Goal: Task Accomplishment & Management: Complete application form

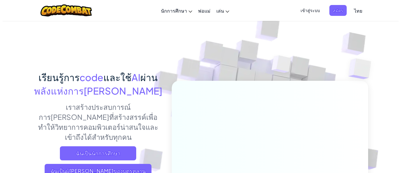
scroll to position [117, 0]
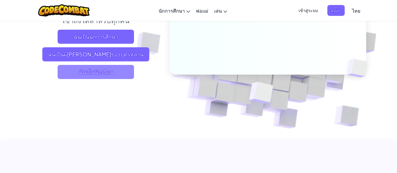
click at [98, 67] on span "ฉันเป็นนักเรียน" at bounding box center [96, 72] width 76 height 14
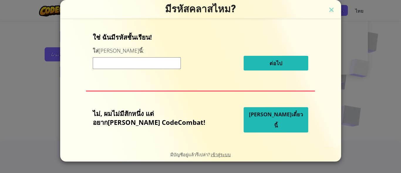
click at [143, 65] on input at bounding box center [137, 63] width 88 height 12
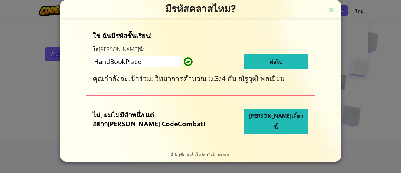
type input "HandBookPlace"
click at [246, 62] on button "ต่อไป" at bounding box center [276, 61] width 65 height 15
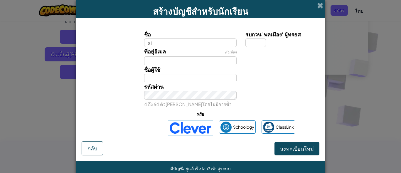
type input "s"
type input "Sirisak Laorit"
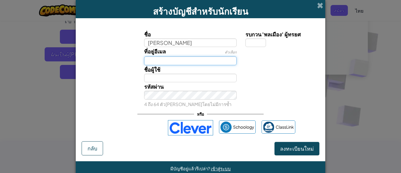
type input "Sirisak Laorit"
click at [176, 58] on input "ที่อยู่อีเมล" at bounding box center [190, 60] width 93 height 9
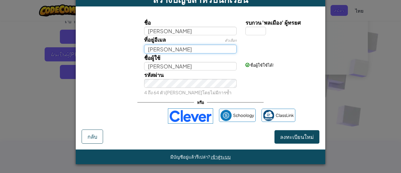
click at [185, 48] on input "Sirisak laorit" at bounding box center [190, 49] width 93 height 9
drag, startPoint x: 185, startPoint y: 48, endPoint x: 162, endPoint y: 55, distance: 23.5
click at [162, 55] on div "ชื่อ Sirisak Laorit รบกวน 'พลเมือง' ผู้ทรยศ ที่อยู่อีเมล ตัวเลือก Sirisak laori…" at bounding box center [200, 57] width 235 height 78
click at [163, 49] on input "Sirisak31088@gmail" at bounding box center [190, 49] width 93 height 9
click at [200, 49] on input "Sirisak31088@gmail" at bounding box center [190, 49] width 93 height 9
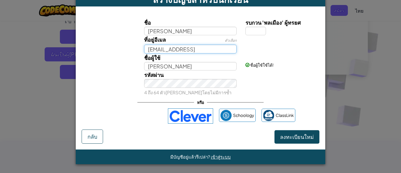
click at [200, 52] on input "Sirisak31088@gmail" at bounding box center [190, 49] width 93 height 9
paste input "."
type input "Sirisak31088@gmail.com"
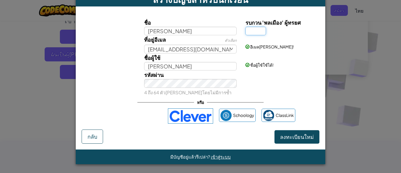
click at [254, 33] on input "รบกวน 'พลเมือง' ผู้ทรยศ" at bounding box center [255, 31] width 21 height 9
type input "5"
type input "Sirisak Laorit5"
click at [306, 138] on span "ลงทะเบียนใหม่" at bounding box center [297, 136] width 34 height 7
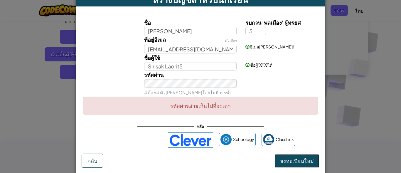
click at [301, 159] on button "ลงทะเบียนใหม่" at bounding box center [296, 161] width 45 height 14
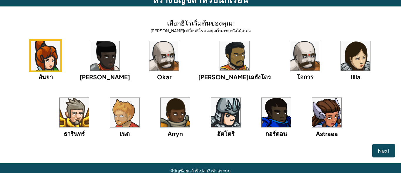
click at [161, 104] on img at bounding box center [175, 112] width 29 height 29
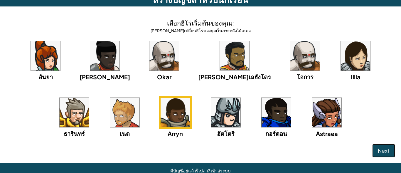
click at [378, 149] on span "Next" at bounding box center [384, 150] width 12 height 7
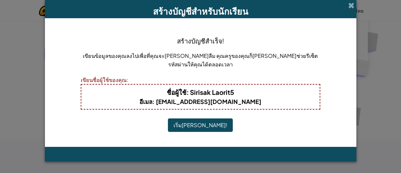
click at [201, 124] on button "เริ่มเล่น!" at bounding box center [200, 125] width 65 height 14
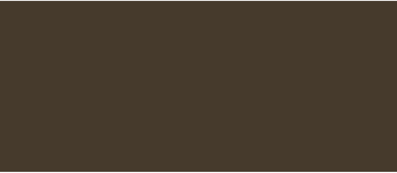
scroll to position [117, 0]
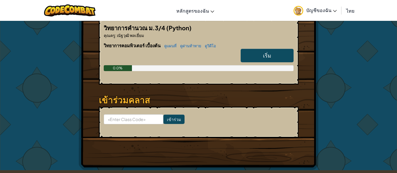
click at [248, 52] on link "เริ่ม" at bounding box center [266, 56] width 53 height 14
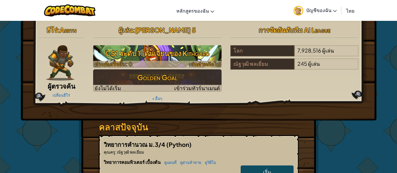
click at [185, 63] on div at bounding box center [157, 64] width 128 height 7
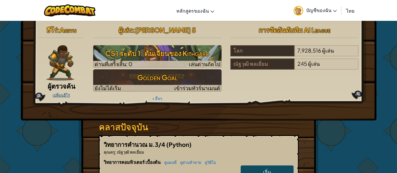
select select "th"
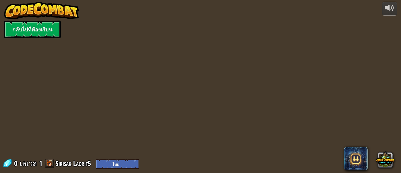
select select "th"
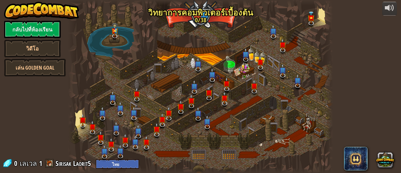
select select "th"
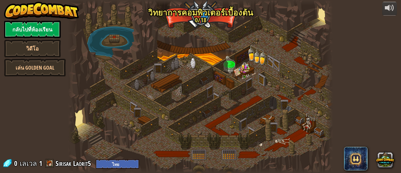
select select "th"
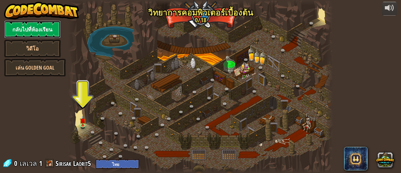
click at [27, 31] on link "กลับไปที่ห้องเรียน" at bounding box center [32, 30] width 57 height 18
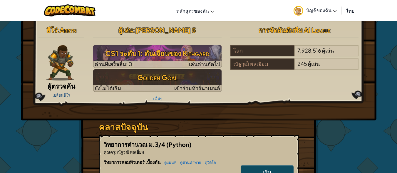
click at [57, 95] on link "เปลี่ยนฮีโร่" at bounding box center [61, 95] width 17 height 5
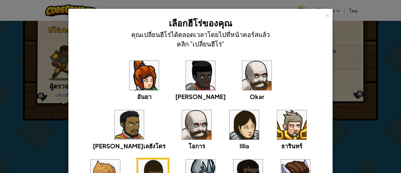
drag, startPoint x: 396, startPoint y: 27, endPoint x: 400, endPoint y: 27, distance: 3.6
click at [400, 27] on div "× เลือกฮีโร่ของคุณ คุณเปลี่ยนฮีโร่ได้ตลอดเวลาโดยไปที่หน้าคอร์สแล้วคลิก "เปลี่ยน…" at bounding box center [200, 86] width 401 height 173
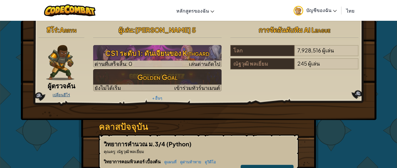
click at [61, 95] on link "เปลี่ยนฮีโร่" at bounding box center [61, 95] width 17 height 5
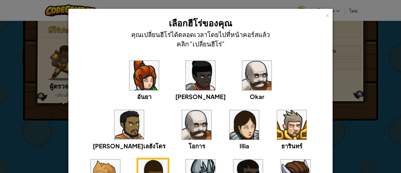
click at [215, 159] on img at bounding box center [200, 173] width 29 height 29
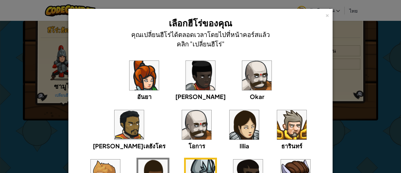
click at [215, 159] on img at bounding box center [200, 173] width 29 height 29
click at [168, 159] on img at bounding box center [152, 173] width 29 height 29
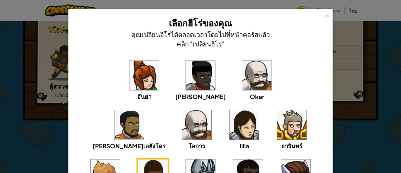
click at [120, 159] on img at bounding box center [105, 173] width 29 height 29
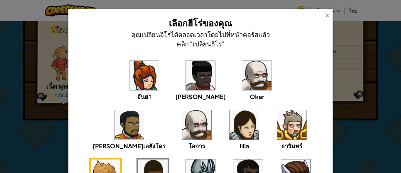
click at [325, 16] on div "×" at bounding box center [327, 14] width 4 height 6
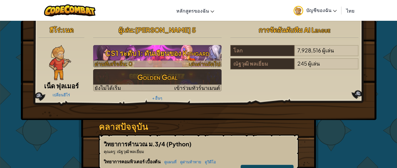
click at [170, 52] on h3 "CS1 ระดับ 1: ดันเจียนของ Kithgard" at bounding box center [157, 53] width 128 height 13
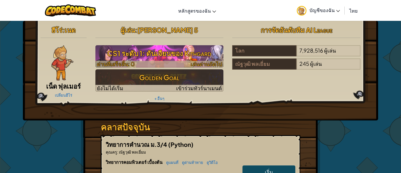
select select "th"
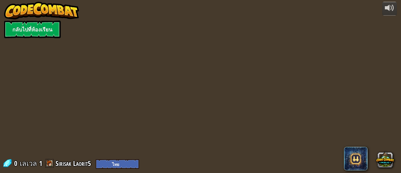
select select "th"
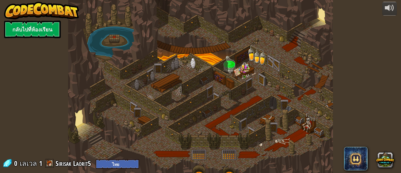
select select "th"
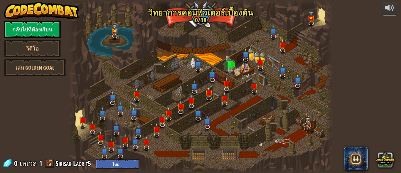
select select "th"
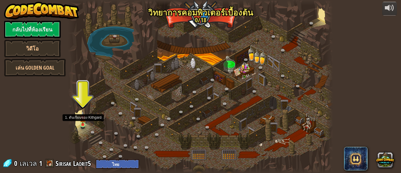
click at [85, 121] on img at bounding box center [83, 118] width 6 height 14
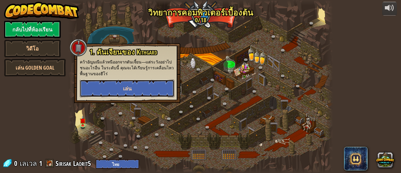
click at [109, 82] on button "เล่น" at bounding box center [127, 89] width 95 height 18
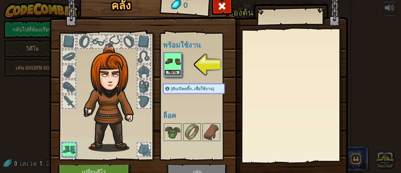
click at [168, 72] on button "ใช้งาน" at bounding box center [172, 73] width 16 height 6
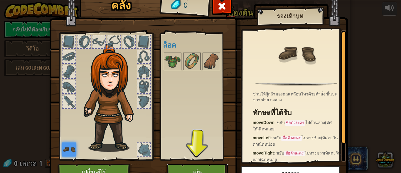
click at [202, 165] on button "เล่น" at bounding box center [197, 172] width 61 height 16
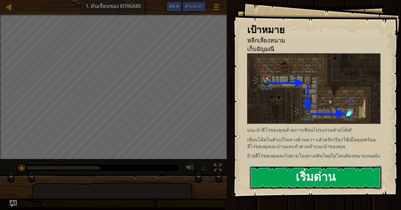
click at [320, 173] on button "เริ่มด่าน" at bounding box center [316, 177] width 132 height 23
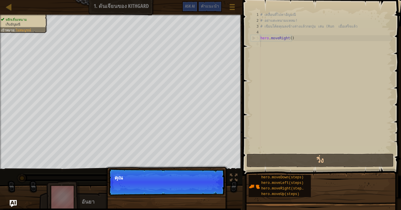
click at [207, 173] on p "ต่อไป คุณ" at bounding box center [166, 182] width 117 height 27
click at [204, 173] on p "ต่อไป [PERSON_NAME]ใช้วิธีเ" at bounding box center [166, 182] width 117 height 27
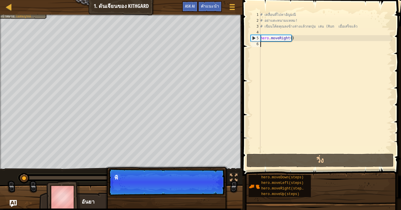
scroll to position [3, 0]
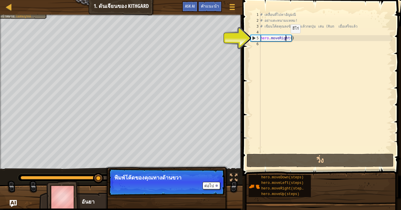
click at [286, 39] on div "# เคลื่อนที่ไปหาอัญมณี # อย่าแตะหนามแหลม! # เขียนโค้ดคุณลงข้างล่างแล้วกดปุ่ม เล…" at bounding box center [325, 88] width 133 height 153
type textarea "hero.moveRight()"
click at [279, 73] on div "# เคลื่อนที่ไปหาอัญมณี # อย่าแตะหนามแหลม! # เขียนโค้ดคุณลงข้างล่างแล้วกดปุ่ม เล…" at bounding box center [325, 88] width 133 height 153
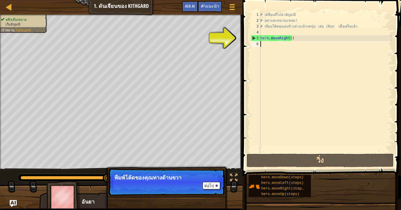
click at [272, 57] on div "# เคลื่อนที่ไปหาอัญมณี # อย่าแตะหนามแหลม! # เขียนโค้ดคุณลงข้างล่างแล้วกดปุ่ม เล…" at bounding box center [325, 88] width 133 height 153
click at [209, 173] on button "ต่อไป" at bounding box center [212, 186] width 18 height 8
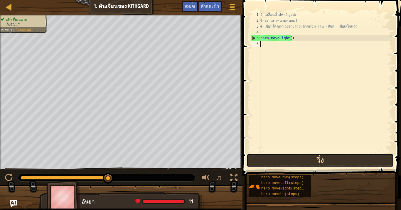
click at [312, 161] on button "วิ่ง" at bounding box center [320, 161] width 147 height 14
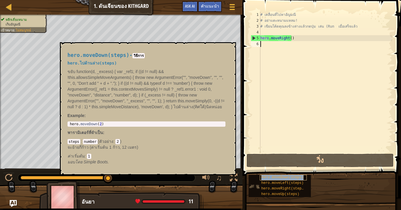
click at [296, 173] on span "hero.moveDown(steps)" at bounding box center [282, 178] width 42 height 4
drag, startPoint x: 277, startPoint y: 175, endPoint x: 287, endPoint y: 105, distance: 70.3
click at [287, 105] on div "คำแนะนำ วิดีโอ 1 2 3 4 5 6 # เคลื่อนที่ไปหา[PERSON_NAME] # อย่าแตะหนามแหลม! # เ…" at bounding box center [321, 103] width 160 height 207
click at [285, 173] on div "hero.moveDown(steps) hero.moveLeft(steps) hero.moveRight(steps) hero.moveUp(ste…" at bounding box center [322, 186] width 149 height 23
click at [287, 173] on span "hero.moveDown(steps)" at bounding box center [282, 178] width 42 height 4
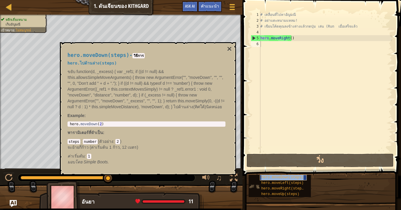
click at [287, 173] on span "hero.moveDown(steps)" at bounding box center [282, 178] width 42 height 4
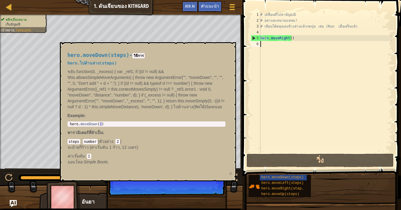
click at [290, 43] on div "# เคลื่อนที่ไปหาอัญมณี # อย่าแตะหนามแหลม! # เขียนโค้ดคุณลงข้างล่างแล้วกดปุ่ม เล…" at bounding box center [325, 88] width 133 height 153
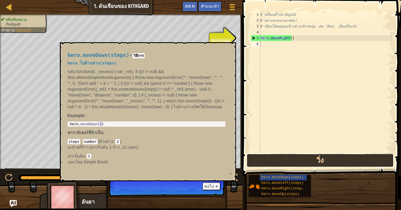
click at [269, 163] on button "วิ่ง" at bounding box center [320, 161] width 147 height 14
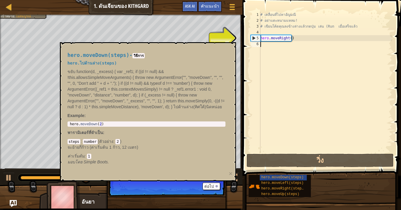
click at [254, 37] on div "5" at bounding box center [255, 38] width 9 height 6
type textarea "hero.moveRight()"
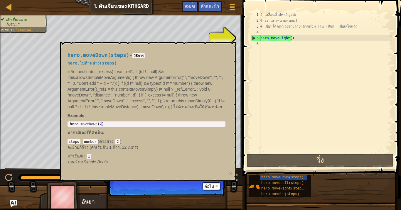
click at [157, 136] on div "hero.moveDown(steps) - วิธีการ hero.ไปด้านล่าง(steps) ขยับ function(d, _excess)…" at bounding box center [146, 109] width 166 height 124
click at [215, 173] on button "ต่อไป" at bounding box center [212, 187] width 18 height 8
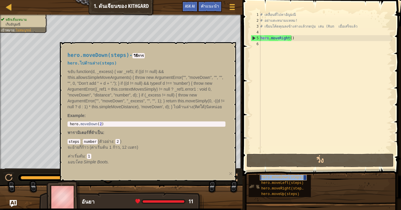
click at [274, 173] on span "hero.moveDown(steps)" at bounding box center [282, 178] width 42 height 4
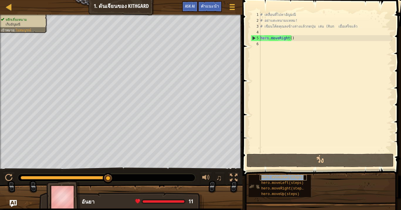
click at [274, 173] on span "hero.moveDown(steps)" at bounding box center [282, 178] width 42 height 4
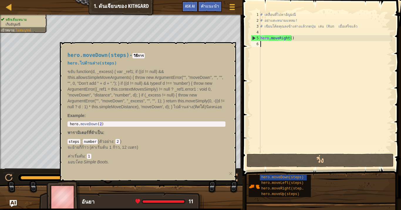
click at [280, 45] on div "# เคลื่อนที่ไปหาอัญมณี # อย่าแตะหนามแหลม! # เขียนโค้ดคุณลงข้างล่างแล้วกดปุ่ม เล…" at bounding box center [325, 88] width 133 height 153
paste textarea "."
type textarea "."
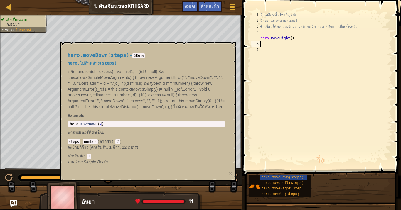
paste textarea "."
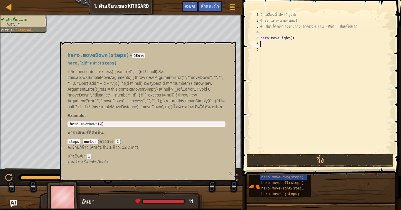
type textarea "."
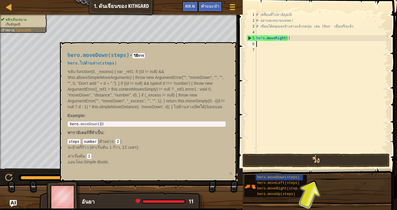
click at [317, 162] on button "วิ่ง" at bounding box center [315, 161] width 147 height 14
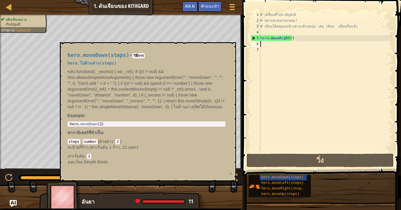
type textarea "hero.moveDown(2)"
click at [101, 123] on div "hero . moveDown ( 2 )" at bounding box center [147, 128] width 156 height 12
drag, startPoint x: 101, startPoint y: 123, endPoint x: 61, endPoint y: 125, distance: 39.7
click at [61, 125] on div "hero.moveDown(steps) - วิธีการ hero.ไปด้านล่าง(steps) ขยับ function(d, _excess)…" at bounding box center [148, 111] width 176 height 139
click at [281, 44] on div "# เคลื่อนที่ไปหาอัญมณี # อย่าแตะหนามแหลม! # เขียนโค้ดคุณลงข้างล่างแล้วกดปุ่ม เล…" at bounding box center [325, 88] width 133 height 153
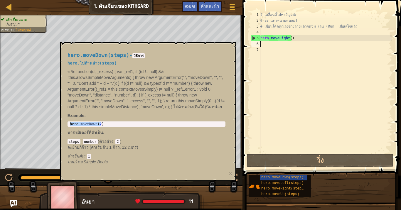
paste textarea "hero.moveDown(2)"
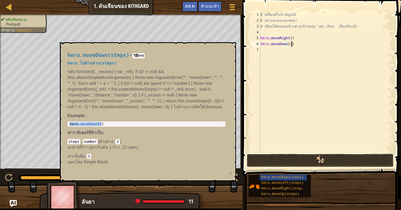
click at [291, 160] on button "วิ่ง" at bounding box center [320, 161] width 147 height 14
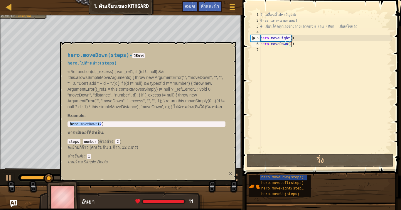
click at [230, 173] on button "×" at bounding box center [231, 174] width 4 height 6
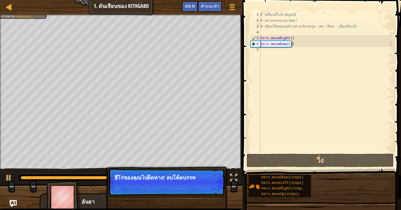
click at [146, 173] on p "ต่อไป ฮีโร่ของคุณไปผิดทาง! ลบโค้ดบรรท" at bounding box center [166, 182] width 117 height 27
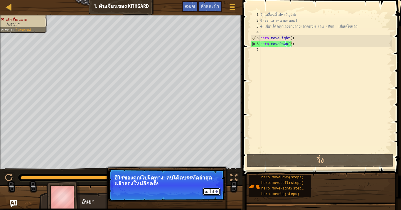
click at [209, 173] on button "ต่อไป" at bounding box center [212, 192] width 18 height 8
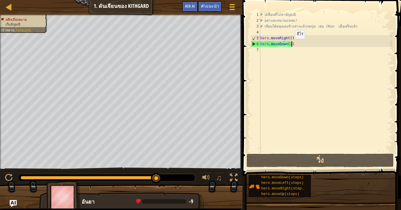
click at [290, 45] on div "# เคลื่อนที่ไปหา[PERSON_NAME] # อย่าแตะหนามแหลม! # เขียนโค้ดคุณลงข้างล่างแล้วกด…" at bounding box center [325, 88] width 133 height 153
type textarea "hero.moveDown()"
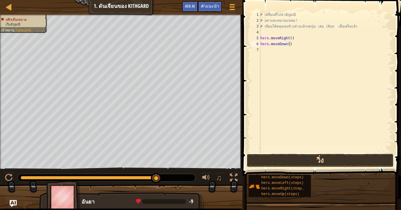
click at [307, 163] on button "วิ่ง" at bounding box center [320, 161] width 147 height 14
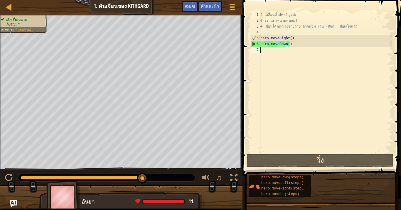
click at [274, 52] on div "# เคลื่อนที่ไปหา[PERSON_NAME] # อย่าแตะหนามแหลม! # เขียนโค้ดคุณลงข้างล่างแล้วกด…" at bounding box center [325, 88] width 133 height 153
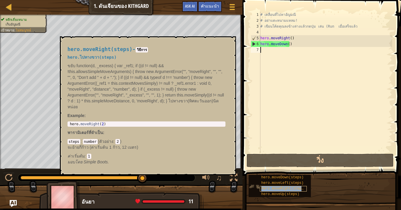
click at [305, 173] on div "hero.moveRight(steps)" at bounding box center [283, 189] width 47 height 6
type textarea "hero.moveRight(2)"
click at [57, 0] on body "แผนที่ วิทยาการคอมพิวเตอร์ เบื้องต้น 1. ดันเจียนของ Kithgard เมนูเกม เสร็จ[PERS…" at bounding box center [200, 0] width 401 height 0
click at [280, 51] on div "# เคลื่อนที่ไปหา[PERSON_NAME] # อย่าแตะหนามแหลม! # เขียนโค้ดคุณลงข้างล่างแล้วกด…" at bounding box center [325, 88] width 133 height 153
paste textarea "hero.moveRight(2)"
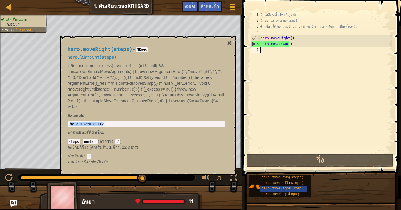
type textarea "hero.moveRight(2)"
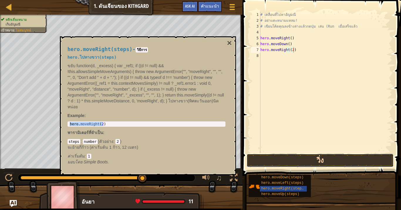
click at [284, 157] on button "วิ่ง" at bounding box center [320, 161] width 147 height 14
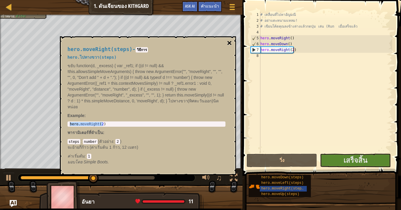
click at [228, 42] on button "×" at bounding box center [229, 43] width 5 height 8
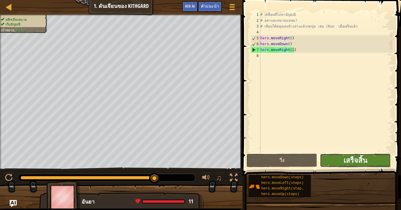
click at [365, 162] on span "เสร็จสิ้น" at bounding box center [355, 160] width 24 height 9
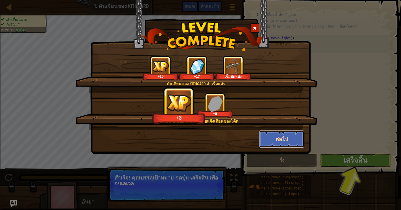
click at [265, 144] on button "ต่อไป" at bounding box center [281, 139] width 45 height 18
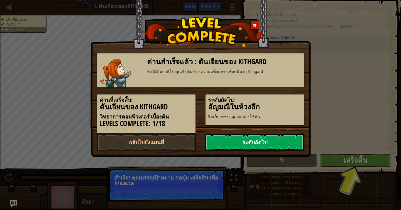
click at [249, 144] on link "ระดับถัดไป" at bounding box center [255, 143] width 100 height 18
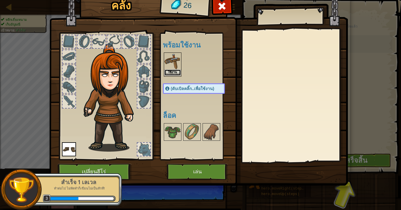
click at [178, 71] on button "ใช้งาน" at bounding box center [172, 73] width 16 height 6
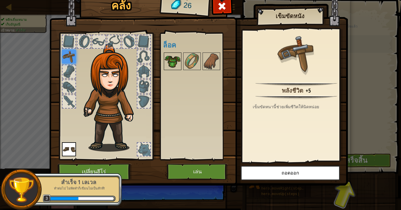
click at [174, 62] on img at bounding box center [172, 61] width 16 height 16
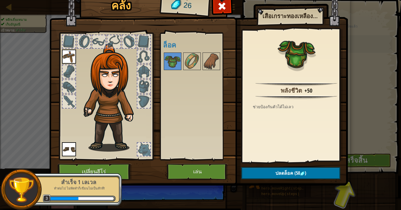
click at [369, 36] on div "คลัง 26 พร้อมใช้งาน ใช้งาน ใช้งาน (ดับเบิลคลิ๊ก..เพื่อใช้งาน) ล็อค เสื้อเกราะทอ…" at bounding box center [200, 105] width 401 height 210
click at [225, 6] on span at bounding box center [221, 5] width 9 height 9
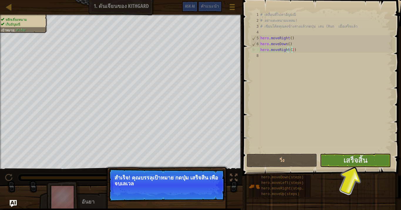
scroll to position [3, 2]
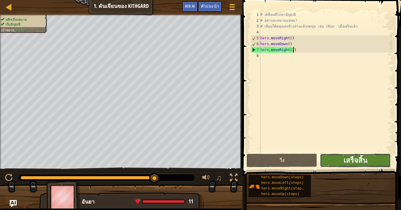
click at [347, 160] on span "เสร็จสิ้น" at bounding box center [355, 160] width 24 height 9
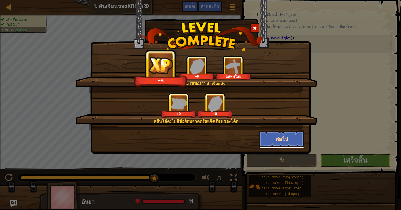
click at [281, 136] on button "ต่อไป" at bounding box center [281, 139] width 45 height 18
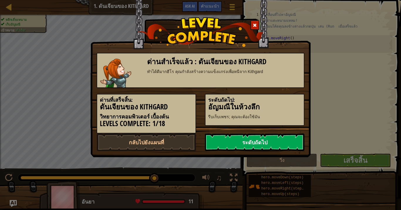
click at [267, 138] on link "ระดับถัดไป" at bounding box center [255, 143] width 100 height 18
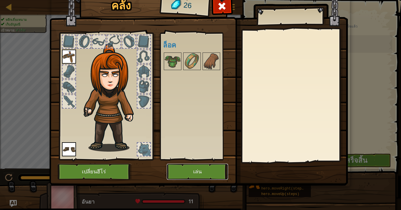
click at [209, 173] on button "เล่น" at bounding box center [197, 172] width 61 height 16
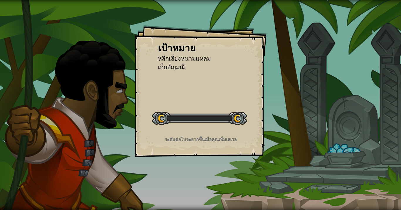
click at [218, 129] on div "เริ่มด่าน" at bounding box center [199, 117] width 95 height 23
drag, startPoint x: 165, startPoint y: 120, endPoint x: 228, endPoint y: 118, distance: 63.1
click at [227, 117] on div at bounding box center [199, 118] width 95 height 13
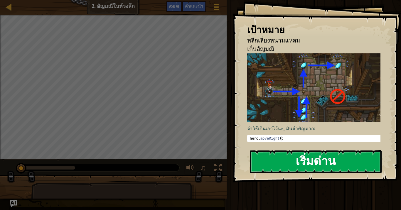
click at [275, 166] on button "เริ่มด่าน" at bounding box center [316, 161] width 132 height 23
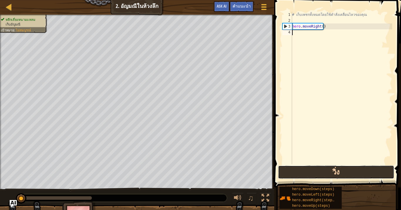
click at [334, 173] on button "วิ่ง" at bounding box center [336, 173] width 116 height 14
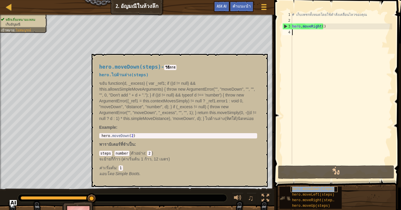
click at [305, 173] on span "hero.moveDown(steps)" at bounding box center [313, 189] width 42 height 4
type textarea "hero.moveDown(2)"
click at [90, 0] on body "แผนที่ วิทยาการคอมพิวเตอร์ เบื้องต้น 2. [PERSON_NAME]ในห้วงลึก เมนูเกม เสร็จ[PE…" at bounding box center [200, 0] width 401 height 0
drag, startPoint x: 100, startPoint y: 134, endPoint x: 135, endPoint y: 138, distance: 34.8
click at [135, 138] on div "hero.moveDown(2) 1 hero . moveDown ( 2 ) הההההההההההההההההההההההההההההההההההההה…" at bounding box center [178, 135] width 158 height 5
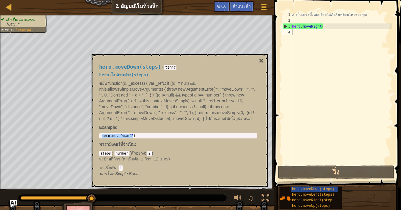
click at [299, 32] on div "# เก็บเพชรทั้งหมดโดยใช้คำสั่งเคลื่อนไหวของคุณ hero . moveRight ( )" at bounding box center [341, 94] width 101 height 164
paste textarea "hero.moveDown(2)"
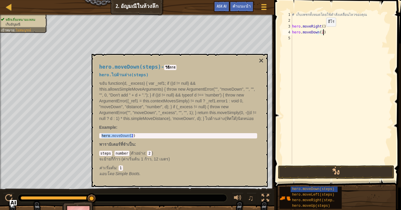
click at [321, 33] on div "# เก็บเพชรทั้งหมดโดยใช้คำสั่งเคลื่อนไหวของคุณ hero . moveRight ( ) hero . moveD…" at bounding box center [341, 94] width 101 height 164
type textarea "hero.moveDown()"
click at [320, 32] on div "# เก็บเพชรทั้งหมดโดยใช้คำสั่งเคลื่อนไหวของคุณ hero . moveRight ( ) hero . moveD…" at bounding box center [341, 94] width 101 height 164
type textarea "hero.moveDown()"
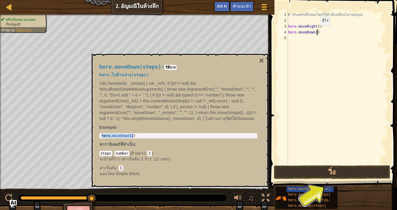
click at [315, 31] on div "# เก็บเพชรทั้งหมดโดยใช้คำสั่งเคลื่อนไหวของคุณ hero . moveRight ( ) hero . moveD…" at bounding box center [336, 94] width 101 height 164
click at [315, 33] on div "# เก็บเพชรทั้งหมดโดยใช้คำสั่งเคลื่อนไหวของคุณ hero . moveRight ( ) hero . moveD…" at bounding box center [336, 94] width 101 height 164
type textarea "hero.moveDown()"
click at [321, 35] on div "# เก็บเพชรทั้งหมดโดยใช้คำสั่งเคลื่อนไหวของคุณ hero . moveRight ( ) hero . moveD…" at bounding box center [336, 94] width 101 height 164
type textarea "hero.moveDown()"
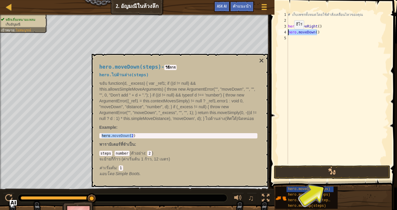
drag, startPoint x: 319, startPoint y: 35, endPoint x: 279, endPoint y: 35, distance: 39.9
click at [279, 35] on div "hero.moveDown() 1 2 3 4 5 # เก็บเพชรทั้งหมดโดยใช้คำสั่งเคลื่อนไหวของคุณ hero . …" at bounding box center [332, 88] width 111 height 153
click at [130, 135] on div "hero . moveDown ( 2 )" at bounding box center [178, 136] width 156 height 4
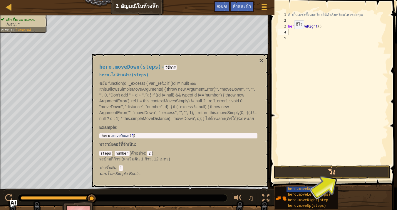
click at [134, 135] on div "hero . moveDown ( 2 )" at bounding box center [178, 140] width 156 height 12
click at [129, 135] on div "hero . moveDown ( 2 )" at bounding box center [178, 140] width 156 height 12
click at [129, 136] on div "hero . moveDown ( 2 )" at bounding box center [178, 140] width 156 height 12
drag, startPoint x: 134, startPoint y: 135, endPoint x: 102, endPoint y: 131, distance: 33.2
click at [102, 131] on div "hero.moveDown(steps) - วิธีการ hero.ไปด้านล่าง(steps) ขยับ function(d, _excess)…" at bounding box center [178, 121] width 166 height 124
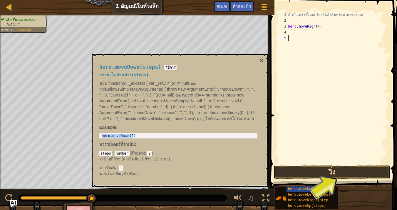
click at [314, 35] on div "# เก็บเพชรทั้งหมดโดยใช้คำสั่งเคลื่อนไหวของคุณ hero . moveRight ( )" at bounding box center [336, 94] width 101 height 164
click at [312, 34] on div "# เก็บเพชรทั้งหมดโดยใช้คำสั่งเคลื่อนไหวของคุณ hero . moveRight ( )" at bounding box center [336, 94] width 101 height 164
paste textarea "hero.moveDown(2)"
type textarea "hero.moveDown(2)"
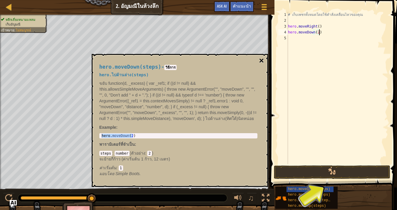
click at [259, 59] on button "×" at bounding box center [261, 61] width 5 height 8
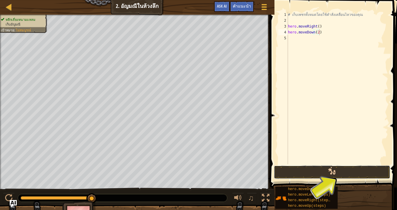
click at [312, 169] on button "วิ่ง" at bounding box center [332, 173] width 116 height 14
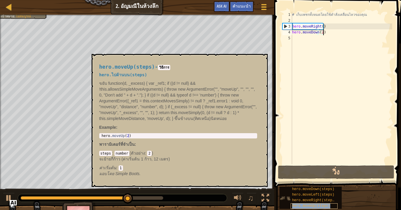
click at [317, 173] on span "hero.moveUp(steps)" at bounding box center [311, 206] width 38 height 4
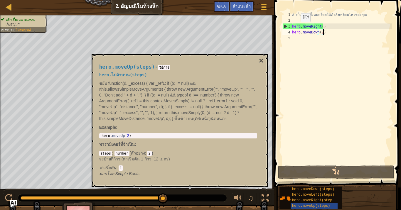
type textarea "hero.moveUp(2)"
drag, startPoint x: 105, startPoint y: 140, endPoint x: 98, endPoint y: 136, distance: 8.7
click at [97, 140] on div "hero.moveUp(steps) - วิธีการ hero.ไปด้านบน(steps) ขยับ function(d, _excess) { v…" at bounding box center [178, 121] width 166 height 124
click at [98, 136] on div "hero.moveUp(steps) - วิธีการ hero.ไปด้านบน(steps) ขยับ function(d, _excess) { v…" at bounding box center [178, 121] width 166 height 124
drag, startPoint x: 100, startPoint y: 134, endPoint x: 127, endPoint y: 138, distance: 26.7
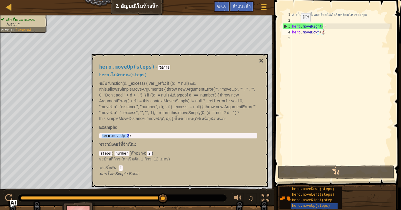
click at [127, 138] on div "hero.moveUp(2) 1 hero . moveUp ( 2 ) הההההההההההההההההההההההההההההההההההההההההה…" at bounding box center [178, 135] width 158 height 5
click at [303, 34] on div "# เก็บเพชรทั้งหมดโดยใช้คำสั่งเคลื่อนไหวของคุณ hero . moveRight ( ) hero . moveD…" at bounding box center [341, 94] width 101 height 164
click at [303, 37] on div "# เก็บเพชรทั้งหมดโดยใช้คำสั่งเคลื่อนไหวของคุณ hero . moveRight ( ) hero . moveD…" at bounding box center [341, 94] width 101 height 164
paste textarea "hero.moveUp(2)"
type textarea "hero.moveUp(2)"
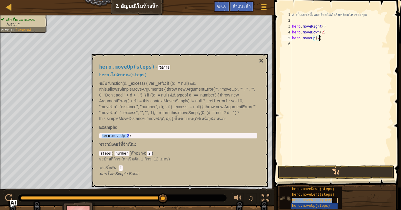
click at [327, 173] on div "hero.moveRight(steps)" at bounding box center [314, 201] width 47 height 6
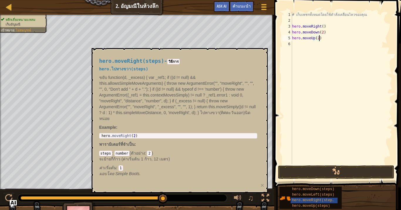
type textarea "hero.moveRight(2)"
drag, startPoint x: 134, startPoint y: 134, endPoint x: 100, endPoint y: 133, distance: 33.2
click at [100, 133] on div "hero.moveRight(steps) - วิธีการ hero.ไปทางขวา(steps) ขยับ function(d, _excess) …" at bounding box center [178, 117] width 166 height 129
click at [320, 49] on div "# เก็บเพชรทั้งหมดโดยใช้คำสั่งเคลื่อนไหวของคุณ hero . moveRight ( ) hero . moveD…" at bounding box center [341, 94] width 101 height 164
paste textarea "hero.moveUp(2)"
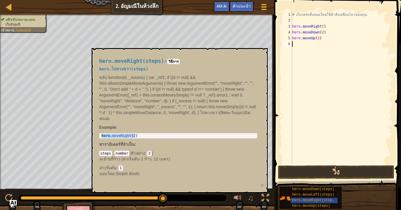
type textarea "hero.moveUp(2)"
drag, startPoint x: 321, startPoint y: 44, endPoint x: 279, endPoint y: 45, distance: 41.4
click at [279, 45] on div "hero.moveUp(2) 1 2 3 4 5 6 7 # เก็บเพชรทั้งหมดโดยใช้คำสั่งเคลื่อนไหวของคุณ hero…" at bounding box center [336, 105] width 129 height 205
click at [136, 140] on div "hero.moveRight(steps) - วิธีการ hero.ไปทางขวา(steps) ขยับ function(d, _excess) …" at bounding box center [178, 117] width 166 height 129
click at [136, 136] on div "hero . moveRight ( 2 )" at bounding box center [178, 136] width 156 height 4
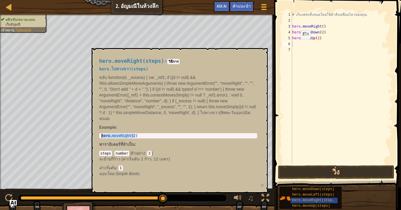
drag, startPoint x: 136, startPoint y: 136, endPoint x: 97, endPoint y: 137, distance: 39.0
click at [97, 137] on div "hero.moveRight(steps) - วิธีการ hero.ไปทางขวา(steps) ขยับ function(d, _excess) …" at bounding box center [178, 117] width 166 height 129
click at [313, 48] on div "# เก็บเพชรทั้งหมดโดยใช้คำสั่งเคลื่อนไหวของคุณ hero . moveRight ( ) hero . moveD…" at bounding box center [341, 94] width 101 height 164
click at [310, 43] on div "# เก็บเพชรทั้งหมดโดยใช้คำสั่งเคลื่อนไหวของคุณ hero . moveRight ( ) hero . moveD…" at bounding box center [341, 94] width 101 height 164
paste textarea "hero.moveRight(2)"
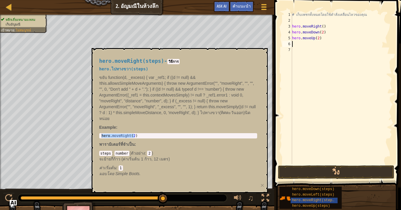
type textarea "hero.moveRight(2)"
click at [330, 169] on button "วิ่ง" at bounding box center [336, 173] width 116 height 14
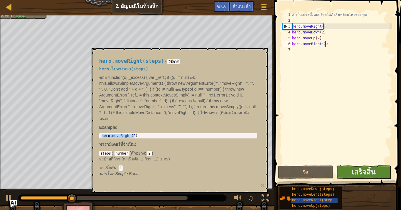
click at [260, 173] on div "hero.moveRight(steps) - วิธีการ hero.ไปทางขวา(steps) ขยับ function(d, _excess) …" at bounding box center [180, 120] width 176 height 145
click at [262, 173] on button "×" at bounding box center [262, 185] width 4 height 6
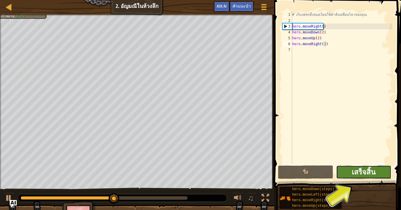
click at [365, 170] on span "เสร็จสิ้น" at bounding box center [364, 171] width 24 height 9
click at [365, 0] on body "แผนที่ วิทยาการคอมพิวเตอร์ เบื้องต้น 2. [PERSON_NAME]ในห้วงลึก เมนูเกม เสร็จ[PE…" at bounding box center [200, 0] width 401 height 0
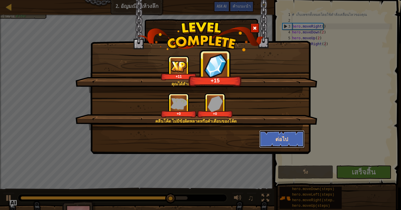
click at [288, 139] on button "ต่อไป" at bounding box center [281, 139] width 45 height 18
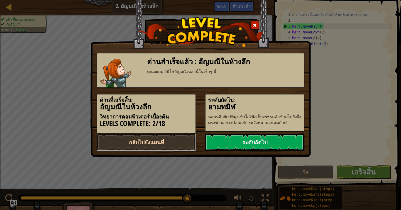
click at [189, 148] on link "กลับไปยังแผนที่" at bounding box center [147, 143] width 100 height 18
select select "th"
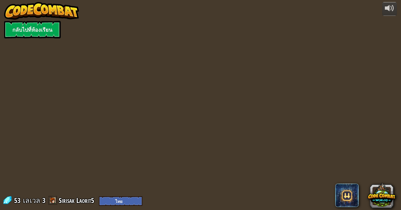
select select "th"
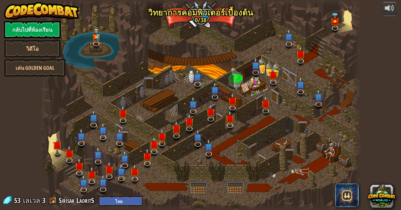
select select "th"
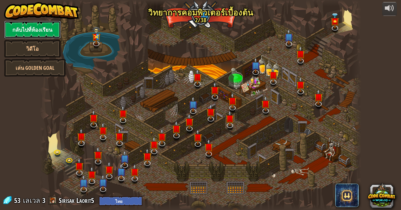
click at [36, 37] on link "กลับไปที่ห้องเรียน" at bounding box center [32, 30] width 57 height 18
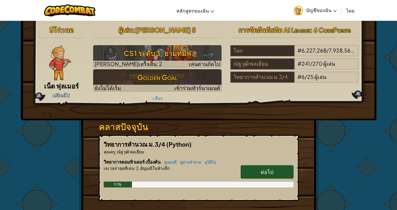
click at [66, 93] on link "เปลี่ยนฮีโร่" at bounding box center [61, 95] width 17 height 5
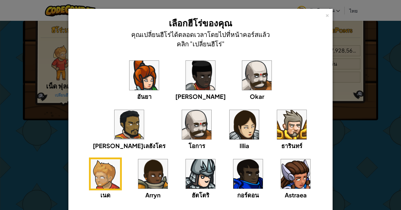
click at [277, 131] on img at bounding box center [291, 124] width 29 height 29
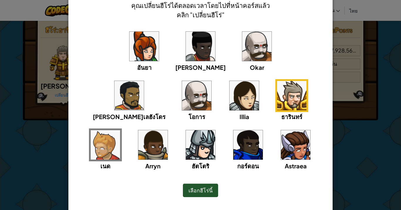
scroll to position [43, 0]
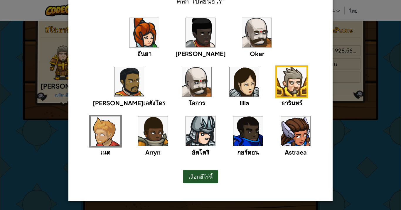
click at [120, 117] on img at bounding box center [105, 131] width 29 height 29
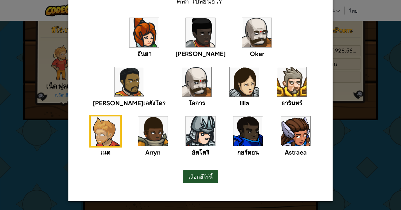
click at [277, 87] on img at bounding box center [291, 81] width 29 height 29
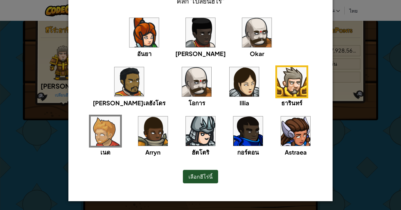
click at [215, 117] on img at bounding box center [200, 131] width 29 height 29
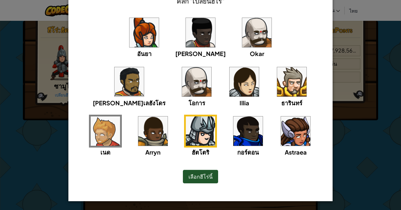
click at [277, 90] on img at bounding box center [291, 81] width 29 height 29
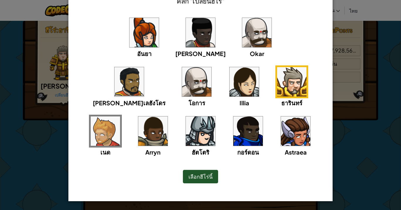
click at [120, 117] on img at bounding box center [105, 131] width 29 height 29
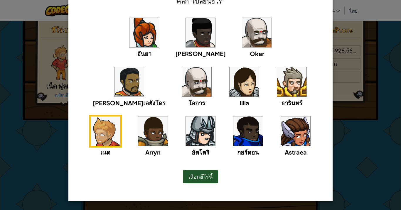
click at [186, 35] on img at bounding box center [200, 32] width 29 height 29
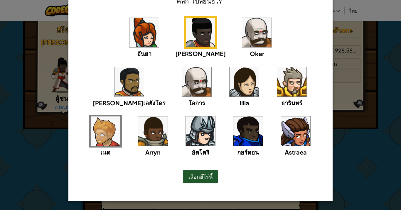
click at [120, 117] on img at bounding box center [105, 131] width 29 height 29
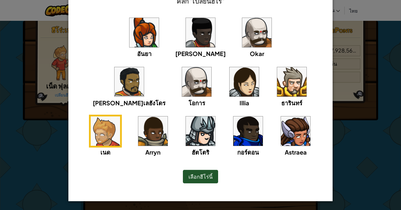
click at [187, 173] on div "เลือกฮีโร่นี้" at bounding box center [200, 177] width 35 height 14
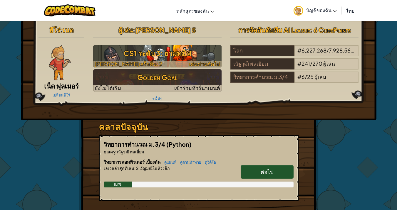
click at [139, 54] on h3 "CS1 ระดับ 3: ยามทมิฬ" at bounding box center [157, 53] width 128 height 13
select select "th"
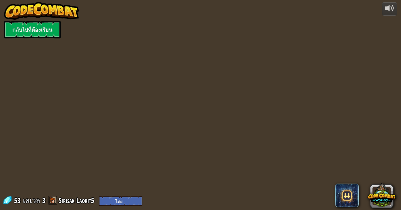
select select "th"
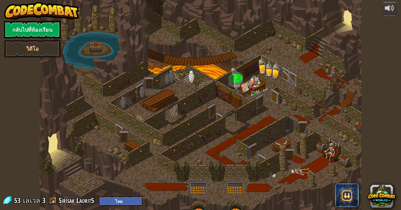
select select "th"
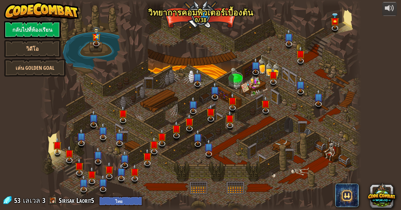
select select "th"
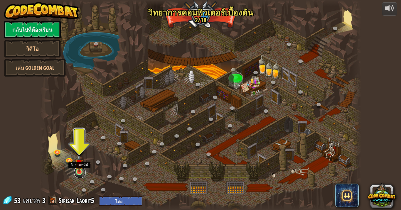
click at [81, 173] on link at bounding box center [80, 173] width 12 height 12
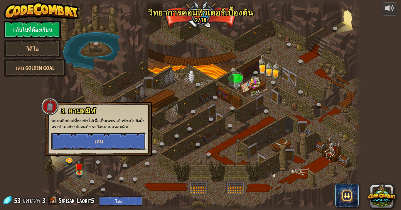
click at [122, 140] on button "เล่น" at bounding box center [98, 142] width 95 height 18
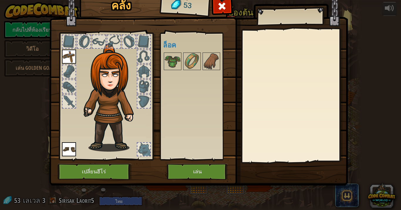
click at [124, 92] on img at bounding box center [112, 98] width 63 height 108
click at [186, 170] on button "เล่น" at bounding box center [197, 172] width 61 height 16
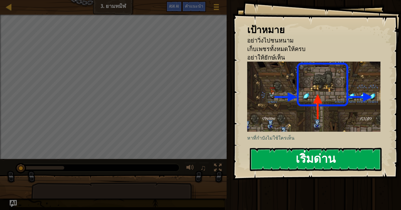
click at [300, 164] on button "เริ่มด่าน" at bounding box center [316, 159] width 132 height 23
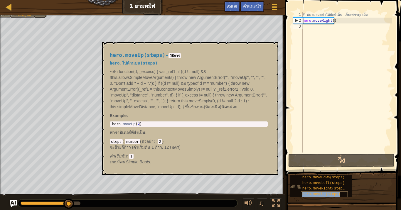
click at [337, 173] on span "hero.moveUp(steps)" at bounding box center [321, 194] width 38 height 4
type textarea "hero.moveUp(2)"
click at [62, 0] on body "แผนที่ วิทยาการคอมพิวเตอร์ เบื้องต้น 3. ยามทมิฬ เมนูเกม เสร็จ[PERSON_NAME]แนะนำ…" at bounding box center [200, 0] width 401 height 0
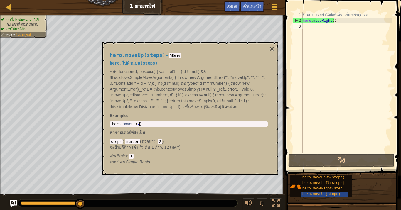
click at [111, 122] on div "hero.moveUp(2) 1 hero . moveUp ( 2 ) הההההההההההההההההההההההההההההההההההההההההה…" at bounding box center [189, 124] width 158 height 5
drag, startPoint x: 143, startPoint y: 125, endPoint x: 110, endPoint y: 126, distance: 32.9
click at [110, 126] on div "hero.moveUp(2) 1 hero . moveUp ( 2 ) הההההההההההההההההההההההההההההההההההההההההה…" at bounding box center [189, 124] width 158 height 5
click at [321, 27] on div "# [PERSON_NAME]อย่าให้ยักษ์เห็น เก็บเพชรทุกเม็ด hero . moveRight ( )" at bounding box center [346, 88] width 91 height 153
paste textarea "hero.moveUp(2)"
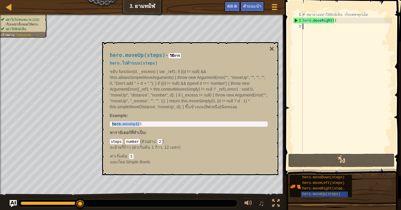
type textarea "hero.moveUp(2)"
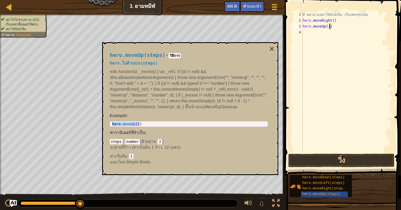
click at [317, 32] on div "# [PERSON_NAME]อย่าให้ยักษ์เห็น เก็บเพชรทุกเม็ด hero . moveRight ( ) hero . mov…" at bounding box center [346, 88] width 91 height 153
click at [342, 173] on span "hero.moveRight(steps)" at bounding box center [324, 189] width 44 height 4
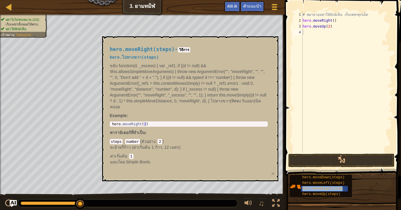
type textarea "hero.moveRight(2)"
click at [99, 0] on body "แผนที่ วิทยาการคอมพิวเตอร์ เบื้องต้น 3. ยามทมิฬ เมนูเกม เสร็จ[PERSON_NAME]แนะนำ…" at bounding box center [200, 0] width 401 height 0
click at [310, 31] on div "# [PERSON_NAME]อย่าให้ยักษ์เห็น เก็บเพชรทุกเม็ด hero . moveRight ( ) hero . mov…" at bounding box center [346, 88] width 91 height 153
paste textarea "hero.moveRight(2)"
type textarea "hero.moveRight(2)"
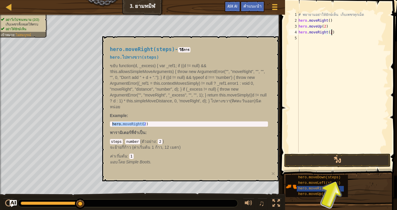
click at [318, 39] on div "# [PERSON_NAME]อย่าให้ยักษ์เห็น เก็บเพชรทุกเม็ด hero . moveRight ( ) hero . mov…" at bounding box center [342, 88] width 91 height 153
click at [341, 173] on div "hero.moveDown(steps)" at bounding box center [319, 178] width 47 height 6
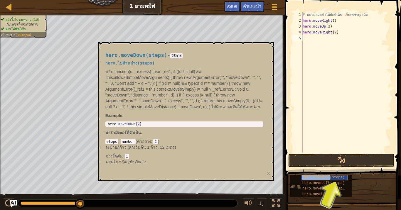
drag, startPoint x: 341, startPoint y: 180, endPoint x: 321, endPoint y: 180, distance: 19.4
click at [321, 173] on div "hero.moveDown(steps)" at bounding box center [324, 178] width 47 height 6
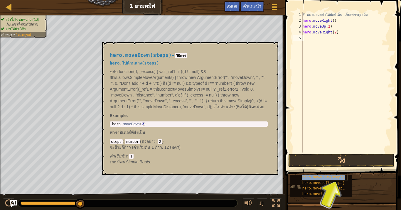
click at [339, 173] on span "hero.moveDown(steps)" at bounding box center [323, 178] width 42 height 4
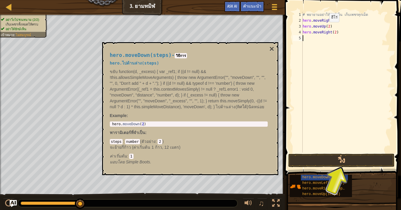
type textarea "hero.moveDown(2)"
click at [113, 124] on div "hero . moveDown ( 2 )" at bounding box center [189, 128] width 156 height 12
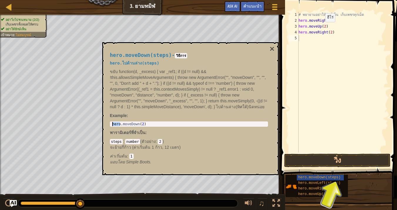
click at [125, 123] on div "hero . moveDown ( 2 )" at bounding box center [189, 128] width 156 height 12
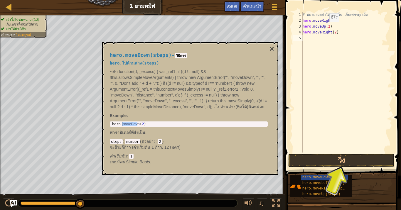
click at [125, 123] on div "hero . moveDown ( 2 )" at bounding box center [189, 128] width 156 height 12
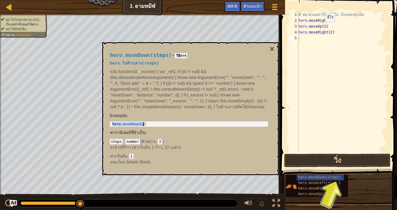
click at [125, 123] on div "hero . moveDown ( 2 )" at bounding box center [189, 128] width 156 height 12
click at [314, 40] on div "# [PERSON_NAME]อย่าให้ยักษ์เห็น เก็บเพชรทุกเม็ด hero . moveRight ( ) hero . mov…" at bounding box center [342, 88] width 91 height 153
paste textarea "hero.moveDown(2)"
type textarea "hero.moveDown(2)"
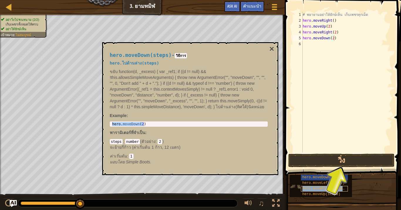
click at [319, 173] on span "hero.moveRight(steps)" at bounding box center [324, 189] width 44 height 4
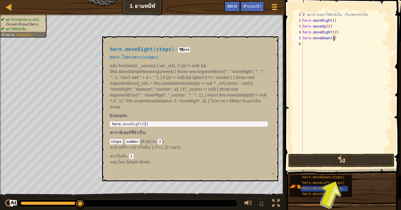
click at [136, 120] on div "hero.moveRight(steps) - วิธีการ hero.ไปทางขวา(steps) ขยับ function(d, _excess) …" at bounding box center [189, 105] width 166 height 129
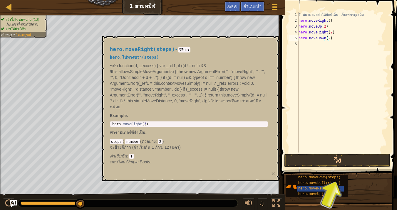
type textarea "hero.moveRight(2)"
click at [136, 124] on div "hero . moveRight ( 2 )" at bounding box center [189, 128] width 156 height 12
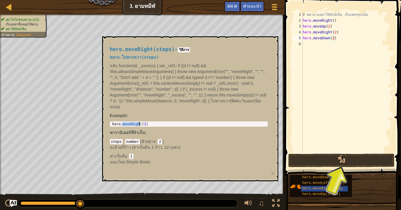
click at [137, 124] on div "hero . moveRight ( 2 )" at bounding box center [189, 128] width 156 height 12
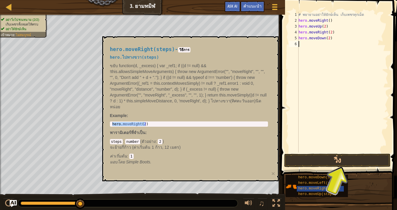
click at [313, 44] on div "# [PERSON_NAME]อย่าให้ยักษ์เห็น เก็บเพชรทุกเม็ด hero . moveRight ( ) hero . mov…" at bounding box center [342, 88] width 91 height 153
paste textarea "hero.moveRight(2)"
type textarea "hero.moveRight(2)"
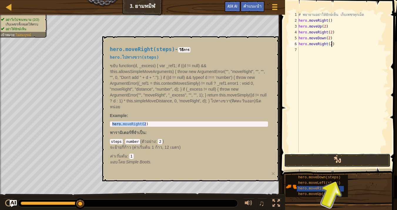
click at [333, 154] on button "วิ่ง" at bounding box center [337, 161] width 106 height 14
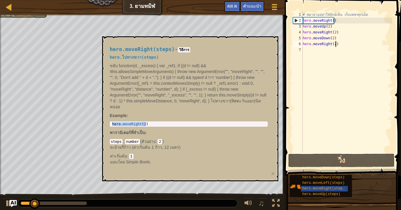
click at [271, 172] on div "hero.moveRight(steps) - วิธีการ hero.ไปทางขวา(steps) ขยับ function(d, _excess) …" at bounding box center [190, 108] width 176 height 145
click at [272, 173] on button "×" at bounding box center [273, 174] width 4 height 6
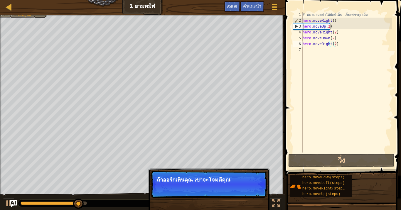
click at [324, 79] on div "# [PERSON_NAME]อย่าให้ยักษ์เห็น เก็บเพชรทุกเม็ด hero . moveRight ( ) hero . mov…" at bounding box center [346, 88] width 91 height 153
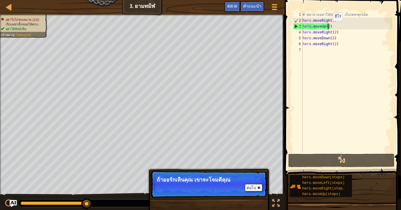
click at [328, 27] on div "# [PERSON_NAME]อย่าให้ยักษ์เห็น เก็บเพชรทุกเม็ด hero . moveRight ( ) hero . mov…" at bounding box center [346, 88] width 91 height 153
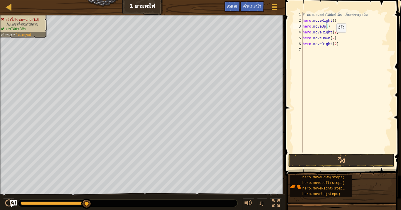
click at [331, 38] on div "# [PERSON_NAME]อย่าให้ยักษ์เห็น เก็บเพชรทุกเม็ด hero . moveRight ( ) hero . mov…" at bounding box center [346, 88] width 91 height 153
click at [332, 157] on button "วิ่ง" at bounding box center [341, 161] width 106 height 14
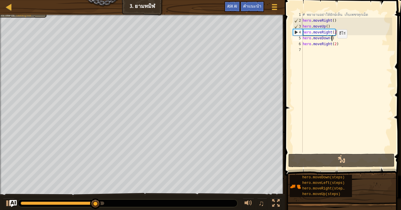
click at [332, 44] on div "# [PERSON_NAME]อย่าให้ยักษ์เห็น เก็บเพชรทุกเม็ด hero . moveRight ( ) hero . mov…" at bounding box center [346, 88] width 91 height 153
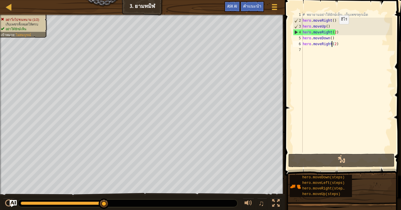
click at [334, 30] on div "# [PERSON_NAME]อย่าให้ยักษ์เห็น เก็บเพชรทุกเม็ด hero . moveRight ( ) hero . mov…" at bounding box center [346, 88] width 91 height 153
type textarea "hero.moveRight()"
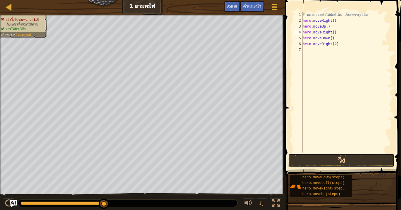
click at [335, 155] on button "วิ่ง" at bounding box center [341, 161] width 106 height 14
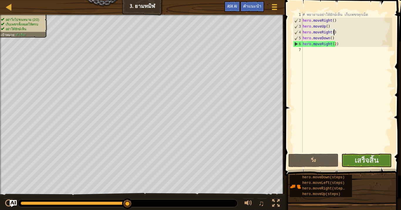
drag, startPoint x: 33, startPoint y: 205, endPoint x: 150, endPoint y: 209, distance: 116.6
click at [150, 173] on div "♫" at bounding box center [142, 202] width 285 height 18
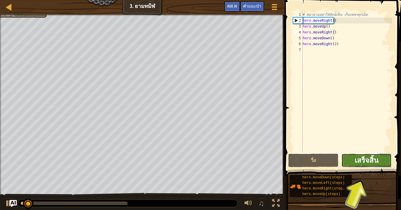
click at [363, 157] on span "เสร็จสิ้น" at bounding box center [367, 160] width 24 height 9
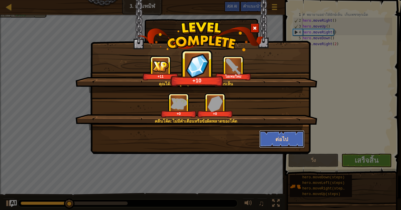
click at [273, 141] on button "ต่อไป" at bounding box center [281, 139] width 45 height 18
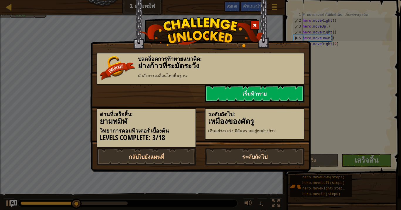
click at [290, 159] on link "ระดับถัดไป" at bounding box center [255, 157] width 100 height 18
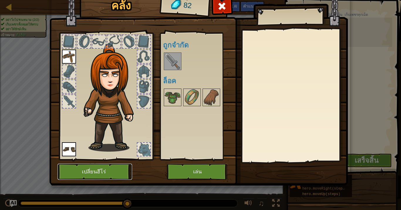
click at [112, 171] on button "เปลี่ยนฮีโร่" at bounding box center [95, 172] width 75 height 16
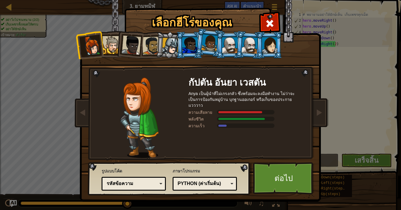
click at [186, 42] on div at bounding box center [189, 45] width 15 height 16
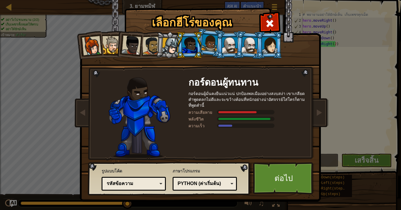
click at [165, 43] on div at bounding box center [170, 46] width 17 height 17
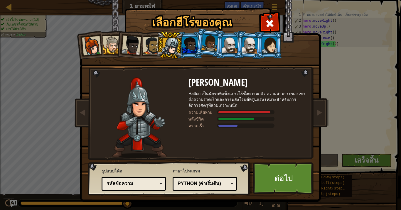
click at [198, 46] on li at bounding box center [209, 42] width 29 height 29
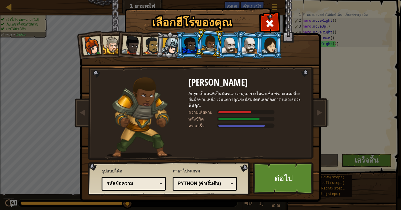
click at [233, 43] on div at bounding box center [229, 45] width 15 height 16
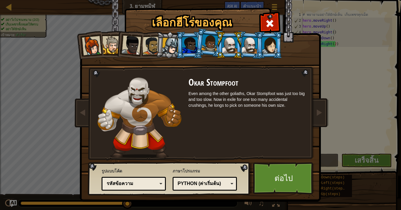
click at [249, 41] on div at bounding box center [250, 45] width 16 height 17
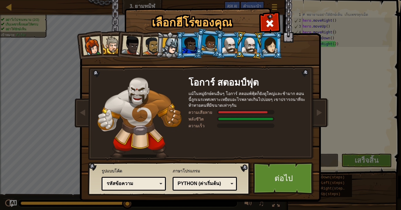
drag, startPoint x: 270, startPoint y: 44, endPoint x: 270, endPoint y: 48, distance: 4.7
click at [270, 47] on div at bounding box center [269, 45] width 15 height 16
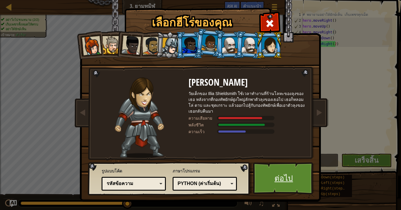
click at [279, 173] on link "ต่อไป" at bounding box center [283, 178] width 61 height 32
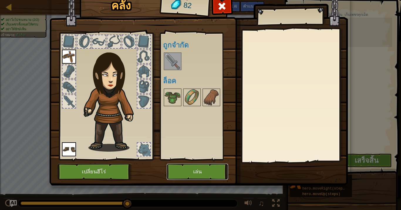
click at [200, 169] on button "เล่น" at bounding box center [197, 172] width 61 height 16
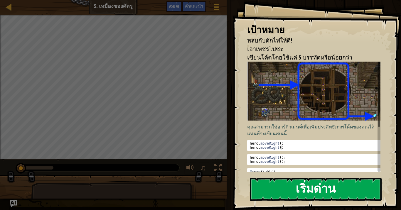
click at [353, 173] on button "เริ่มด่าน" at bounding box center [316, 189] width 132 height 23
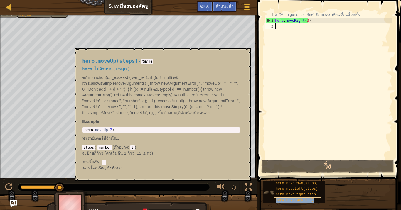
click at [308, 173] on div "hero.moveUp(steps)" at bounding box center [297, 201] width 47 height 6
type textarea "hero.moveUp(2)"
click at [111, 129] on div "hero . moveUp ( 2 )" at bounding box center [161, 134] width 156 height 12
click at [106, 129] on div "hero . moveUp ( 2 )" at bounding box center [161, 134] width 156 height 12
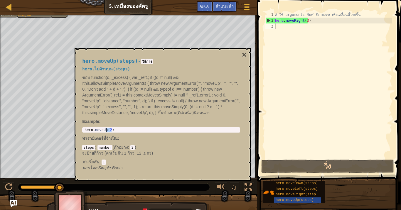
click at [106, 129] on div "hero . moveUp ( 2 )" at bounding box center [161, 134] width 156 height 12
click at [106, 131] on div "hero . moveUp ( 2 )" at bounding box center [161, 130] width 156 height 4
click at [106, 131] on div "hero . moveUp ( 2 )" at bounding box center [161, 134] width 156 height 12
click at [104, 129] on div "hero . moveUp ( 2 )" at bounding box center [161, 134] width 156 height 12
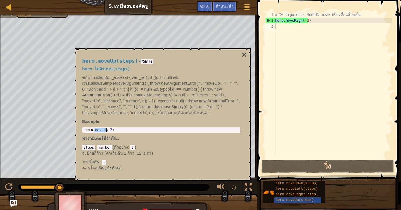
click at [104, 129] on div "hero . moveUp ( 2 )" at bounding box center [161, 134] width 156 height 12
click at [289, 27] on div "# ใช้ arguments กับคำสั่ง move เพื่อเคลื่อนที่ไกลขึ้น hero . moveRight ( 3 )" at bounding box center [333, 91] width 118 height 159
paste textarea "hero.moveUp(2)"
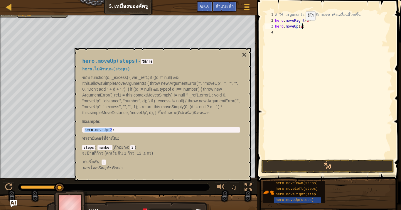
click at [301, 26] on div "# ใช้ arguments กับคำสั่ง move เพื่อเคลื่อนที่ไกลขึ้น hero . moveRight ( 3 ) he…" at bounding box center [333, 91] width 118 height 159
type textarea "hero.moveUp()"
drag, startPoint x: 285, startPoint y: 92, endPoint x: 282, endPoint y: 95, distance: 3.5
click at [285, 92] on div "# ใช้ arguments กับคำสั่ง move เพื่อเคลื่อนที่ไกลขึ้น hero . moveRight ( 3 ) he…" at bounding box center [333, 91] width 118 height 159
click at [303, 173] on span "hero.moveRight(steps)" at bounding box center [298, 195] width 44 height 4
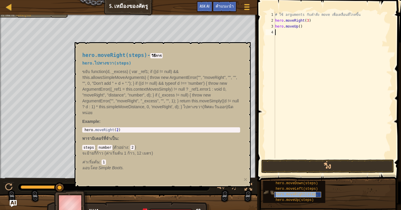
click at [303, 173] on span "hero.moveRight(steps)" at bounding box center [298, 195] width 44 height 4
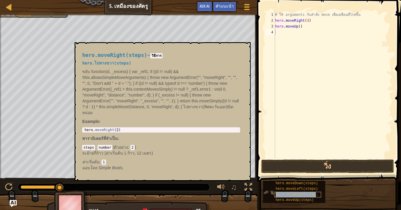
click at [294, 173] on span "hero.moveRight(steps)" at bounding box center [298, 195] width 44 height 4
type textarea "hero.moveRight(2)"
click at [110, 128] on div "hero . moveRight ( 2 )" at bounding box center [161, 134] width 156 height 12
click at [112, 129] on div "hero . moveRight ( 2 )" at bounding box center [161, 130] width 156 height 4
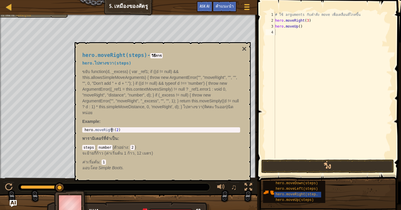
click at [111, 129] on div "hero . moveRight ( 2 )" at bounding box center [161, 134] width 156 height 12
click at [299, 33] on div "# ใช้ arguments กับคำสั่ง move เพื่อเคลื่อนที่ไกลขึ้น hero . moveRight ( 3 ) he…" at bounding box center [333, 91] width 118 height 159
paste textarea "hero.moveRight(2)"
click at [306, 33] on div "# ใช้ arguments กับคำสั่ง move เพื่อเคลื่อนที่ไกลขึ้น hero . moveRight ( 3 ) he…" at bounding box center [333, 91] width 118 height 159
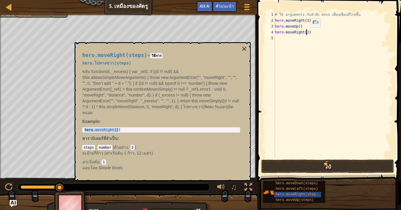
type textarea "hero.moveRight()"
drag, startPoint x: 312, startPoint y: 49, endPoint x: 312, endPoint y: 68, distance: 19.1
click at [312, 50] on div "# ใช้ arguments กับคำสั่ง move เพื่อเคลื่อนที่ไกลขึ้น hero . moveRight ( 3 ) he…" at bounding box center [333, 91] width 118 height 159
click at [241, 49] on div "hero.moveRight(steps) - วิธีการ hero.ไปทางขวา(steps) ขยับ function(d, _excess) …" at bounding box center [161, 111] width 166 height 129
click at [244, 48] on button "×" at bounding box center [244, 49] width 5 height 8
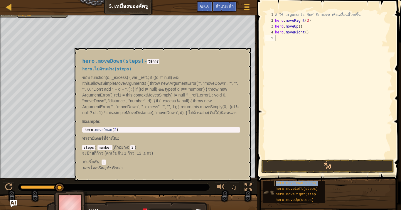
click at [288, 173] on span "hero.moveDown(steps)" at bounding box center [297, 183] width 42 height 4
type textarea "hero.moveDown(2)"
click at [112, 131] on div "hero . moveDown ( 2 )" at bounding box center [161, 134] width 156 height 12
click at [99, 130] on div "hero . moveDown ( 2 )" at bounding box center [161, 134] width 156 height 12
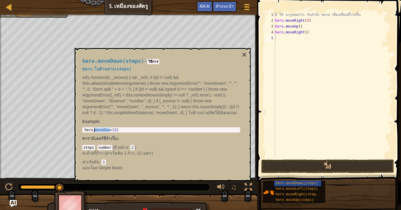
click at [99, 130] on div "hero . moveDown ( 2 )" at bounding box center [161, 134] width 156 height 12
click at [99, 130] on div "hero . moveDown ( 2 )" at bounding box center [161, 130] width 156 height 4
click at [99, 130] on div "hero . moveDown ( 2 )" at bounding box center [161, 134] width 156 height 12
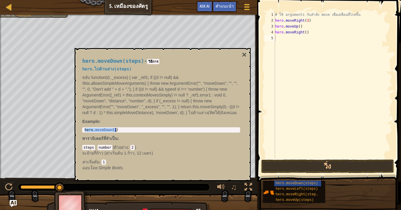
click at [292, 40] on div "# ใช้ arguments กับคำสั่ง move เพื่อเคลื่อนที่ไกลขึ้น hero . moveRight ( 3 ) he…" at bounding box center [333, 91] width 118 height 159
paste textarea "hero.moveDown(2)"
click at [303, 37] on div "# ใช้ arguments กับคำสั่ง move เพื่อเคลื่อนที่ไกลขึ้น hero . moveRight ( 3 ) he…" at bounding box center [333, 91] width 118 height 159
click at [304, 37] on div "# ใช้ arguments กับคำสั่ง move เพื่อเคลื่อนที่ไกลขึ้น hero . moveRight ( 3 ) he…" at bounding box center [333, 91] width 118 height 159
type textarea "hero.moveDown()"
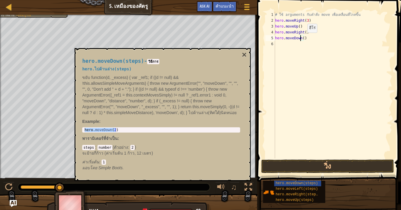
click at [303, 38] on div "# ใช้ arguments กับคำสั่ง move เพื่อเคลื่อนที่ไกลขึ้น hero . moveRight ( 3 ) he…" at bounding box center [333, 91] width 118 height 159
click at [303, 37] on div "# ใช้ arguments กับคำสั่ง move เพื่อเคลื่อนที่ไกลขึ้น hero . moveRight ( 3 ) he…" at bounding box center [333, 91] width 118 height 159
drag, startPoint x: 303, startPoint y: 37, endPoint x: 275, endPoint y: 38, distance: 28.2
click at [275, 38] on div "# ใช้ arguments กับคำสั่ง move เพื่อเคลื่อนที่ไกลขึ้น hero . moveRight ( 3 ) he…" at bounding box center [333, 91] width 118 height 159
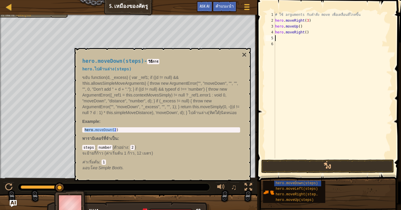
click at [278, 37] on div "# ใช้ arguments กับคำสั่ง move เพื่อเคลื่อนที่ไกลขึ้น hero . moveRight ( 3 ) he…" at bounding box center [333, 91] width 118 height 159
paste textarea "hero.moveDown(2)"
type textarea "hero.moveDown(2)"
click at [281, 44] on div "# ใช้ arguments กับคำสั่ง move เพื่อเคลื่อนที่ไกลขึ้น hero . moveRight ( 3 ) he…" at bounding box center [333, 91] width 118 height 159
paste textarea "hero.moveDown(2)"
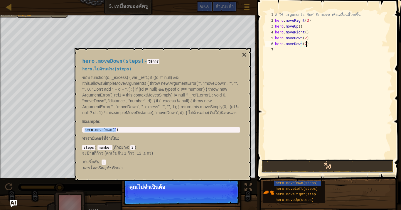
click at [277, 160] on button "วิ่ง" at bounding box center [327, 167] width 133 height 14
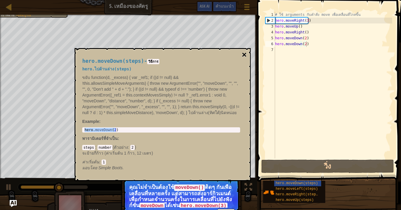
click at [243, 55] on button "×" at bounding box center [244, 55] width 5 height 8
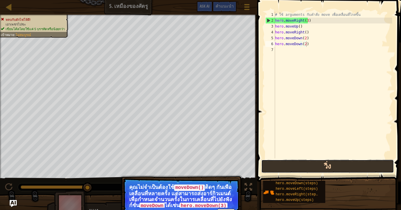
click at [300, 164] on button "วิ่ง" at bounding box center [327, 167] width 133 height 14
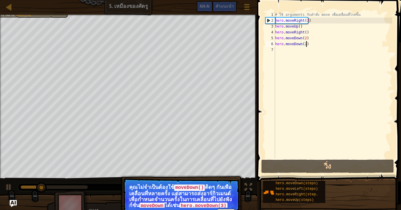
drag, startPoint x: 183, startPoint y: 196, endPoint x: 183, endPoint y: 201, distance: 4.4
click at [183, 173] on p "คุณไม่จำเป็นต้องใช้ moveDown() ติดๆ กันเพื่อเคลื่อนที่หลายครั้ง แต่[PERSON_NAME…" at bounding box center [181, 195] width 104 height 23
click at [211, 173] on p "คุณไม่จำเป็นต้องใช้ moveDown() ติดๆ กันเพื่อเคลื่อนที่หลายครั้ง แต่[PERSON_NAME…" at bounding box center [181, 195] width 104 height 23
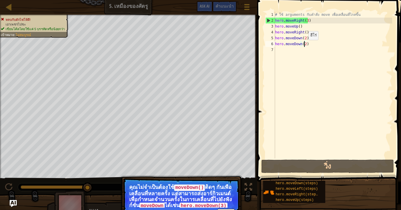
click at [304, 46] on div "# ใช้ arguments กับคำสั่ง move เพื่อเคลื่อนที่ไกลขึ้น hero . moveRight ( 3 ) he…" at bounding box center [333, 91] width 118 height 159
type textarea "hero.moveDown()"
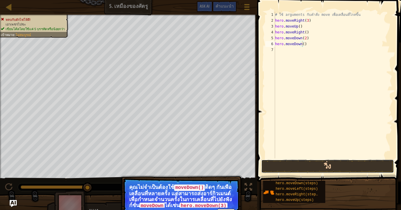
click at [304, 167] on button "วิ่ง" at bounding box center [327, 167] width 133 height 14
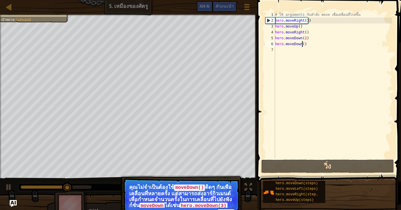
click at [209, 173] on p "คุณไม่จำเป็นต้องใช้ moveDown() ติดๆ กันเพื่อเคลื่อนที่หลายครั้ง แต่[PERSON_NAME…" at bounding box center [181, 195] width 104 height 23
click at [165, 173] on code "moveDown" at bounding box center [151, 206] width 25 height 6
drag, startPoint x: 199, startPoint y: 201, endPoint x: 201, endPoint y: 178, distance: 22.7
click at [197, 173] on p "ต่อไป คุณไม่จำเป็นต้องใช้ moveDown() ติดๆ กันเพื่อเคลื่อนที่หลายครั้ง แต่[PERSO…" at bounding box center [181, 200] width 117 height 45
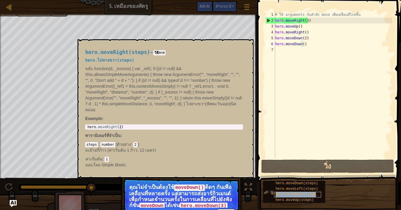
click at [308, 173] on span "hero.moveRight(steps)" at bounding box center [298, 195] width 44 height 4
type textarea "hero.moveRight(2)"
click at [112, 126] on div "hero . moveRight ( 2 )" at bounding box center [164, 131] width 156 height 12
click at [108, 127] on div "hero . moveRight ( 2 )" at bounding box center [164, 127] width 156 height 4
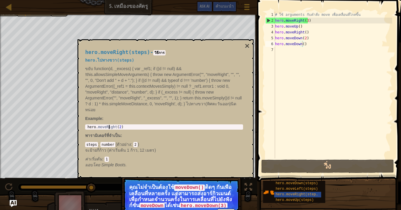
click at [108, 127] on div "hero . moveRight ( 2 )" at bounding box center [164, 131] width 156 height 12
click at [282, 52] on div "# ใช้ arguments กับคำสั่ง move เพื่อเคลื่อนที่ไกลขึ้น hero . moveRight ( 3 ) he…" at bounding box center [333, 91] width 118 height 159
paste textarea "hero.moveRight(2)"
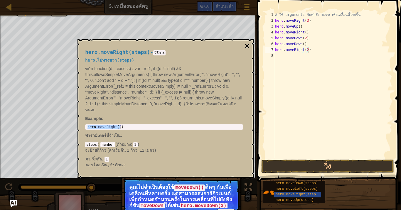
click at [248, 43] on button "×" at bounding box center [247, 46] width 5 height 8
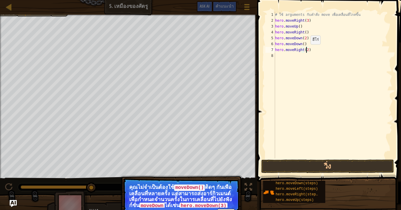
click at [306, 50] on div "# ใช้ arguments กับคำสั่ง move เพื่อเคลื่อนที่ไกลขึ้น hero . moveRight ( 3 ) he…" at bounding box center [333, 91] width 118 height 159
type textarea "hero.moveRight()"
click at [314, 53] on div "# ใช้ arguments กับคำสั่ง move เพื่อเคลื่อนที่ไกลขึ้น hero . moveRight ( 3 ) he…" at bounding box center [333, 91] width 118 height 159
click at [346, 164] on button "วิ่ง" at bounding box center [327, 167] width 133 height 14
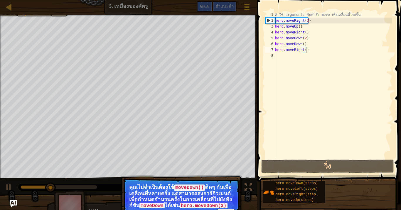
drag, startPoint x: 35, startPoint y: 186, endPoint x: 137, endPoint y: 190, distance: 101.9
click at [137, 173] on div "หลบกับ[PERSON_NAME]ไฟให้ดี! ล่อ Ogre ไปสู่ความหายนะ เอาเพชรไปซะ เขียนโค้ดโดยใช้…" at bounding box center [200, 116] width 401 height 203
click at [209, 173] on p "คุณไม่จำเป็นต้องใช้ moveDown() ติดๆ กันเพื่อเคลื่อนที่หลายครั้ง แต่[PERSON_NAME…" at bounding box center [181, 195] width 104 height 23
click at [246, 173] on div "หลบกับ[PERSON_NAME]ไฟให้ดี! ล่อ Ogre ไปสู่ความหายนะ เอาเพชรไปซะ เขียนโค้ดโดยใช้…" at bounding box center [200, 116] width 401 height 203
click at [15, 173] on img "Ask AI" at bounding box center [13, 204] width 8 height 8
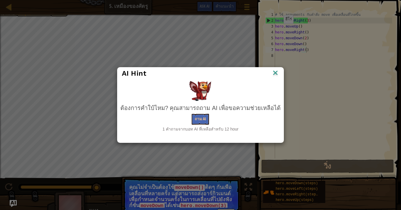
click at [272, 74] on img at bounding box center [276, 73] width 8 height 9
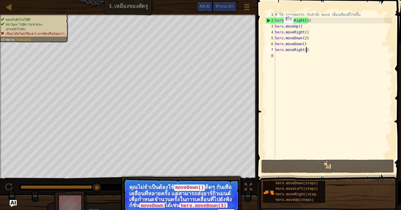
click at [194, 173] on code "moveDown()" at bounding box center [189, 188] width 31 height 6
click at [196, 173] on p "คุณไม่จำเป็นต้องใช้ moveDown() ติดๆ กันเพื่อเคลื่อนที่หลายครั้ง แต่[PERSON_NAME…" at bounding box center [181, 195] width 104 height 23
click at [195, 173] on p "คุณไม่จำเป็นต้องใช้ moveDown() ติดๆ กันเพื่อเคลื่อนที่หลายครั้ง แต่[PERSON_NAME…" at bounding box center [181, 195] width 104 height 23
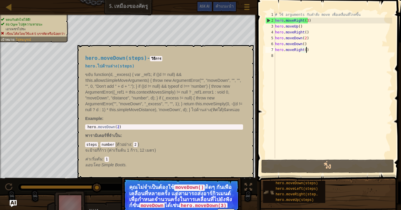
click at [271, 173] on img at bounding box center [268, 192] width 11 height 11
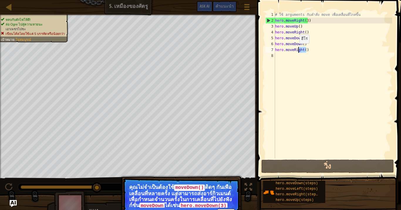
drag, startPoint x: 310, startPoint y: 49, endPoint x: 263, endPoint y: 54, distance: 46.9
click at [263, 54] on div "hero.moveRight() 1 2 3 4 5 6 7 8 # ใช้ arguments กับคำสั่ง move เพื่อเคลื่อนที่…" at bounding box center [328, 102] width 146 height 199
click at [282, 51] on div "# ใช้ arguments กับคำสั่ง move เพื่อเคลื่อนที่ไกลขึ้น hero . moveRight ( 3 ) he…" at bounding box center [333, 91] width 118 height 159
type textarea "hero.moveRight()"
click at [281, 60] on div "# ใช้ arguments กับคำสั่ง move เพื่อเคลื่อนที่ไกลขึ้น hero . moveRight ( 3 ) he…" at bounding box center [333, 91] width 118 height 159
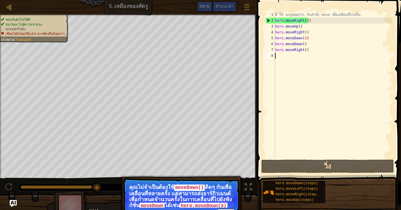
paste textarea "hero.moveRight(2)"
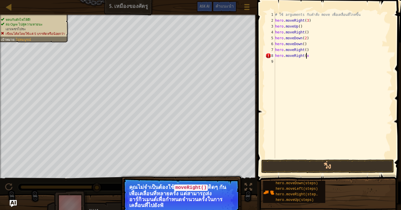
scroll to position [3, 2]
type textarea "hero.moveRight"
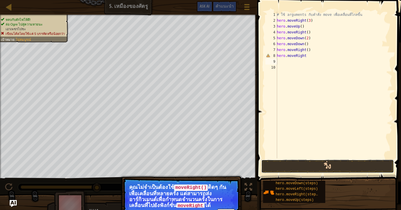
click at [318, 167] on button "วิ่ง" at bounding box center [327, 167] width 133 height 14
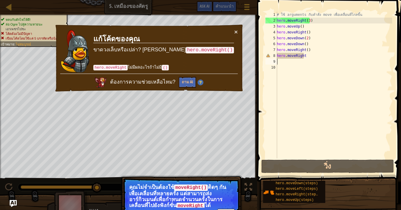
click at [316, 63] on div "# ใช้ arguments กับคำสั่ง move เพื่อเคลื่อนที่ไกลขึ้น hero . moveRight ( 3 ) he…" at bounding box center [334, 91] width 117 height 159
click at [313, 57] on div "# ใช้ arguments กับคำสั่ง move เพื่อเคลื่อนที่ไกลขึ้น hero . moveRight ( 3 ) he…" at bounding box center [334, 91] width 117 height 159
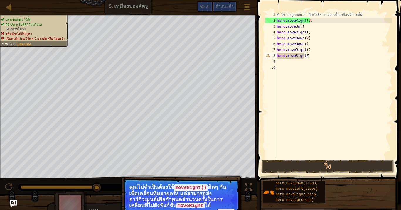
scroll to position [3, 2]
type textarea "hero.moveRight()"
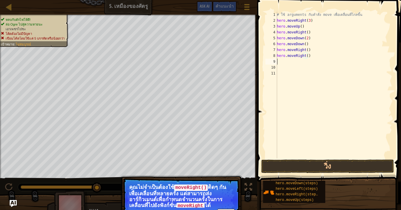
scroll to position [3, 0]
click at [333, 163] on button "วิ่ง" at bounding box center [327, 167] width 133 height 14
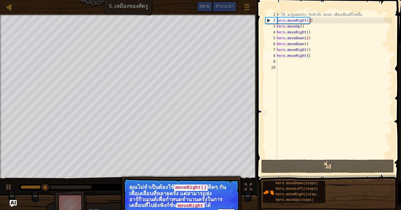
drag, startPoint x: 42, startPoint y: 188, endPoint x: 105, endPoint y: 188, distance: 63.1
click at [105, 173] on div "หลบกับ[PERSON_NAME]ไฟให้ดี! ล่อ Ogre ไปสู่ความหายนะ เอาเพชรไปซะ เขียนโค้ดโดยใช้…" at bounding box center [200, 116] width 401 height 203
click at [104, 173] on div "หลบกับ[PERSON_NAME]ไฟให้ดี! ล่อ Ogre ไปสู่ความหายนะ เอาเพชรไปซะ เขียนโค้ดโดยใช้…" at bounding box center [200, 116] width 401 height 203
drag, startPoint x: 183, startPoint y: 191, endPoint x: 191, endPoint y: 198, distance: 10.0
click at [187, 173] on p "คุณไม่จำเป็นต้องใช้ moveRight() ติดๆ กันเพื่อเคลื่อนที่หลายครั้ง แต่[PERSON_NAM…" at bounding box center [181, 195] width 104 height 23
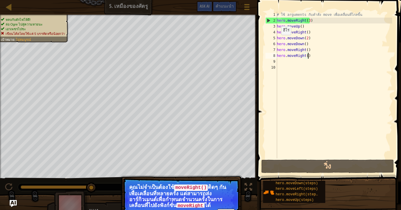
click at [268, 20] on div "2" at bounding box center [271, 21] width 11 height 6
click at [317, 19] on div "# ใช้ arguments กับคำสั่ง move เพื่อเคลื่อนที่ไกลขึ้น hero . moveRight ( 3 ) he…" at bounding box center [334, 91] width 117 height 159
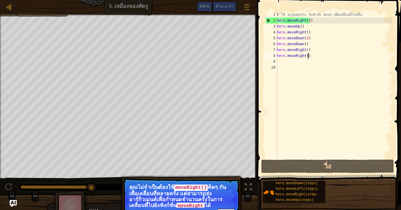
drag, startPoint x: 308, startPoint y: 58, endPoint x: 264, endPoint y: 59, distance: 43.8
click at [264, 59] on div "hero.moveRight(3) 1 2 3 4 5 6 7 8 9 10 # ใช้ arguments กับคำสั่ง move เพื่อเคลื…" at bounding box center [328, 85] width 128 height 147
click at [299, 55] on div "# ใช้ arguments กับคำสั่ง move เพื่อเคลื่อนที่ไกลขึ้น hero . moveRight ( 3 ) he…" at bounding box center [334, 91] width 117 height 159
type textarea "hero.moveRight()"
click at [299, 55] on div "# ใช้ arguments กับคำสั่ง move เพื่อเคลื่อนที่ไกลขึ้น hero . moveRight ( 3 ) he…" at bounding box center [334, 91] width 117 height 159
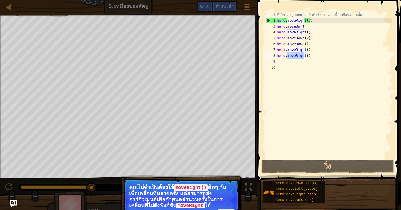
click at [313, 59] on div "# ใช้ arguments กับคำสั่ง move เพื่อเคลื่อนที่ไกลขึ้น hero . moveRight ( 3 ) he…" at bounding box center [334, 91] width 117 height 159
drag, startPoint x: 311, startPoint y: 57, endPoint x: 272, endPoint y: 55, distance: 39.1
click at [272, 55] on div "1 2 3 4 5 6 7 8 9 10 # ใช้ arguments กับคำสั่ง move เพื่อเคลื่อนที่ไกลขึ้น hero…" at bounding box center [328, 85] width 128 height 147
click at [294, 51] on div "# ใช้ arguments กับคำสั่ง move เพื่อเคลื่อนที่ไกลขึ้น hero . moveRight ( 3 ) he…" at bounding box center [334, 91] width 117 height 159
drag, startPoint x: 312, startPoint y: 55, endPoint x: 261, endPoint y: 60, distance: 51.3
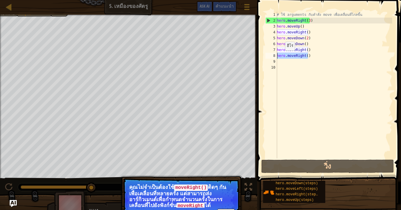
click at [261, 60] on div "hero.moveRight() 1 2 3 4 5 6 7 8 9 10 # ใช้ arguments กับคำสั่ง move เพื่อเคลื่…" at bounding box center [328, 102] width 146 height 199
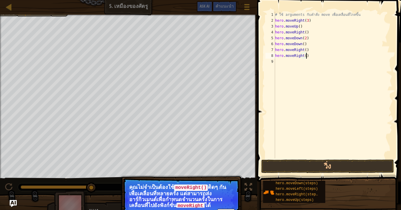
drag, startPoint x: 308, startPoint y: 55, endPoint x: 277, endPoint y: 55, distance: 30.2
click at [277, 55] on div "# ใช้ arguments กับคำสั่ง move เพื่อเคลื่อนที่ไกลขึ้น hero . moveRight ( 3 ) he…" at bounding box center [333, 91] width 118 height 159
click at [274, 55] on div "8" at bounding box center [270, 56] width 10 height 6
click at [273, 55] on div "8" at bounding box center [270, 56] width 10 height 6
type textarea "hero.moveRight()"
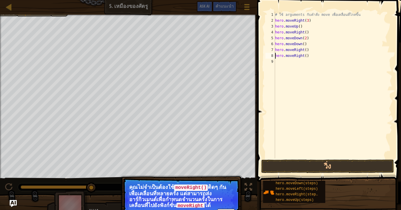
click at [277, 65] on div "# ใช้ arguments กับคำสั่ง move เพื่อเคลื่อนที่ไกลขึ้น hero . moveRight ( 3 ) he…" at bounding box center [333, 91] width 118 height 159
type textarea "h"
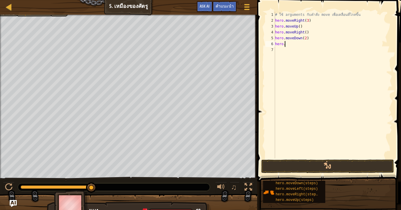
type textarea "h"
type textarea "hero.moveDown(2)"
click at [304, 38] on div "# ใช้ arguments กับคำสั่ง move เพื่อเคลื่อนที่ไกลขึ้น hero . moveRight ( 3 ) he…" at bounding box center [333, 91] width 118 height 159
click at [305, 38] on div "# ใช้ arguments กับคำสั่ง move เพื่อเคลื่อนที่ไกลขึ้น hero . moveRight ( 3 ) he…" at bounding box center [333, 91] width 118 height 159
type textarea "hero.moveDown(2)"
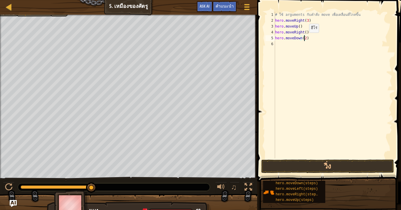
click at [304, 38] on div "# ใช้ arguments กับคำสั่ง move เพื่อเคลื่อนที่ไกลขึ้น hero . moveRight ( 3 ) he…" at bounding box center [333, 91] width 118 height 159
click at [314, 36] on div "# ใช้ arguments กับคำสั่ง move เพื่อเคลื่อนที่ไกลขึ้น hero . moveRight ( 3 ) he…" at bounding box center [333, 91] width 118 height 159
type textarea "hero.moveDown("
click at [308, 38] on div "# ใช้ arguments กับคำสั่ง move เพื่อเคลื่อนที่ไกลขึ้น hero . moveRight ( 3 ) he…" at bounding box center [333, 91] width 118 height 159
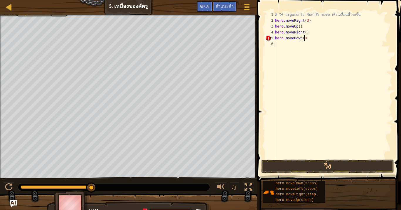
scroll to position [3, 2]
type textarea "hero.moveDown(3)"
click at [298, 46] on div "# ใช้ arguments กับคำสั่ง move เพื่อเคลื่อนที่ไกลขึ้น hero . moveRight ( 3 ) he…" at bounding box center [333, 91] width 118 height 159
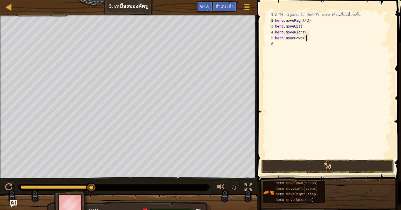
click at [310, 38] on div "# ใช้ arguments กับคำสั่ง move เพื่อเคลื่อนที่ไกลขึ้น hero . moveRight ( 3 ) he…" at bounding box center [333, 91] width 118 height 159
type textarea "hero.moveDown(4)"
click at [291, 43] on div "# ใช้ arguments กับคำสั่ง move เพื่อเคลื่อนที่ไกลขึ้น hero . moveRight ( 3 ) he…" at bounding box center [333, 91] width 118 height 159
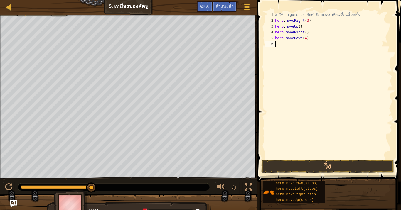
scroll to position [3, 0]
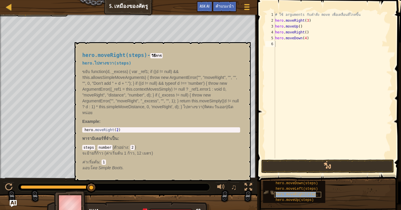
click at [303, 173] on span "hero.moveRight(steps)" at bounding box center [298, 195] width 44 height 4
type textarea "hero.moveRight(2)"
click at [113, 130] on div "hero . moveRight ( 2 )" at bounding box center [161, 134] width 156 height 12
click at [115, 130] on div "hero . moveRight ( 2 )" at bounding box center [161, 130] width 156 height 4
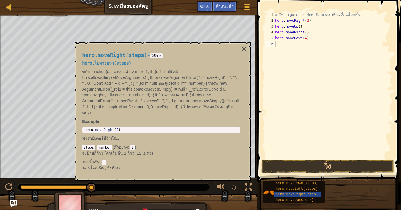
click at [115, 130] on div "hero . moveRight ( 2 )" at bounding box center [161, 134] width 156 height 12
click at [100, 131] on div "hero . moveRight ( 2 )" at bounding box center [161, 134] width 156 height 12
click at [291, 48] on div "# ใช้ arguments กับคำสั่ง move เพื่อเคลื่อนที่ไกลขึ้น hero . moveRight ( 3 ) he…" at bounding box center [333, 91] width 118 height 159
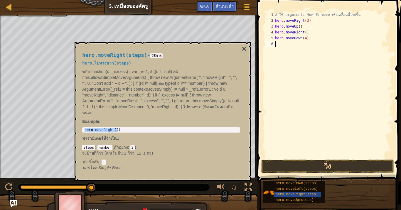
type textarea "ฮ"
type textarea "V"
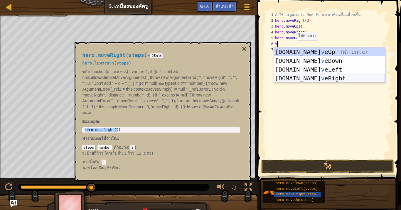
click at [306, 77] on div "[DOMAIN_NAME] v eUp กด enter [DOMAIN_NAME] v [GEOGRAPHIC_DATA] กด enter [DOMAIN…" at bounding box center [329, 74] width 111 height 53
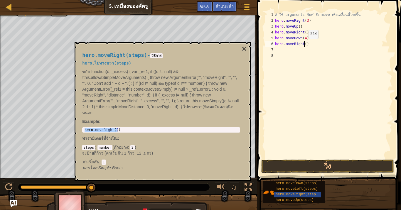
click at [304, 45] on div "# ใช้ arguments กับคำสั่ง move เพื่อเคลื่อนที่ไกลขึ้น hero . moveRight ( 3 ) he…" at bounding box center [333, 91] width 118 height 159
click at [318, 166] on button "วิ่ง" at bounding box center [327, 167] width 133 height 14
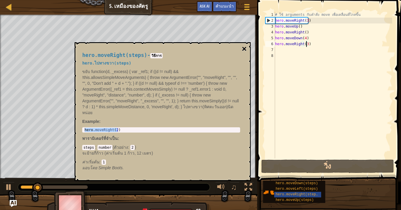
click at [244, 52] on button "×" at bounding box center [244, 49] width 5 height 8
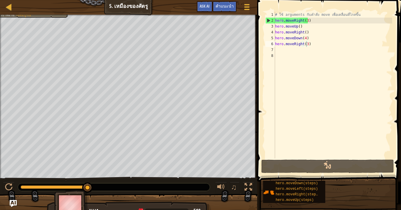
click at [21, 44] on div "หลบกับ[PERSON_NAME]ไฟให้ดี! เอาเพชรไปซะ เขียนโค้ดโดยใช้แค่ 5 บรรทัดหรือน้อยกว่า…" at bounding box center [128, 97] width 257 height 164
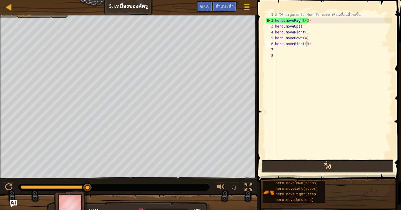
click at [272, 166] on button "วิ่ง" at bounding box center [327, 167] width 133 height 14
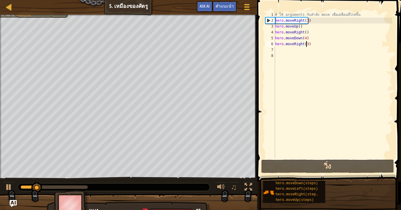
click at [39, 14] on div "แผนที่ วิทยาการคอมพิวเตอร์ เบื้องต้น 5. เหมืองของศัตรู เมนูเกม เสร็จ[PERSON_NAM…" at bounding box center [128, 7] width 257 height 15
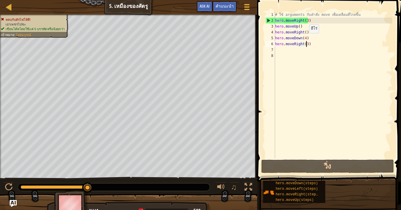
click at [304, 39] on div "# ใช้ arguments กับคำสั่ง move เพื่อเคลื่อนที่ไกลขึ้น hero . moveRight ( 3 ) he…" at bounding box center [333, 91] width 118 height 159
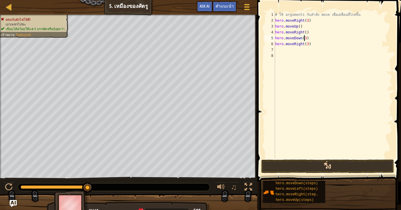
type textarea "hero.moveDown(3)"
click at [326, 162] on button "วิ่ง" at bounding box center [327, 167] width 133 height 14
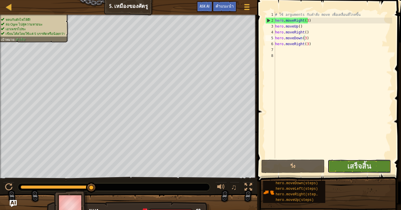
click at [341, 161] on button "เสร็จสิ้น" at bounding box center [359, 167] width 63 height 14
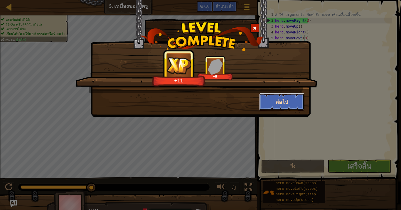
click at [275, 99] on button "ต่อไป" at bounding box center [281, 102] width 45 height 18
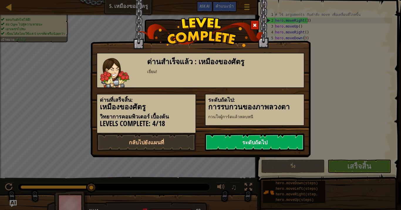
click at [243, 140] on link "ระดับถัดไป" at bounding box center [255, 143] width 100 height 18
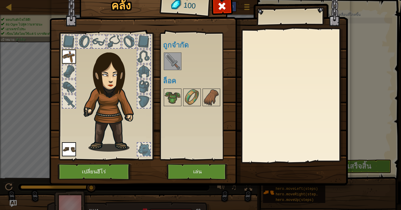
drag, startPoint x: 178, startPoint y: 64, endPoint x: 178, endPoint y: 75, distance: 11.2
click at [178, 64] on img at bounding box center [172, 61] width 16 height 16
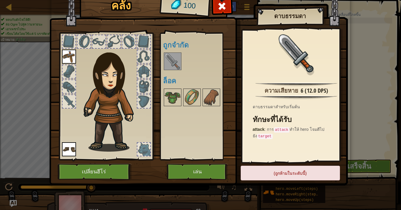
click at [287, 171] on div "(ถูกห้ามในระดับนี้)" at bounding box center [290, 173] width 99 height 15
click at [181, 173] on button "เล่น" at bounding box center [197, 172] width 61 height 16
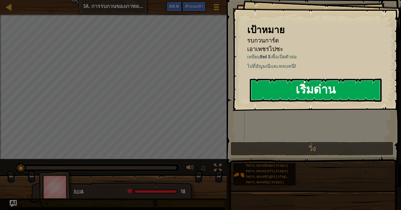
click at [266, 90] on button "เริ่มด่าน" at bounding box center [316, 90] width 132 height 23
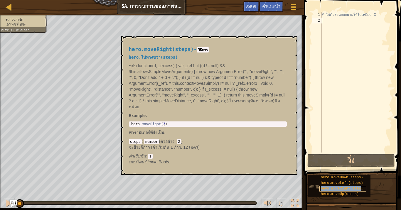
click at [345, 173] on span "hero.moveRight(steps)" at bounding box center [343, 189] width 44 height 4
type textarea "hero.moveRight(2)"
click at [165, 122] on div "hero . moveRight ( 2 )" at bounding box center [208, 128] width 156 height 12
click at [157, 125] on div "hero . moveRight ( 2 )" at bounding box center [208, 128] width 156 height 12
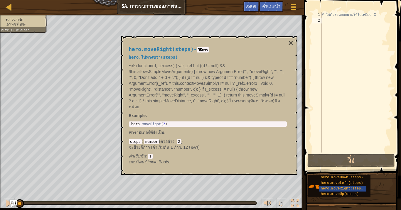
click at [152, 125] on div "hero . moveRight ( 2 )" at bounding box center [208, 128] width 156 height 12
click at [332, 22] on div "# ใช้ตัวล่อหลอกยามให้ไปเหยียบ X" at bounding box center [357, 88] width 72 height 153
paste textarea "hero.moveRight(2)"
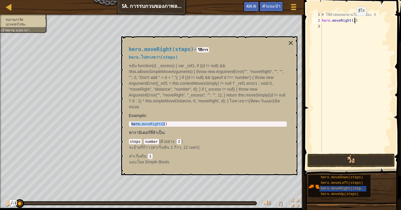
click at [351, 21] on div "# ใช้ตัวล่อหลอกยามให้ไปเหยียบ X hero . moveRight ( 2 )" at bounding box center [357, 88] width 72 height 153
type textarea "hero.moveRight()"
click at [351, 25] on div "# ใช้ตัวล่อหลอกยามให้ไปเหยียบ X hero . moveRight ( )" at bounding box center [357, 88] width 72 height 153
click at [343, 173] on div "hero.moveDown(steps)" at bounding box center [342, 178] width 47 height 6
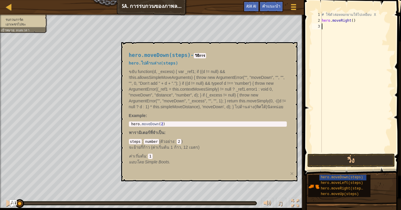
type textarea "hero.moveDown(2)"
click at [151, 125] on div "hero . moveDown ( 2 )" at bounding box center [208, 128] width 156 height 12
click at [151, 125] on div "hero . moveDown ( 2 )" at bounding box center [208, 124] width 156 height 4
click at [151, 125] on div "hero . moveDown ( 2 )" at bounding box center [208, 128] width 156 height 12
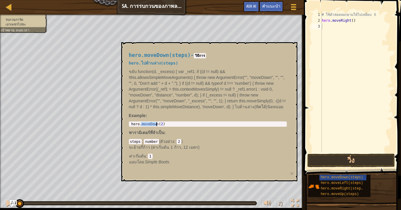
click at [151, 125] on div "hero . moveDown ( 2 )" at bounding box center [208, 128] width 156 height 12
click at [336, 24] on div "# ใช้ตัวล่อหลอกยามให้ไปเหยียบ X hero . moveRight ( )" at bounding box center [357, 88] width 72 height 153
paste textarea "hero.moveDown(2)"
type textarea "hero.moveDown(2)"
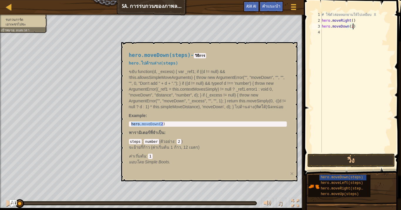
click at [324, 34] on div "# ใช้ตัวล่อหลอกยามให้ไปเหยียบ X hero . moveRight ( ) hero . moveDown ( 2 )" at bounding box center [357, 88] width 72 height 153
click at [347, 173] on div "hero.moveDown(steps) hero.moveLeft(steps) hero.moveRight(steps) hero.moveUp(ste…" at bounding box center [339, 186] width 62 height 22
click at [347, 173] on span "hero.moveUp(steps)" at bounding box center [340, 194] width 38 height 4
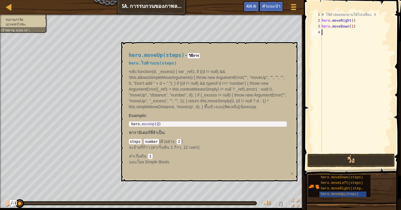
type textarea "hero.moveUp(2)"
click at [149, 122] on div "hero . moveUp ( 2 )" at bounding box center [208, 128] width 156 height 12
click at [342, 32] on div "# ใช้ตัวล่อหลอกยามให้ไปเหยียบ X hero . moveRight ( ) hero . moveDown ( 2 )" at bounding box center [357, 88] width 72 height 153
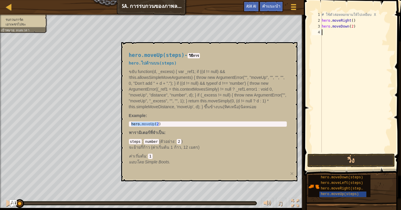
paste textarea "hero.moveUp(2)"
type textarea "hero.moveUp(2)"
click at [336, 43] on div "# ใช้ตัวล่อหลอกยามให้ไปเหยียบ X hero . moveRight ( ) hero . moveDown ( 2 ) hero…" at bounding box center [357, 88] width 72 height 153
click at [343, 173] on span "hero.moveRight(steps)" at bounding box center [343, 189] width 44 height 4
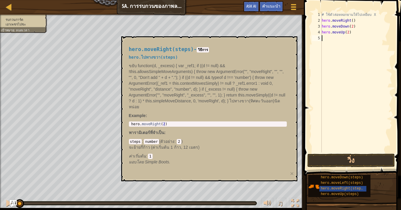
type textarea "hero.moveRight(2)"
click at [144, 123] on div "hero . moveRight ( 2 )" at bounding box center [208, 128] width 156 height 12
click at [145, 124] on div "hero . moveRight ( 2 )" at bounding box center [208, 128] width 156 height 12
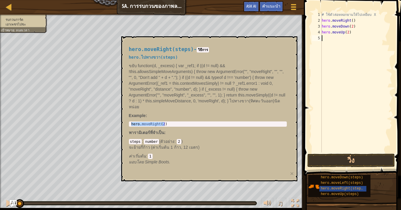
click at [338, 40] on div "# ใช้ตัวล่อหลอกยามให้ไปเหยียบ X hero . moveRight ( ) hero . moveDown ( 2 ) hero…" at bounding box center [357, 88] width 72 height 153
paste textarea "hero.moveRight(2)"
type textarea "hero.moveRight(2)"
click at [341, 44] on div "# ใช้ตัวล่อหลอกยามให้ไปเหยียบ X hero . moveRight ( ) hero . moveDown ( 2 ) hero…" at bounding box center [357, 88] width 72 height 153
click at [294, 173] on button "×" at bounding box center [292, 174] width 4 height 6
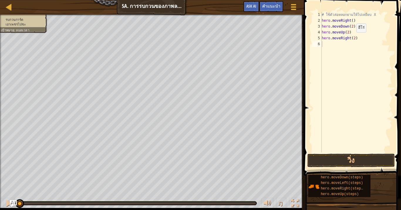
click at [351, 38] on div "# ใช้ตัวล่อหลอกยามให้ไปเหยียบ X hero . moveRight ( ) hero . moveDown ( 2 ) hero…" at bounding box center [357, 88] width 72 height 153
click at [352, 38] on div "# ใช้ตัวล่อหลอกยามให้ไปเหยียบ X hero . moveRight ( ) hero . moveDown ( 2 ) hero…" at bounding box center [357, 88] width 72 height 153
type textarea "hero.moveRight(3)"
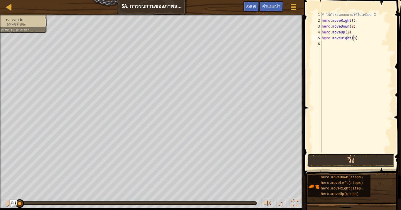
click at [352, 158] on button "วิ่ง" at bounding box center [350, 161] width 87 height 14
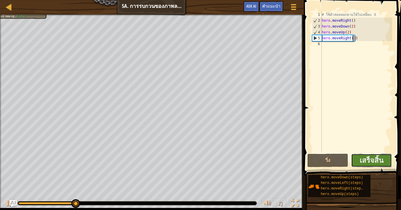
click at [355, 161] on button "เสร็จสิ้น" at bounding box center [371, 161] width 41 height 14
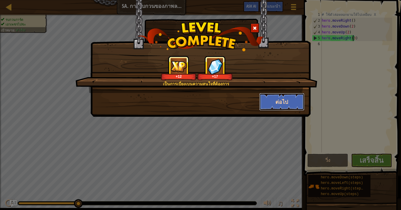
click at [285, 106] on button "ต่อไป" at bounding box center [281, 102] width 45 height 18
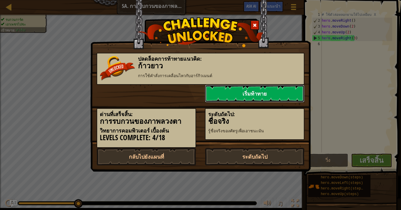
click at [273, 93] on link "เริ่มท้าทาย" at bounding box center [255, 94] width 100 height 18
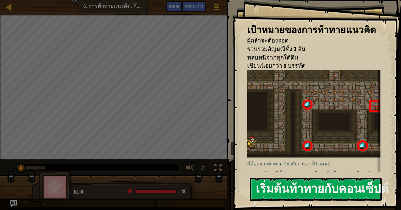
drag, startPoint x: 287, startPoint y: 181, endPoint x: 301, endPoint y: 202, distance: 24.6
click at [291, 173] on button "เริ่มต้นท้าทายกับคอนเซ็ปต์" at bounding box center [316, 189] width 132 height 23
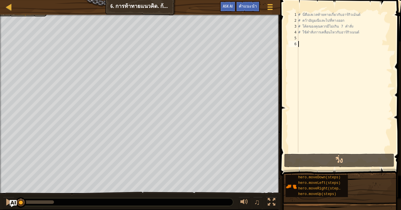
click at [313, 36] on div "# นี่คือเลเวลท้ายทายเกี่ยวกับอาร์กิวเม้นต์ # คว้าอัญมณีและไปที่ทางออก # โค้ดของ…" at bounding box center [344, 88] width 95 height 153
click at [316, 15] on div "# นี่คือเลเวลท้ายทายเกี่ยวกับอาร์กิวเม้นต์ # คว้าอัญมณีและไปที่ทางออก # โค้ดของ…" at bounding box center [344, 88] width 95 height 153
type textarea "# นี่คือเลเวลท้ายทายเกี่ยวกับอาร์กิวเม้นต์"
click at [313, 40] on div "# นี่คือเลเวลท้ายทายเกี่ยวกับอาร์กิวเม้นต์ # คว้าอัญมณีและไปที่ทางออก # โค้ดของ…" at bounding box center [344, 88] width 95 height 153
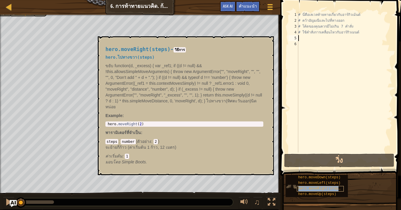
click at [327, 173] on span "hero.moveRight(steps)" at bounding box center [320, 189] width 44 height 4
type textarea "hero.moveRight(2)"
click at [124, 124] on div "hero . moveRight ( 2 )" at bounding box center [185, 128] width 156 height 12
click at [123, 124] on div "hero . moveRight ( 2 )" at bounding box center [185, 128] width 156 height 12
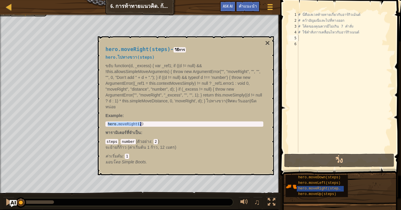
click at [312, 42] on div "# นี่คือเลเวลท้ายทายเกี่ยวกับอาร์กิวเม้นต์ # คว้าอัญมณีและไปที่ทางออก # โค้ดของ…" at bounding box center [344, 88] width 95 height 153
type textarea "v"
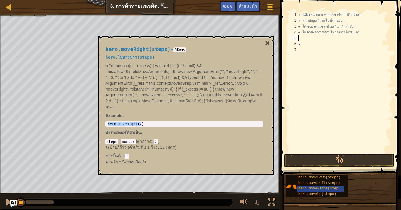
click at [309, 38] on div "# นี่คือ[PERSON_NAME]ท้ายทายเกี่ยวกับอาร์กิวเม้นต์ # คว้า[PERSON_NAME]และไปที่ท…" at bounding box center [344, 88] width 95 height 153
type textarea "v"
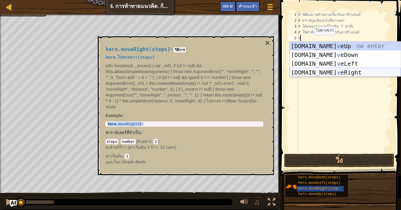
click at [321, 72] on div "[DOMAIN_NAME] v eUp กด enter [DOMAIN_NAME] v [GEOGRAPHIC_DATA] กด enter [DOMAIN…" at bounding box center [345, 68] width 111 height 53
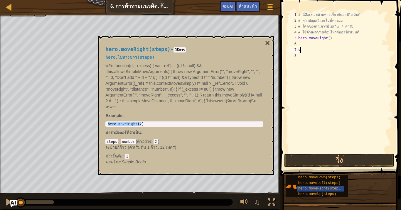
click at [303, 53] on div "# นี่คือ[PERSON_NAME]ท้ายทายเกี่ยวกับอาร์กิวเม้นต์ # คว้า[PERSON_NAME]และไปที่ท…" at bounding box center [344, 88] width 95 height 153
type textarea "v"
click at [300, 46] on div "# นี่คือ[PERSON_NAME]ท้ายทายเกี่ยวกับอาร์กิวเม้นต์ # คว้า[PERSON_NAME]และไปที่ท…" at bounding box center [344, 88] width 95 height 153
type textarea "v"
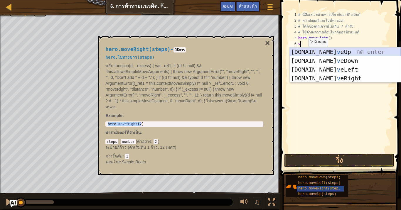
click at [308, 50] on div "[DOMAIN_NAME] v eUp กด enter [DOMAIN_NAME] v [GEOGRAPHIC_DATA] กด enter [DOMAIN…" at bounding box center [345, 74] width 111 height 53
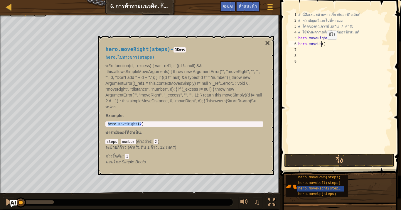
click at [322, 45] on div "# นี่คือเลเวลท้ายทายเกี่ยวกับอาร์กิวเม้นต์ # คว้าอัญมณีและไปที่ทางออก # โค้ดของ…" at bounding box center [344, 88] width 95 height 153
type textarea "hero.moveUp()"
click at [321, 43] on div "# นี่คือเลเวลท้ายทายเกี่ยวกับอาร์กิวเม้นต์ # คว้าอัญมณีและไปที่ทางออก # โค้ดของ…" at bounding box center [344, 88] width 95 height 153
click at [321, 45] on div "# นี่คือเลเวลท้ายทายเกี่ยวกับอาร์กิวเม้นต์ # คว้าอัญมณีและไปที่ทางออก # โค้ดของ…" at bounding box center [344, 88] width 95 height 153
click at [321, 45] on div "# นี่คือเลเวลท้ายทายเกี่ยวกับอาร์กิวเม้นต์ # คว้าอัญมณีและไปที่ทางออก # โค้ดของ…" at bounding box center [344, 82] width 95 height 141
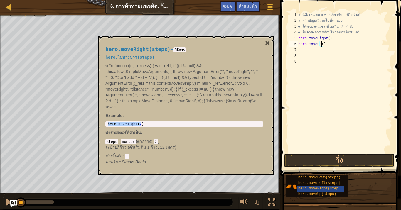
type textarea "hero.moveUp(3)"
click at [317, 51] on div "# นี่คือเลเวลท้ายทายเกี่ยวกับอาร์กิวเม้นต์ # คว้าอัญมณีและไปที่ทางออก # โค้ดของ…" at bounding box center [344, 88] width 95 height 153
type textarea "v"
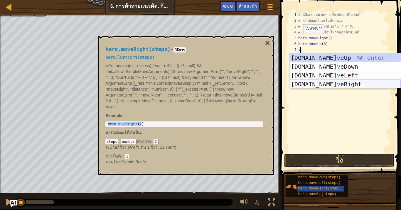
click at [309, 83] on div "[DOMAIN_NAME] v eUp กด enter [DOMAIN_NAME] v [GEOGRAPHIC_DATA] กด enter [DOMAIN…" at bounding box center [345, 79] width 111 height 53
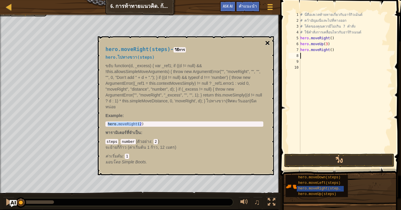
click at [265, 41] on button "×" at bounding box center [267, 43] width 5 height 8
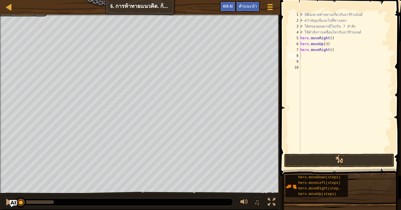
click at [331, 50] on div "# นี่คือเลเวลท้ายทายเกี่ยวกับอาร์กิวเม้นต์ # คว้าอัญมณีและไปที่ทางออก # โค้ดของ…" at bounding box center [345, 88] width 93 height 153
click at [330, 50] on div "# นี่คือเลเวลท้ายทายเกี่ยวกับอาร์กิวเม้นต์ # คว้าอัญมณีและไปที่ทางออก # โค้ดของ…" at bounding box center [345, 88] width 93 height 153
click at [328, 48] on div "# นี่คือเลเวลท้ายทายเกี่ยวกับอาร์กิวเม้นต์ # คว้าอัญมณีและไปที่ทางออก # โค้ดของ…" at bounding box center [345, 88] width 93 height 153
click at [329, 50] on div "# นี่คือเลเวลท้ายทายเกี่ยวกับอาร์กิวเม้นต์ # คว้าอัญมณีและไปที่ทางออก # โค้ดของ…" at bounding box center [345, 88] width 93 height 153
type textarea "hero.moveRight(2)"
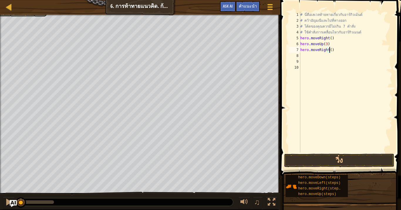
scroll to position [3, 2]
click at [319, 55] on div "# นี่คือเลเวลท้ายทายเกี่ยวกับอาร์กิวเม้นต์ # คว้าอัญมณีและไปที่ทางออก # โค้ดของ…" at bounding box center [345, 88] width 93 height 153
type textarea "v"
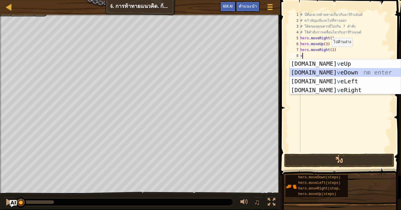
click at [316, 72] on div "[DOMAIN_NAME] v eUp กด enter [DOMAIN_NAME] v [GEOGRAPHIC_DATA] กด enter [DOMAIN…" at bounding box center [345, 85] width 111 height 53
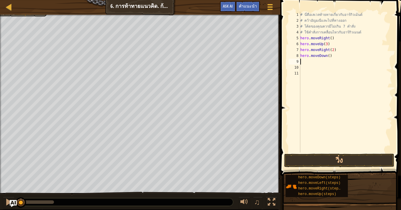
type textarea "v"
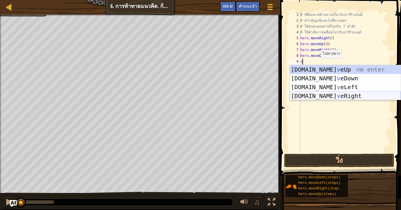
click at [327, 95] on div "[DOMAIN_NAME] v eUp กด enter [DOMAIN_NAME] v [GEOGRAPHIC_DATA] กด enter [DOMAIN…" at bounding box center [345, 91] width 111 height 53
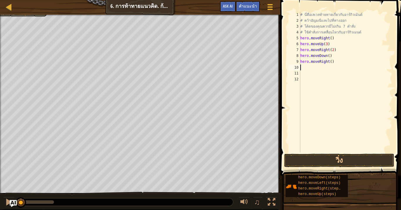
type textarea "v"
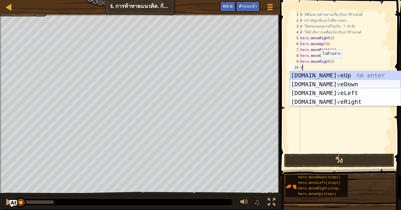
click at [314, 83] on div "[DOMAIN_NAME] v eUp กด enter [DOMAIN_NAME] v [GEOGRAPHIC_DATA] กด enter [DOMAIN…" at bounding box center [345, 97] width 111 height 53
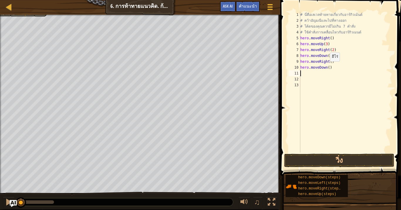
click at [327, 67] on div "# นี่คือ[PERSON_NAME]ท้ายทายเกี่ยวกับอาร์กิวเม้นต์ # คว้า[PERSON_NAME]และไปที่ท…" at bounding box center [345, 88] width 93 height 153
type textarea "hero.moveDown(2)"
click at [317, 71] on div "# นี่คือ[PERSON_NAME]ท้ายทายเกี่ยวกับอาร์กิวเม้นต์ # คว้า[PERSON_NAME]และไปที่ท…" at bounding box center [345, 88] width 93 height 153
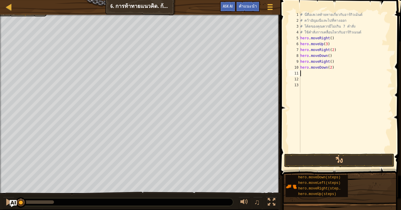
type textarea "v"
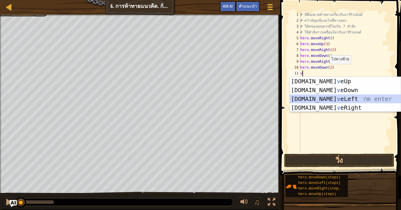
click at [328, 98] on div "[DOMAIN_NAME] v eUp กด enter [DOMAIN_NAME] v [GEOGRAPHIC_DATA] กด enter [DOMAIN…" at bounding box center [345, 103] width 111 height 53
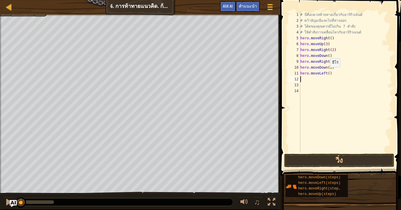
click at [327, 73] on div "# นี่คือ[PERSON_NAME]ท้ายทายเกี่ยวกับอาร์กิวเม้นต์ # คว้า[PERSON_NAME]และไปที่ท…" at bounding box center [345, 88] width 93 height 153
type textarea "hero.moveLeft(2)"
click at [320, 81] on div "# นี่คือ[PERSON_NAME]ท้ายทายเกี่ยวกับอาร์กิวเม้นต์ # คว้า[PERSON_NAME]และไปที่ท…" at bounding box center [345, 88] width 93 height 153
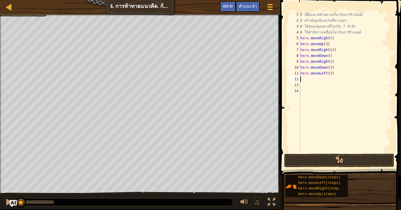
type textarea "v"
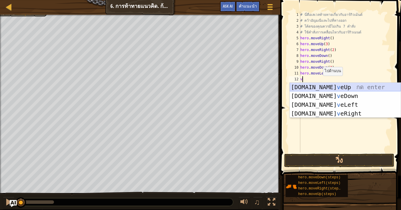
click at [320, 87] on div "[DOMAIN_NAME] v eUp กด enter [DOMAIN_NAME] v [GEOGRAPHIC_DATA] กด enter [DOMAIN…" at bounding box center [345, 109] width 111 height 53
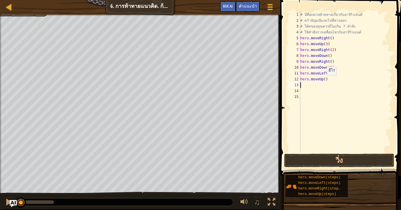
click at [324, 81] on div "# นี่คือ[PERSON_NAME]ท้ายทายเกี่ยวกับอาร์กิวเม้นต์ # คว้า[PERSON_NAME]และไปที่ท…" at bounding box center [345, 88] width 93 height 153
type textarea "hero.moveUp(2)"
click at [319, 85] on div "# นี่คือ[PERSON_NAME]ท้ายทายเกี่ยวกับอาร์กิวเม้นต์ # คว้า[PERSON_NAME]และไปที่ท…" at bounding box center [345, 88] width 93 height 153
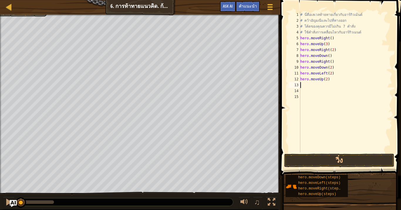
type textarea "v"
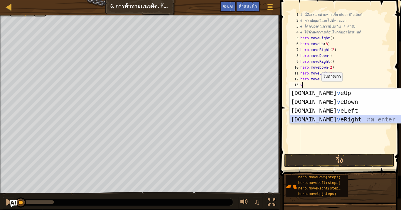
click at [325, 118] on div "[DOMAIN_NAME] v eUp กด enter [DOMAIN_NAME] v [GEOGRAPHIC_DATA] กด enter [DOMAIN…" at bounding box center [345, 115] width 111 height 53
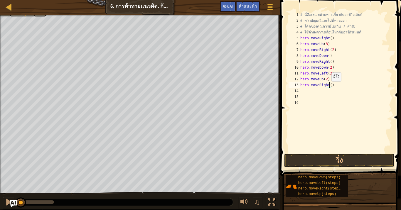
click at [328, 87] on div "# นี่คือ[PERSON_NAME]ท้ายทายเกี่ยวกับอาร์กิวเม้นต์ # คว้า[PERSON_NAME]และไปที่ท…" at bounding box center [345, 88] width 93 height 153
click at [348, 159] on button "วิ่ง" at bounding box center [339, 161] width 110 height 14
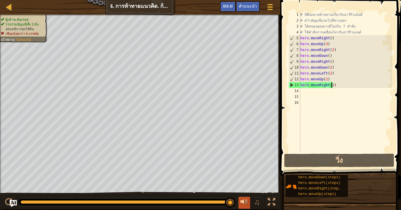
drag, startPoint x: 32, startPoint y: 201, endPoint x: 247, endPoint y: 198, distance: 215.8
click at [247, 173] on div "♫" at bounding box center [140, 201] width 280 height 18
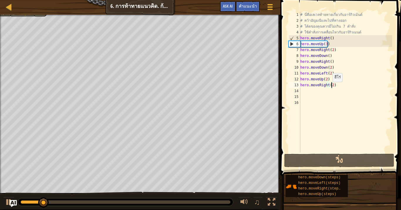
type textarea "hero.moveRight()"
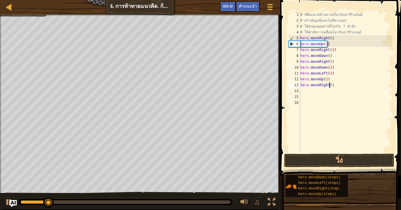
scroll to position [3, 0]
click at [329, 87] on div "# นี่คือ[PERSON_NAME]ท้ายทายเกี่ยวกับอาร์กิวเม้นต์ # คว้า[PERSON_NAME]และไปที่ท…" at bounding box center [345, 88] width 93 height 153
click at [344, 158] on button "วิ่ง" at bounding box center [339, 161] width 110 height 14
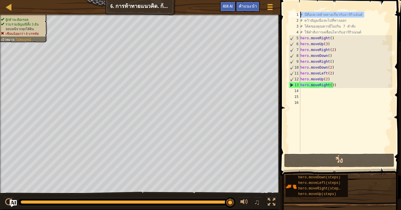
drag, startPoint x: 363, startPoint y: 13, endPoint x: 293, endPoint y: 12, distance: 70.7
click at [293, 12] on div "hero.moveRight(3) 1 2 3 4 5 6 7 8 9 10 11 12 13 14 15 16 # นี่คือ[PERSON_NAME]ท…" at bounding box center [339, 82] width 105 height 141
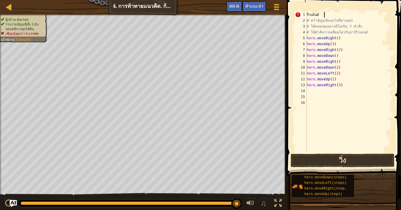
click at [330, 12] on div "กิวเม้นต์ # คว้า[PERSON_NAME]และไปที่ทางออก # โค้ดของคุณควรมีไม่เกิน 7 คำสั่ง #…" at bounding box center [349, 88] width 87 height 153
type textarea "ก"
drag, startPoint x: 306, startPoint y: 20, endPoint x: 315, endPoint y: 21, distance: 8.2
click at [315, 21] on div "1 2 3 4 5 6 7 8 9 10 11 12 13 14 15 16 # คว้า[PERSON_NAME]และไปที่ทางออก # โค้ด…" at bounding box center [343, 82] width 98 height 141
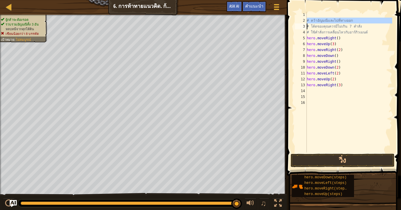
click at [314, 24] on div "# คว้า[PERSON_NAME]และไปที่ทางออก # โค้ดของคุณควรมีไม่เกิน 7 คำสั่ง # ใช้คำ[PER…" at bounding box center [349, 88] width 87 height 153
click at [306, 20] on div "2" at bounding box center [301, 21] width 12 height 6
type textarea "# คว้าอัญมณีและไปที่ทางออก"
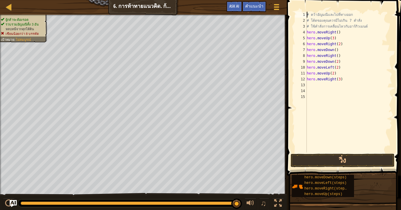
click at [307, 14] on div "# คว้า[PERSON_NAME]และไปที่ทางออก # โค้ดของคุณควรมีไม่เกิน 7 คำสั่ง # ใช้คำ[PER…" at bounding box center [349, 88] width 87 height 153
drag, startPoint x: 307, startPoint y: 14, endPoint x: 360, endPoint y: 8, distance: 53.5
click at [360, 8] on div "# คว้า[PERSON_NAME]และไปที่ทางออก 1 2 3 4 5 6 7 8 9 10 11 12 13 14 15 # คว้า[PE…" at bounding box center [343, 99] width 116 height 193
click at [358, 12] on div "# คว้า[PERSON_NAME]และไปที่ทางออก # โค้ดของคุณควรมีไม่เกิน 7 คำสั่ง # ใช้คำ[PER…" at bounding box center [349, 88] width 87 height 153
drag, startPoint x: 357, startPoint y: 14, endPoint x: 307, endPoint y: 14, distance: 49.9
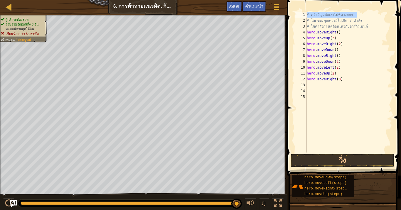
click at [307, 14] on div "# คว้า[PERSON_NAME]และไปที่ทางออก # โค้ดของคุณควรมีไม่เกิน 7 คำสั่ง # ใช้คำ[PER…" at bounding box center [349, 88] width 87 height 153
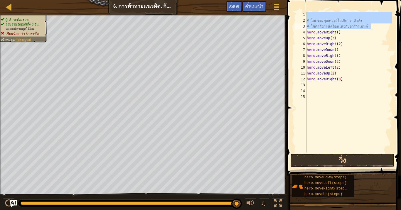
drag, startPoint x: 373, startPoint y: 17, endPoint x: 371, endPoint y: 27, distance: 10.1
click at [371, 27] on div "# โค้ดของคุณควรมีไม่เกิน 7 คำสั่ง # ใช้คำ[PERSON_NAME]เคลื่อนไหวกับอาร์กิวเมนต์…" at bounding box center [349, 88] width 87 height 153
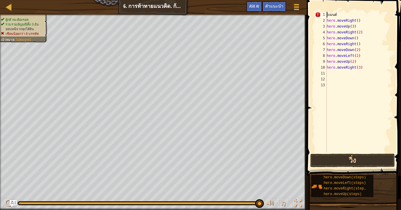
click at [347, 13] on div "วเมนต์ hero . moveRight ( ) hero . moveUp ( 3 ) hero . moveRight ( 2 ) hero . m…" at bounding box center [359, 88] width 67 height 153
type textarea "ว"
click at [321, 16] on div "1" at bounding box center [321, 15] width 12 height 6
type textarea "hero.moveRight()"
click at [323, 14] on div "1" at bounding box center [321, 15] width 12 height 6
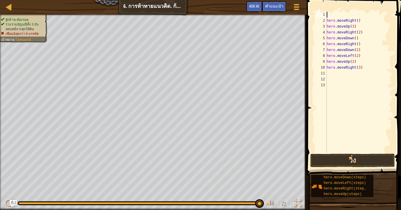
type textarea "hero.moveRight()"
drag, startPoint x: 326, startPoint y: 13, endPoint x: 331, endPoint y: 14, distance: 5.9
click at [326, 13] on div "1" at bounding box center [321, 15] width 12 height 6
type textarea "hero.moveRight()"
click at [346, 14] on div "hero . moveRight ( ) hero . moveUp ( 3 ) hero . moveRight ( 2 ) hero . moveDown…" at bounding box center [359, 88] width 67 height 153
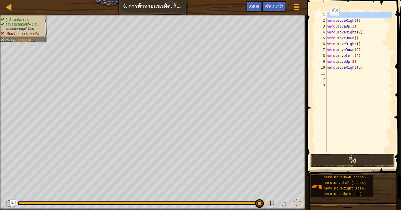
drag, startPoint x: 324, startPoint y: 13, endPoint x: 311, endPoint y: 16, distance: 13.2
click at [311, 16] on div "1 2 3 4 5 6 7 8 9 10 11 12 13 hero . moveRight ( ) hero . moveUp ( 3 ) hero . m…" at bounding box center [353, 99] width 96 height 193
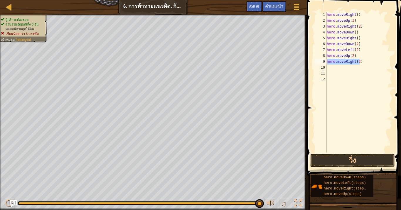
drag, startPoint x: 367, startPoint y: 61, endPoint x: 325, endPoint y: 61, distance: 42.0
click at [325, 61] on div "hero.moveRight() 1 2 3 4 5 6 7 8 9 10 11 12 hero . moveRight ( ) hero . moveUp …" at bounding box center [353, 82] width 78 height 141
type textarea "hero.moveRight(3)"
drag, startPoint x: 357, startPoint y: 57, endPoint x: 326, endPoint y: 58, distance: 30.5
click at [326, 58] on div "1 2 3 4 5 6 7 8 9 10 11 12 hero . moveRight ( ) hero . moveUp ( 3 ) hero . move…" at bounding box center [353, 82] width 78 height 141
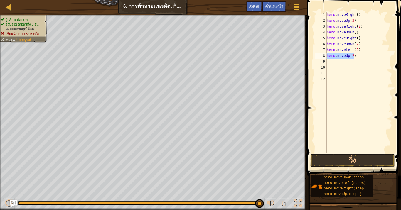
type textarea "hero.moveUp(2)"
drag, startPoint x: 360, startPoint y: 50, endPoint x: 319, endPoint y: 50, distance: 40.8
click at [319, 50] on div "1 2 3 4 5 6 7 8 9 10 11 12 hero . moveRight ( ) hero . moveUp ( 3 ) hero . move…" at bounding box center [353, 82] width 78 height 141
type textarea "hero.moveLeft(2)"
drag, startPoint x: 360, startPoint y: 163, endPoint x: 251, endPoint y: 194, distance: 114.1
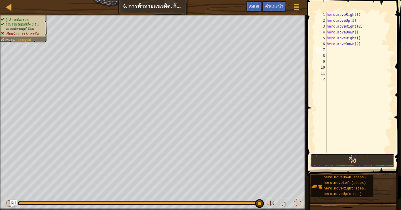
click at [357, 162] on button "วิ่ง" at bounding box center [352, 161] width 85 height 14
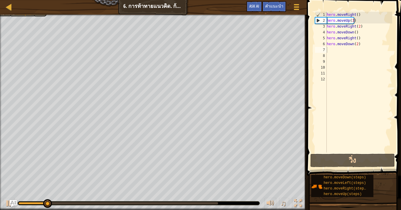
drag, startPoint x: 37, startPoint y: 205, endPoint x: 40, endPoint y: 204, distance: 3.4
click at [39, 173] on div "♫" at bounding box center [153, 202] width 307 height 18
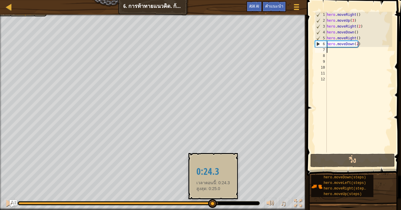
drag, startPoint x: 57, startPoint y: 203, endPoint x: 212, endPoint y: 203, distance: 155.3
click at [212, 173] on div at bounding box center [114, 203] width 193 height 2
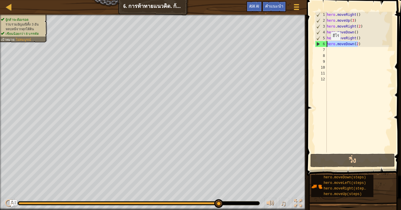
drag, startPoint x: 361, startPoint y: 42, endPoint x: 316, endPoint y: 46, distance: 44.9
click at [316, 46] on div "1 2 3 4 5 6 7 8 9 10 11 12 hero . moveRight ( ) hero . moveUp ( 3 ) hero . move…" at bounding box center [353, 82] width 78 height 141
type textarea "hero.moveDown(2)"
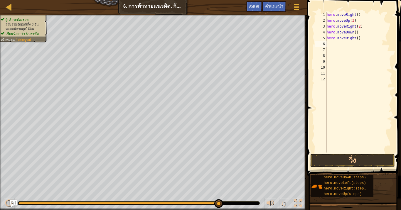
click at [360, 38] on div "hero . moveRight ( ) hero . moveUp ( 3 ) hero . moveRight ( 2 ) hero . moveDown…" at bounding box center [359, 88] width 67 height 153
type textarea "hero.moveRight()"
drag, startPoint x: 359, startPoint y: 38, endPoint x: 322, endPoint y: 38, distance: 37.3
click at [322, 38] on div "hero.moveRight() 1 2 3 4 5 6 7 8 9 10 11 12 hero . moveRight ( ) hero . moveUp …" at bounding box center [353, 82] width 78 height 141
type textarea "v"
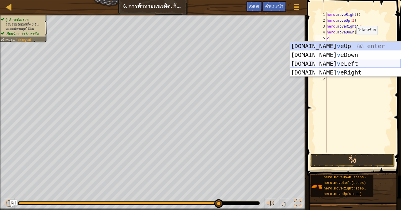
click at [338, 61] on div "[DOMAIN_NAME] v eUp กด enter [DOMAIN_NAME] v [GEOGRAPHIC_DATA] กด enter [DOMAIN…" at bounding box center [345, 68] width 111 height 53
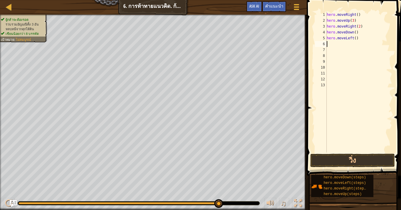
type textarea "v"
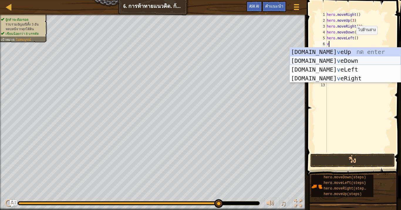
click at [330, 62] on div "[DOMAIN_NAME] v eUp กด enter [DOMAIN_NAME] v [GEOGRAPHIC_DATA] กด enter [DOMAIN…" at bounding box center [345, 74] width 111 height 53
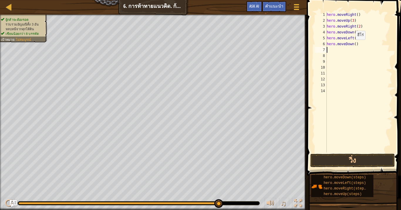
click at [353, 45] on div "hero . moveRight ( ) hero . moveUp ( 3 ) hero . moveRight ( 2 ) hero . moveDown…" at bounding box center [359, 88] width 67 height 153
click at [354, 45] on div "hero . moveRight ( ) hero . moveUp ( 3 ) hero . moveRight ( 2 ) hero . moveDown…" at bounding box center [359, 88] width 67 height 153
type textarea "hero.moveDown(2)"
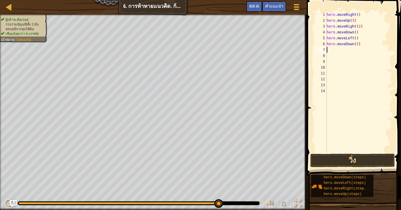
click at [354, 50] on div "hero . moveRight ( ) hero . moveUp ( 3 ) hero . moveRight ( 2 ) hero . moveDown…" at bounding box center [359, 88] width 67 height 153
type textarea "v"
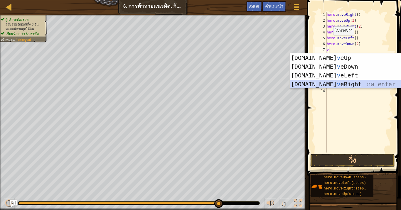
click at [328, 82] on div "[DOMAIN_NAME] v eUp กด enter [DOMAIN_NAME] v [GEOGRAPHIC_DATA] กด enter [DOMAIN…" at bounding box center [345, 79] width 111 height 53
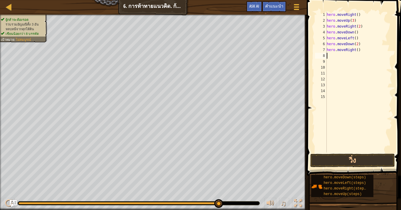
type textarea "v"
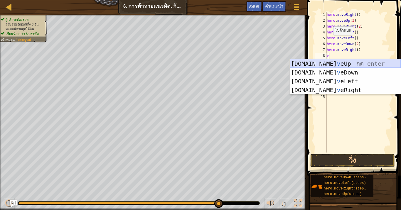
click at [332, 64] on div "[DOMAIN_NAME] v eUp กด enter [DOMAIN_NAME] v [GEOGRAPHIC_DATA] กด enter [DOMAIN…" at bounding box center [345, 85] width 111 height 53
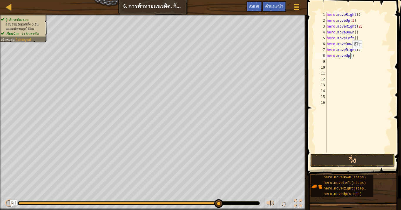
click at [349, 55] on div "hero . moveRight ( ) hero . moveUp ( 3 ) hero . moveRight ( 2 ) hero . moveDown…" at bounding box center [359, 88] width 67 height 153
type textarea "hero.moveUp(2)"
click at [333, 63] on div "hero . moveRight ( ) hero . moveUp ( 3 ) hero . moveRight ( 2 ) hero . moveDown…" at bounding box center [359, 88] width 67 height 153
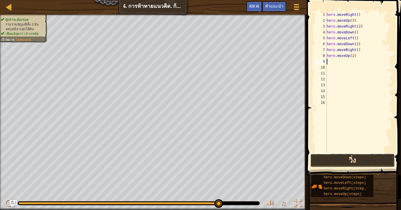
click at [361, 156] on button "วิ่ง" at bounding box center [352, 161] width 85 height 14
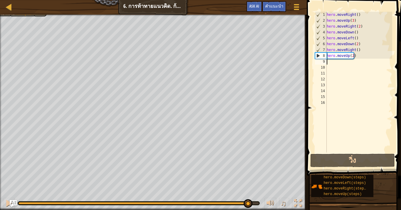
drag, startPoint x: 170, startPoint y: 205, endPoint x: 248, endPoint y: 210, distance: 77.7
click at [248, 173] on div "♫" at bounding box center [153, 202] width 307 height 18
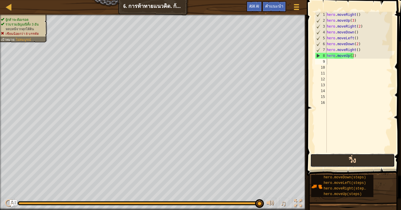
click at [341, 159] on button "วิ่ง" at bounding box center [352, 161] width 85 height 14
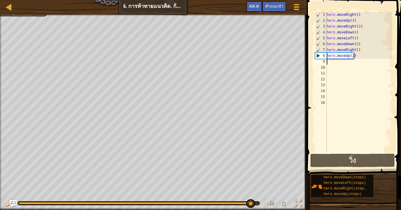
drag, startPoint x: 54, startPoint y: 204, endPoint x: 253, endPoint y: 210, distance: 199.1
click at [253, 173] on div "♫" at bounding box center [153, 202] width 307 height 18
click at [345, 63] on div "hero . moveRight ( ) hero . moveUp ( 3 ) hero . moveRight ( 2 ) hero . moveDown…" at bounding box center [359, 88] width 67 height 153
type textarea "v"
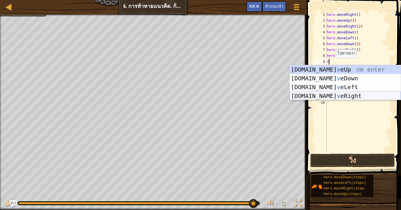
click at [331, 97] on div "[DOMAIN_NAME] v eUp กด enter [DOMAIN_NAME] v [GEOGRAPHIC_DATA] กด enter [DOMAIN…" at bounding box center [345, 91] width 111 height 53
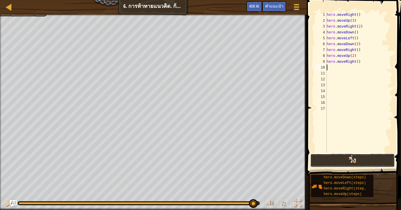
click at [359, 157] on button "วิ่ง" at bounding box center [352, 161] width 85 height 14
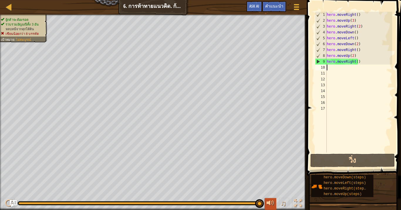
drag, startPoint x: 41, startPoint y: 201, endPoint x: 271, endPoint y: 204, distance: 229.6
click at [271, 173] on div "♫" at bounding box center [153, 202] width 307 height 18
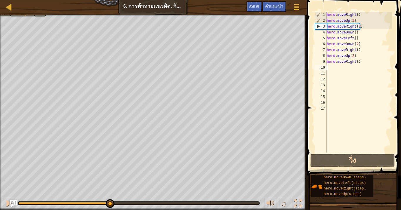
drag, startPoint x: 33, startPoint y: 205, endPoint x: 110, endPoint y: 210, distance: 77.4
click at [110, 173] on div "♫" at bounding box center [153, 202] width 307 height 18
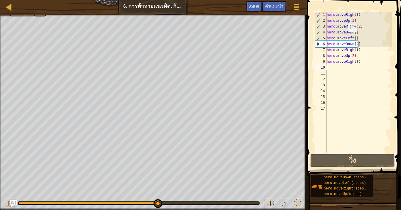
click at [345, 38] on div "hero . moveRight ( ) hero . moveUp ( 3 ) hero . moveRight ( 2 ) hero . moveDown…" at bounding box center [359, 88] width 67 height 153
type textarea "hero.moveLeft()"
drag, startPoint x: 368, startPoint y: 38, endPoint x: 327, endPoint y: 38, distance: 41.1
click at [327, 38] on div "hero . moveRight ( ) hero . moveUp ( 3 ) hero . moveRight ( 2 ) hero . moveDown…" at bounding box center [359, 88] width 67 height 153
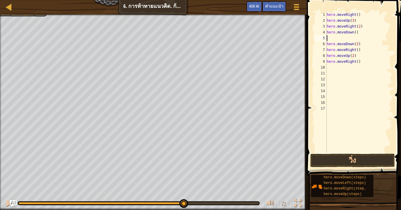
click at [331, 38] on div "hero . moveRight ( ) hero . moveUp ( 3 ) hero . moveRight ( 2 ) hero . moveDown…" at bounding box center [359, 88] width 67 height 153
click at [326, 37] on div "5" at bounding box center [321, 38] width 12 height 6
type textarea "hero.moveDown(2)"
click at [326, 37] on div "5" at bounding box center [321, 38] width 12 height 6
type textarea "hero.moveDown(2)"
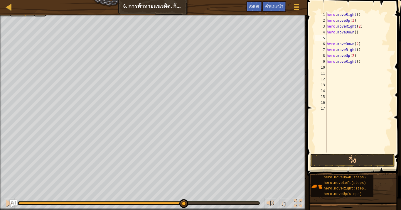
drag, startPoint x: 326, startPoint y: 37, endPoint x: 331, endPoint y: 38, distance: 4.8
click at [331, 38] on div "1 2 3 4 5 6 7 8 9 10 11 12 13 14 15 16 17 hero . moveRight ( ) hero . moveUp ( …" at bounding box center [353, 82] width 78 height 141
type textarea "hero.moveDown(2)"
click at [326, 37] on div "5" at bounding box center [321, 38] width 12 height 6
click at [324, 37] on div "5" at bounding box center [321, 38] width 12 height 6
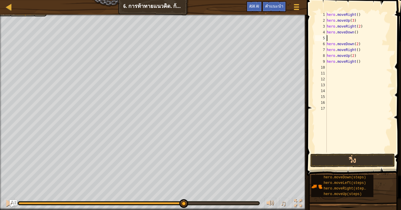
type textarea "hero.moveDown(2)"
click at [327, 37] on div "hero . moveRight ( ) hero . moveUp ( 3 ) hero . moveRight ( 2 ) hero . moveDown…" at bounding box center [359, 88] width 67 height 153
drag, startPoint x: 333, startPoint y: 38, endPoint x: 325, endPoint y: 38, distance: 8.5
click at [325, 38] on div "1 2 3 4 5 6 7 8 9 10 11 12 13 14 15 16 17 hero . moveRight ( ) hero . moveUp ( …" at bounding box center [353, 82] width 78 height 141
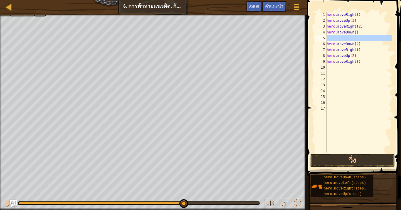
click at [326, 38] on div "5" at bounding box center [321, 38] width 12 height 6
type textarea "hero.moveDown(2)"
click at [326, 38] on div "5" at bounding box center [321, 38] width 12 height 6
type textarea "hero.moveDown(2)"
click at [326, 39] on div "5" at bounding box center [321, 38] width 12 height 6
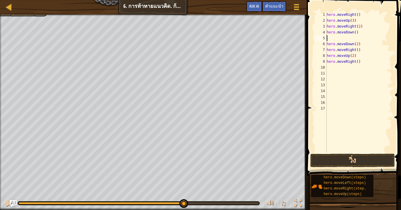
type textarea "hero.moveDown(2)"
click at [324, 38] on div "5" at bounding box center [321, 38] width 12 height 6
type textarea "hero.moveDown(2)"
click at [324, 38] on div "5" at bounding box center [321, 38] width 12 height 6
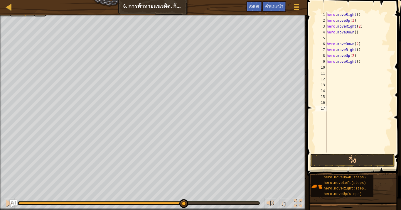
type textarea "hero.moveDown(2)"
click at [324, 38] on div "5" at bounding box center [321, 38] width 12 height 6
type textarea "hero.moveDown(2)"
click at [362, 161] on button "วิ่ง" at bounding box center [352, 161] width 85 height 14
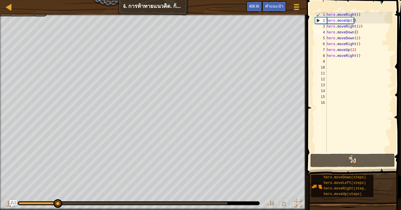
drag, startPoint x: 41, startPoint y: 207, endPoint x: 163, endPoint y: 198, distance: 122.4
click at [201, 173] on div "♫" at bounding box center [153, 202] width 307 height 18
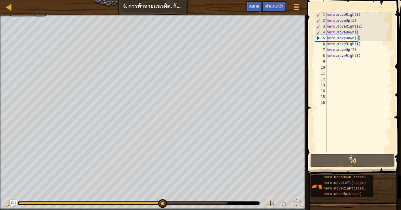
drag, startPoint x: 79, startPoint y: 203, endPoint x: 162, endPoint y: 210, distance: 83.1
click at [162, 173] on div "♫" at bounding box center [153, 202] width 307 height 18
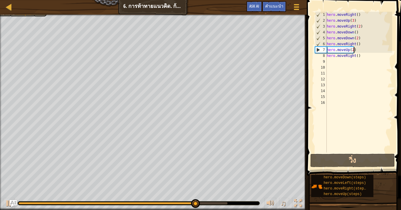
click at [353, 50] on div "hero . moveRight ( ) hero . moveUp ( 3 ) hero . moveRight ( 2 ) hero . moveDown…" at bounding box center [359, 88] width 67 height 153
type textarea "hero.moveUp(2)"
drag, startPoint x: 353, startPoint y: 50, endPoint x: 321, endPoint y: 51, distance: 32.0
click at [321, 51] on div "hero.moveUp(2) 1 2 3 4 5 6 7 8 9 10 11 12 13 14 15 16 hero . moveRight ( ) hero…" at bounding box center [353, 82] width 78 height 141
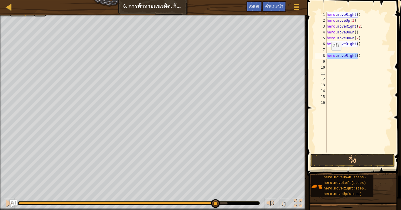
drag, startPoint x: 359, startPoint y: 55, endPoint x: 320, endPoint y: 56, distance: 39.6
click at [320, 56] on div "1 2 3 4 5 6 7 8 9 10 11 12 13 14 15 16 hero . moveRight ( ) hero . moveUp ( 3 )…" at bounding box center [353, 82] width 78 height 141
type textarea "hero.moveRight()"
click at [321, 44] on div "6" at bounding box center [321, 44] width 12 height 6
type textarea "hero.moveRight()"
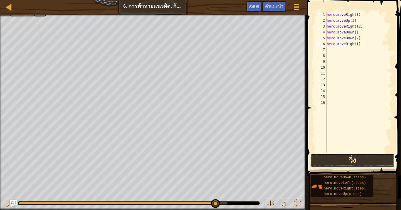
click at [341, 161] on button "วิ่ง" at bounding box center [352, 161] width 85 height 14
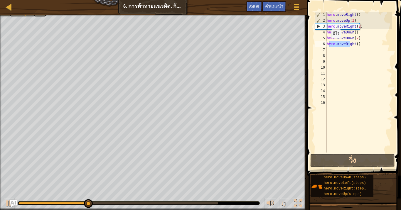
drag, startPoint x: 351, startPoint y: 44, endPoint x: 328, endPoint y: 44, distance: 22.6
click at [328, 44] on div "hero . moveRight ( ) hero . moveUp ( 3 ) hero . moveRight ( 2 ) hero . moveDown…" at bounding box center [359, 88] width 67 height 153
click at [363, 41] on div "hero . moveRight ( ) hero . moveUp ( 3 ) hero . moveRight ( 2 ) hero . moveDown…" at bounding box center [359, 88] width 67 height 153
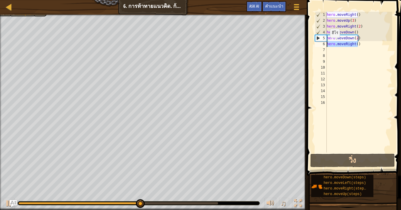
drag, startPoint x: 363, startPoint y: 42, endPoint x: 327, endPoint y: 43, distance: 36.1
click at [327, 43] on div "hero . moveRight ( ) hero . moveUp ( 3 ) hero . moveRight ( 2 ) hero . moveDown…" at bounding box center [359, 88] width 67 height 153
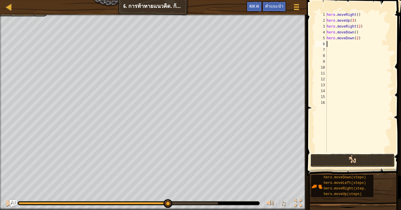
click at [346, 159] on button "วิ่ง" at bounding box center [352, 161] width 85 height 14
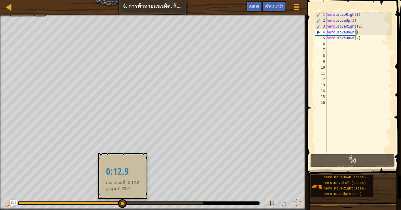
drag, startPoint x: 51, startPoint y: 204, endPoint x: 122, endPoint y: 200, distance: 70.8
click at [122, 173] on div at bounding box center [69, 203] width 103 height 2
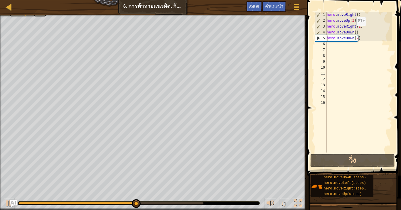
click at [353, 32] on div "hero . moveRight ( ) hero . moveUp ( 3 ) hero . moveRight ( 2 ) hero . moveDown…" at bounding box center [359, 88] width 67 height 153
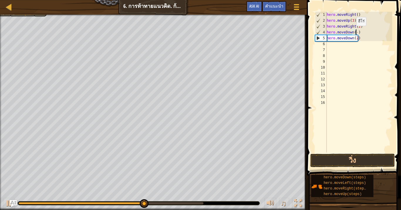
scroll to position [3, 2]
click at [353, 32] on div "hero . moveRight ( ) hero . moveUp ( 3 ) hero . moveRight ( 2 ) hero . moveDown…" at bounding box center [359, 88] width 67 height 153
click at [356, 32] on div "hero . moveRight ( ) hero . moveUp ( 3 ) hero . moveRight ( 2 ) hero . moveDown…" at bounding box center [359, 88] width 67 height 153
drag, startPoint x: 359, startPoint y: 36, endPoint x: 327, endPoint y: 39, distance: 32.1
click at [327, 39] on div "hero . moveRight ( ) hero . moveUp ( 3 ) hero . moveRight ( 2 ) hero . moveDown…" at bounding box center [359, 88] width 67 height 153
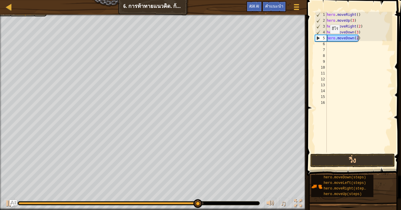
type textarea "hero.moveDown(2)"
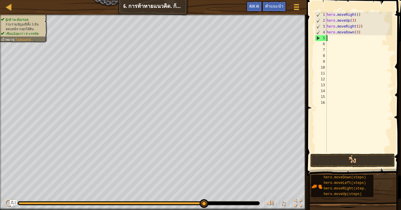
click at [330, 39] on div "hero . moveRight ( ) hero . moveUp ( 3 ) hero . moveRight ( 2 ) hero . moveDown…" at bounding box center [359, 88] width 67 height 153
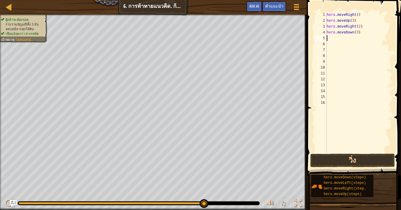
click at [330, 39] on div "hero . moveRight ( ) hero . moveUp ( 3 ) hero . moveRight ( 2 ) hero . moveDown…" at bounding box center [359, 88] width 67 height 153
type textarea "v"
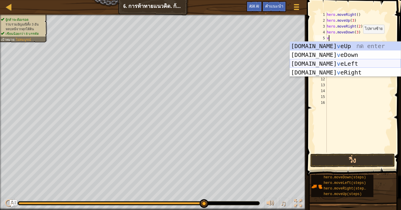
click at [328, 59] on div "[DOMAIN_NAME] v eUp กด enter [DOMAIN_NAME] v [GEOGRAPHIC_DATA] กด enter [DOMAIN…" at bounding box center [345, 68] width 111 height 53
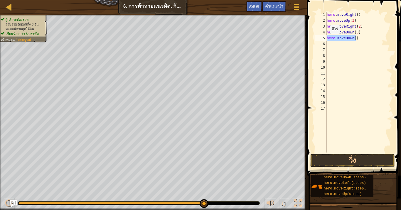
drag, startPoint x: 358, startPoint y: 38, endPoint x: 322, endPoint y: 40, distance: 36.2
click at [322, 40] on div "1 2 3 4 5 6 7 8 9 10 11 12 13 14 15 16 17 hero . moveRight ( ) hero . moveUp ( …" at bounding box center [353, 82] width 78 height 141
type textarea "hero.moveDown()"
type textarea "v"
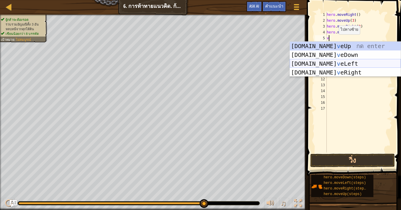
click at [334, 61] on div "[DOMAIN_NAME] v eUp กด enter [DOMAIN_NAME] v [GEOGRAPHIC_DATA] กด enter [DOMAIN…" at bounding box center [345, 68] width 111 height 53
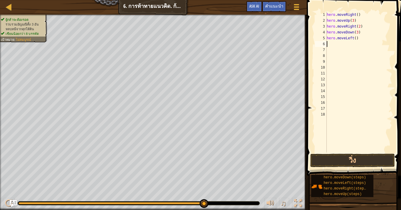
click at [329, 46] on div "hero . moveRight ( ) hero . moveUp ( 3 ) hero . moveRight ( 2 ) hero . moveDown…" at bounding box center [359, 88] width 67 height 153
type textarea "v"
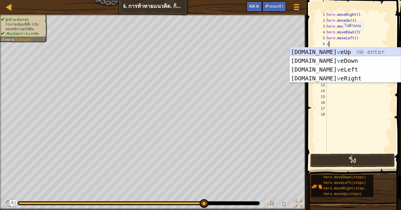
click at [328, 51] on div "[DOMAIN_NAME] v eUp กด enter [DOMAIN_NAME] v [GEOGRAPHIC_DATA] กด enter [DOMAIN…" at bounding box center [345, 74] width 111 height 53
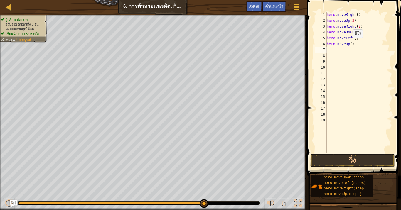
click at [350, 44] on div "hero . moveRight ( ) hero . moveUp ( 3 ) hero . moveRight ( 2 ) hero . moveDown…" at bounding box center [359, 88] width 67 height 153
type textarea "hero.moveUp(2)"
click at [347, 50] on div "hero . moveRight ( ) hero . moveUp ( 3 ) hero . moveRight ( 2 ) hero . moveDown…" at bounding box center [359, 88] width 67 height 153
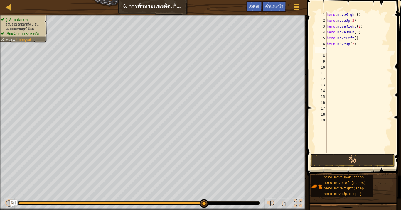
type textarea "v"
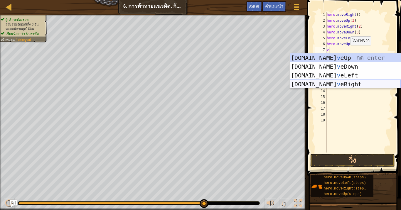
click at [338, 84] on div "[DOMAIN_NAME] v eUp กด enter [DOMAIN_NAME] v [GEOGRAPHIC_DATA] กด enter [DOMAIN…" at bounding box center [345, 79] width 111 height 53
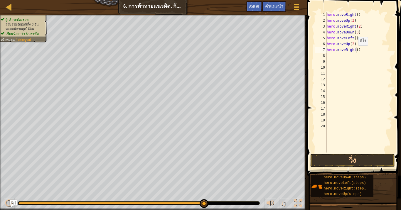
click at [355, 51] on div "hero . moveRight ( ) hero . moveUp ( 3 ) hero . moveRight ( 2 ) hero . moveDown…" at bounding box center [359, 88] width 67 height 153
click at [331, 156] on button "วิ่ง" at bounding box center [352, 161] width 85 height 14
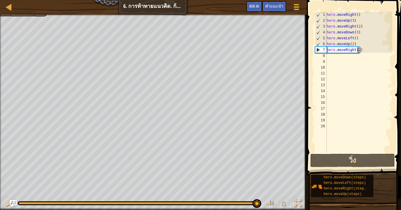
drag, startPoint x: 42, startPoint y: 203, endPoint x: 256, endPoint y: 197, distance: 214.4
click at [256, 173] on div "♫" at bounding box center [153, 202] width 307 height 18
drag, startPoint x: 33, startPoint y: 204, endPoint x: 401, endPoint y: 95, distance: 383.7
click at [255, 173] on div "♫" at bounding box center [153, 202] width 307 height 18
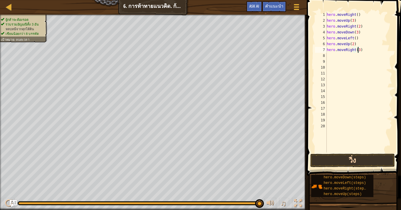
type textarea "hero.moveRight(3)"
click at [365, 163] on button "วิ่ง" at bounding box center [352, 161] width 85 height 14
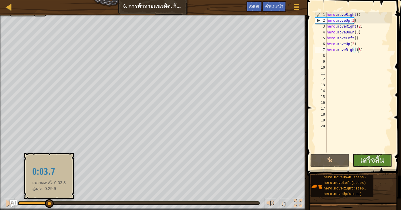
drag, startPoint x: 43, startPoint y: 204, endPoint x: 54, endPoint y: 203, distance: 10.9
click at [52, 173] on div at bounding box center [49, 203] width 9 height 9
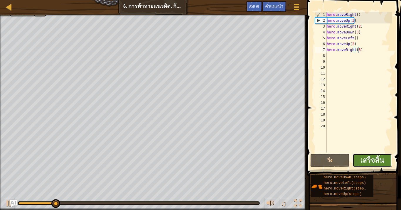
click at [359, 158] on button "เสร็จสิ้น" at bounding box center [372, 161] width 39 height 14
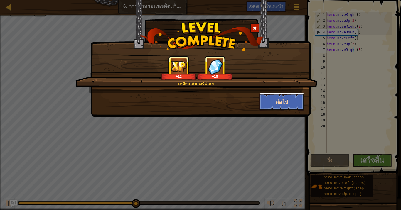
click at [279, 103] on button "ต่อไป" at bounding box center [281, 102] width 45 height 18
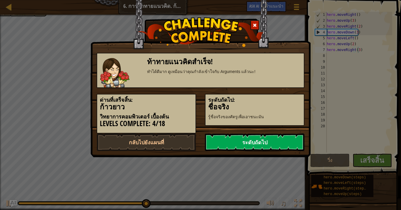
click at [240, 145] on link "ระดับถัดไป" at bounding box center [255, 143] width 100 height 18
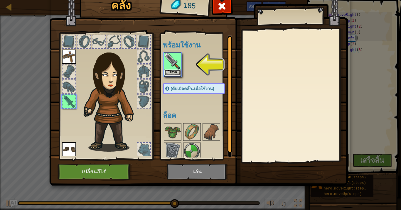
click at [171, 70] on button "ใช้งาน" at bounding box center [172, 73] width 16 height 6
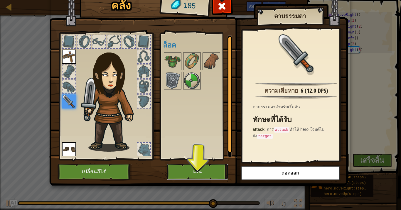
click at [188, 168] on button "เล่น" at bounding box center [197, 172] width 61 height 16
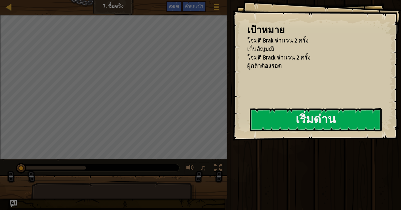
click at [308, 110] on button "เริ่มด่าน" at bounding box center [316, 119] width 132 height 23
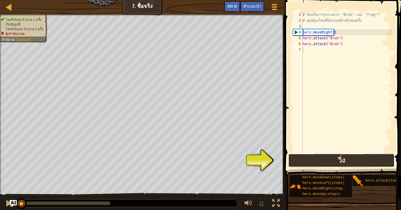
click at [300, 161] on button "วิ่ง" at bounding box center [341, 161] width 106 height 14
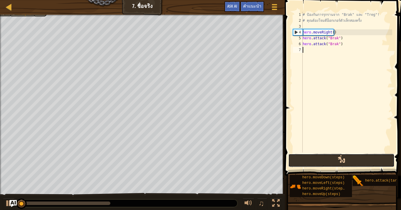
click at [299, 159] on button "วิ่ง" at bounding box center [341, 161] width 106 height 14
click at [299, 160] on button "วิ่ง" at bounding box center [341, 161] width 106 height 14
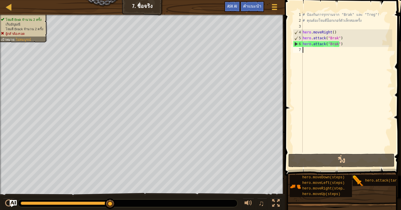
click at [303, 14] on div "# ป้องกันการรุกรานจาก "Brak" และ "Treg"! # คุณต้องโจมตีอ็อกเกอร์ตัวเล็กสองครั้ง…" at bounding box center [346, 88] width 91 height 153
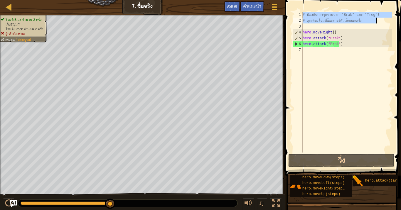
drag, startPoint x: 303, startPoint y: 14, endPoint x: 378, endPoint y: 22, distance: 76.1
click at [378, 22] on div "# ป้องกันการรุกรานจาก "Brak" และ "Treg"! # คุณต้องโจมตีอ็อกเกอร์ตัวเล็กสองครั้ง…" at bounding box center [346, 88] width 91 height 153
type textarea "# ป้องกันการรุกรานจาก "Brak" และ "Treg"! # คุณต้องโจมตีอ็อกเกอร์ตัวเล็กสองครั้ง"
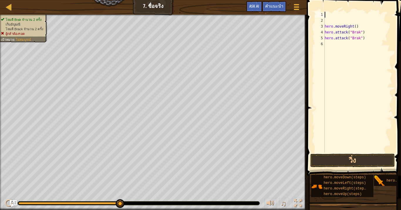
click at [325, 13] on div "hero . moveRight ( ) hero . attack ( "Brak" ) hero . attack ( "Brak" )" at bounding box center [357, 88] width 69 height 153
click at [323, 14] on div "1" at bounding box center [320, 15] width 10 height 6
click at [326, 20] on div "hero . moveRight ( ) hero . attack ( "Brak" ) hero . attack ( "Brak" )" at bounding box center [357, 88] width 69 height 153
click at [322, 14] on div "1" at bounding box center [320, 15] width 10 height 6
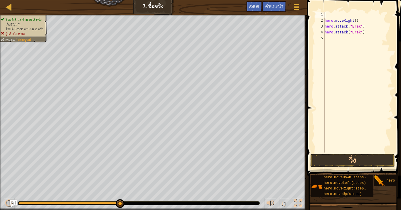
type textarea "hero.moveRight()"
click at [324, 14] on div "1" at bounding box center [320, 15] width 10 height 6
type textarea "hero.moveRight()"
type textarea "hero.attack("Brak")"
click at [324, 14] on div "1" at bounding box center [320, 15] width 10 height 6
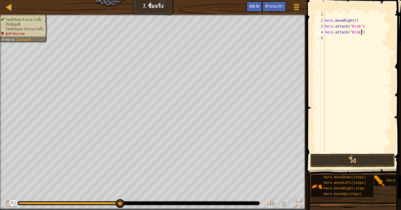
click at [324, 14] on div "1" at bounding box center [320, 15] width 10 height 6
type textarea "hero.moveRight()"
type textarea "hero.attack("Brak")"
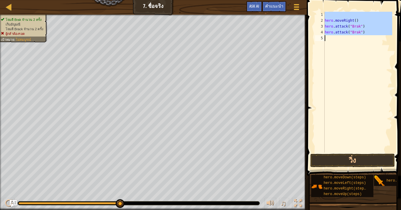
click at [324, 14] on div "1" at bounding box center [320, 15] width 10 height 6
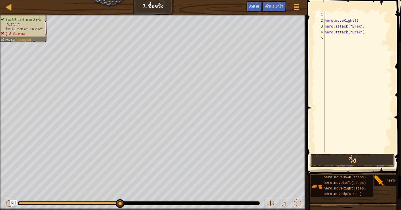
click at [333, 12] on div "hero . moveRight ( ) hero . attack ( "Brak" ) hero . attack ( "Brak" )" at bounding box center [357, 88] width 69 height 153
click at [333, 45] on div "hero . moveRight ( ) hero . attack ( "Brak" ) hero . attack ( "Brak" )" at bounding box center [357, 88] width 69 height 153
type textarea "hero.attack("Brak")"
click at [327, 16] on div "hero . moveRight ( ) hero . attack ( "Brak" ) hero . attack ( "Brak" )" at bounding box center [357, 88] width 69 height 153
click at [334, 13] on div "hero . moveRight ( ) hero . attack ( "Brak" ) hero . attack ( "Brak" )" at bounding box center [357, 88] width 69 height 153
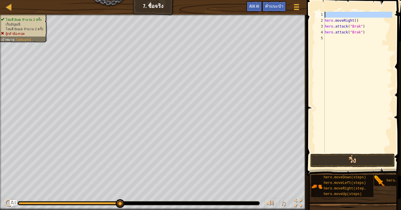
drag, startPoint x: 318, startPoint y: 13, endPoint x: 332, endPoint y: 14, distance: 14.1
click at [332, 14] on div "1 2 3 4 5 hero . moveRight ( ) hero . attack ( "Brak" ) hero . attack ( "Brak" …" at bounding box center [353, 82] width 78 height 141
drag, startPoint x: 360, startPoint y: 27, endPoint x: 349, endPoint y: 28, distance: 11.2
click at [349, 28] on div "hero . moveRight ( ) hero . attack ( "Brak" ) hero . attack ( "Brak" )" at bounding box center [357, 88] width 69 height 153
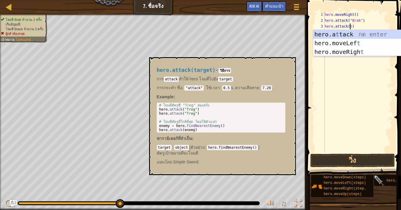
type textarea "hero.attack(t)"
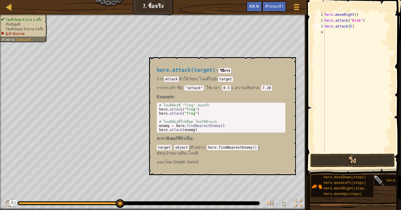
click at [385, 173] on img at bounding box center [379, 181] width 11 height 11
click at [380, 173] on img at bounding box center [379, 181] width 11 height 11
click at [389, 173] on span "hero.attack(target)" at bounding box center [407, 181] width 40 height 4
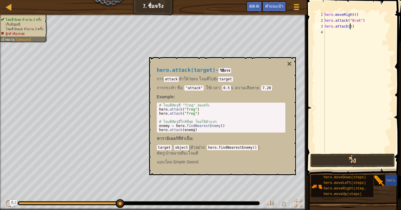
type textarea "hero.attack("Treg")"
drag, startPoint x: 193, startPoint y: 111, endPoint x: 183, endPoint y: 110, distance: 10.3
click at [183, 110] on div "# โจมตีศัตรูชื่ "Treg" สองครั้ง hero . attack ( "Treg" ) hero . attack ( "Treg"…" at bounding box center [221, 121] width 126 height 37
click at [193, 109] on div "# โจมตีศัตรูชื่ "Treg" สองครั้ง hero . attack ( "Treg" ) hero . attack ( "Treg"…" at bounding box center [221, 121] width 126 height 37
drag, startPoint x: 193, startPoint y: 109, endPoint x: 184, endPoint y: 109, distance: 9.1
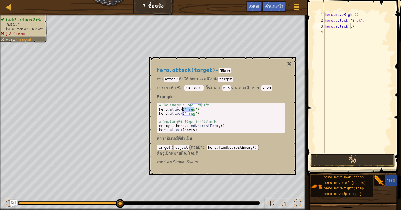
click at [184, 109] on div "# โจมตีศัตรูชื่ "Treg" สองครั้ง hero . attack ( "Treg" ) hero . attack ( "Treg"…" at bounding box center [221, 121] width 126 height 37
click at [349, 27] on div "hero . moveRight ( ) hero . attack ( "Brak" ) hero . attack ( t )" at bounding box center [357, 88] width 69 height 153
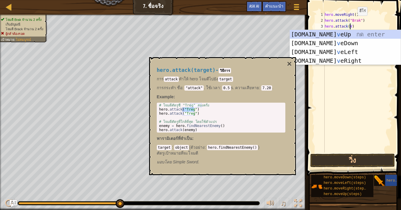
type textarea "hero.attack()"
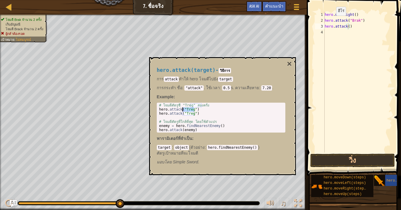
click at [188, 109] on div "# โจมตีศัตรูชื่ "Treg" สองครั้ง hero . attack ( "Treg" ) hero . attack ( "Treg"…" at bounding box center [221, 117] width 126 height 29
click at [183, 109] on div "# โจมตีศัตรูชื่ "Treg" สองครั้ง hero . attack ( "Treg" ) hero . attack ( "Treg"…" at bounding box center [221, 121] width 126 height 37
click at [185, 109] on div "# โจมตีศัตรูชื่ "Treg" สองครั้ง hero . attack ( "Treg" ) hero . attack ( "Treg"…" at bounding box center [221, 117] width 126 height 29
click at [185, 109] on div "# โจมตีศัตรูชื่ "Treg" สองครั้ง hero . attack ( "Treg" ) hero . attack ( "Treg"…" at bounding box center [221, 121] width 126 height 37
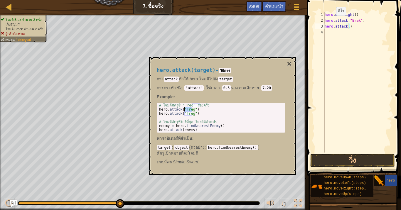
click at [190, 109] on div "# โจมตีศัตรูชื่ "Treg" สองครั้ง hero . attack ( "Treg" ) hero . attack ( "Treg"…" at bounding box center [221, 117] width 126 height 29
click at [190, 109] on div "# โจมตีศัตรูชื่ "Treg" สองครั้ง hero . attack ( "Treg" ) hero . attack ( "Treg"…" at bounding box center [221, 121] width 126 height 37
click at [170, 109] on div "# โจมตีศัตรูชื่ "Treg" สองครั้ง hero . attack ( "Treg" ) hero . attack ( "Treg"…" at bounding box center [221, 121] width 126 height 37
click at [170, 109] on div "# โจมตีศัตรูชื่ "Treg" สองครั้ง hero . attack ( "Treg" ) hero . attack ( "Treg"…" at bounding box center [221, 117] width 126 height 29
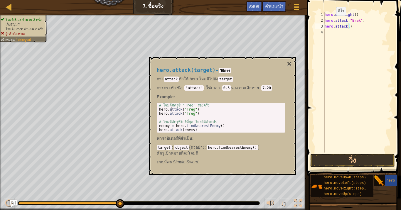
click at [171, 109] on div "# โจมตีศัตรูชื่ "Treg" สองครั้ง hero . attack ( "Treg" ) hero . attack ( "Treg"…" at bounding box center [221, 121] width 126 height 37
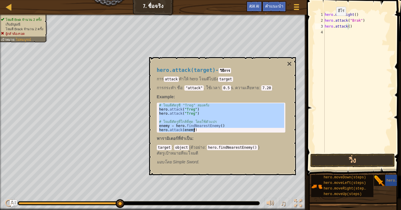
click at [171, 109] on div "# โจมตีศัตรูชื่ "Treg" สองครั้ง hero . attack ( "Treg" ) hero . attack ( "Treg"…" at bounding box center [221, 117] width 126 height 29
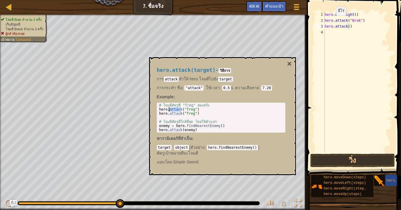
click at [171, 109] on div "# โจมตีศัตรูชื่ "Treg" สองครั้ง hero . attack ( "Treg" ) hero . attack ( "Treg"…" at bounding box center [221, 121] width 126 height 37
type textarea "hero.attack("Treg") hero.attack("Treg")"
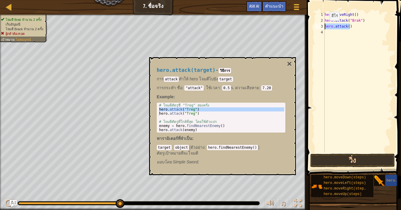
drag, startPoint x: 350, startPoint y: 26, endPoint x: 322, endPoint y: 26, distance: 28.8
click at [322, 26] on div "hero.attack() 1 2 3 4 hero . moveRight ( ) hero . attack ( "Brak" ) hero . atta…" at bounding box center [353, 82] width 78 height 141
type textarea "V"
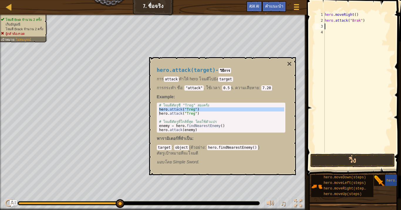
type textarea "hero.attack("Treg")"
drag, startPoint x: 197, startPoint y: 115, endPoint x: 166, endPoint y: 114, distance: 30.9
click at [166, 114] on div "# โจมตีศัตรูชื่ "Treg" สองครั้ง hero . attack ( "Treg" ) hero . attack ( "Treg"…" at bounding box center [221, 121] width 126 height 37
click at [273, 79] on p "การ attack ทำให้ hero โจมตีไปยัง target" at bounding box center [221, 79] width 129 height 6
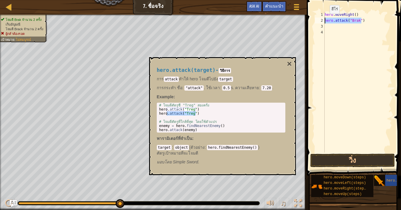
drag, startPoint x: 365, startPoint y: 19, endPoint x: 325, endPoint y: 20, distance: 40.2
click at [325, 20] on div "hero . moveRight ( ) hero . attack ( "Brak" )" at bounding box center [357, 88] width 69 height 153
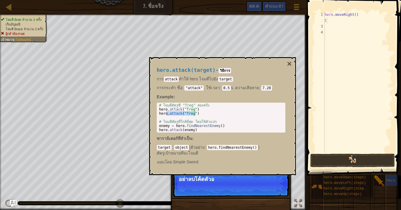
click at [335, 22] on div "hero . moveRight ( ) C" at bounding box center [357, 88] width 69 height 153
type textarea "C"
drag, startPoint x: 291, startPoint y: 64, endPoint x: 326, endPoint y: 101, distance: 50.9
click at [291, 64] on button "×" at bounding box center [289, 64] width 5 height 8
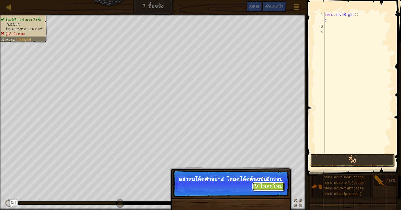
click at [264, 173] on button "↻ โหลดใหม่" at bounding box center [268, 186] width 32 height 9
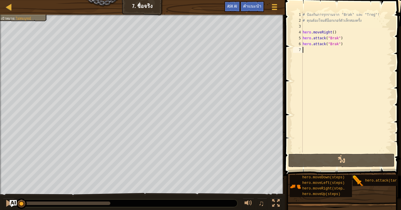
click at [302, 13] on div "1" at bounding box center [298, 15] width 10 height 6
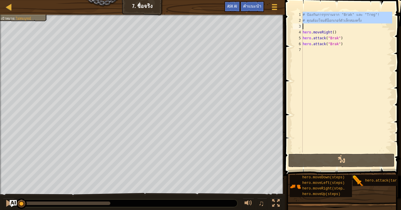
drag, startPoint x: 299, startPoint y: 13, endPoint x: 388, endPoint y: 29, distance: 90.0
click at [388, 29] on div "# ป้องกันการรุกรานจาก "Brak" และ "Treg"! 1 2 3 4 5 6 7 # ป้องกันการรุกรานจาก "B…" at bounding box center [342, 82] width 100 height 141
type textarea "# คุณต้องโจมตีอ็อกเกอร์ตัวเล็กสองครั้ง"
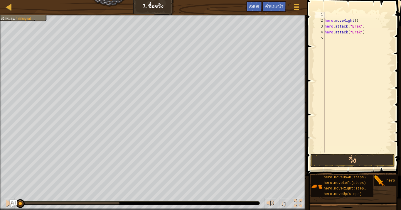
click at [357, 11] on span at bounding box center [354, 79] width 99 height 193
drag, startPoint x: 322, startPoint y: 14, endPoint x: 334, endPoint y: 15, distance: 11.7
click at [334, 15] on div "1 2 3 4 5 hero . moveRight ( ) hero . attack ( "Brak" ) hero . attack ( "Brak" …" at bounding box center [353, 82] width 78 height 141
type textarea "hero.moveRight()"
click at [334, 30] on div "hero . moveRight ( ) hero . attack ( "Brak" ) hero . attack ( "Brak" )" at bounding box center [357, 88] width 69 height 153
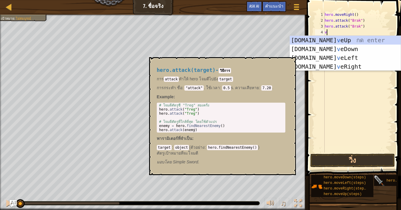
type textarea "v"
click at [377, 173] on img at bounding box center [379, 181] width 11 height 11
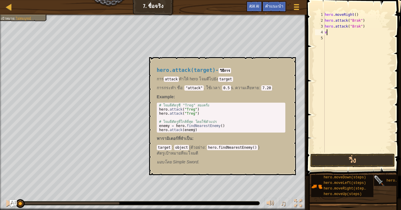
click at [377, 173] on img at bounding box center [379, 181] width 11 height 11
click at [389, 173] on div "hero.attack(target)" at bounding box center [408, 180] width 47 height 11
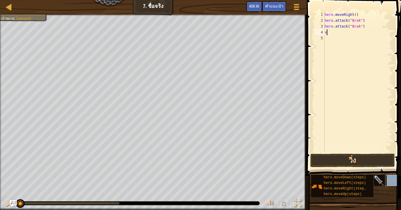
click at [389, 173] on div "hero.attack(target)" at bounding box center [408, 180] width 47 height 11
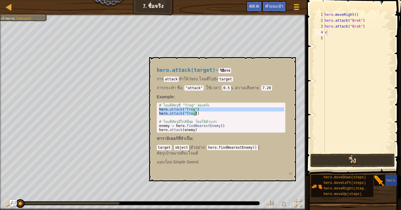
drag, startPoint x: 159, startPoint y: 109, endPoint x: 200, endPoint y: 114, distance: 41.7
click at [200, 114] on div "# โจมตีศัตรูชื่ "Treg" สองครั้ง hero . attack ( "Treg" ) hero . attack ( "Treg"…" at bounding box center [221, 121] width 126 height 37
type textarea "hero.attack("Treg") hero.attack("Treg")"
click at [329, 34] on div "hero . moveRight ( ) hero . attack ( "Brak" ) hero . attack ( "Brak" ) v" at bounding box center [357, 88] width 69 height 153
paste textarea "hero.attack("Treg")"
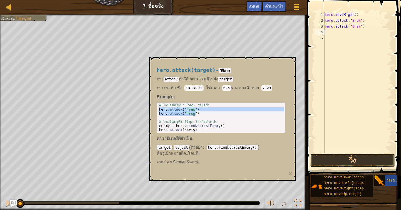
type textarea "hero.attack("Treg")"
click at [290, 173] on button "×" at bounding box center [291, 174] width 4 height 6
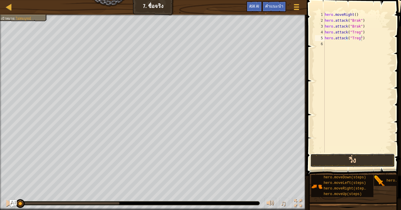
click at [349, 160] on button "วิ่ง" at bounding box center [352, 161] width 85 height 14
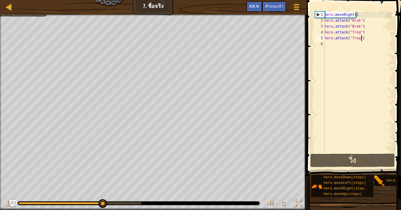
click at [357, 47] on div "hero . moveRight ( ) hero . attack ( "Brak" ) hero . attack ( "Brak" ) hero . a…" at bounding box center [357, 88] width 69 height 153
type textarea "v"
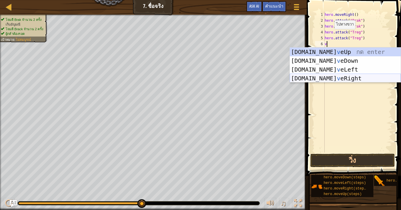
click at [338, 78] on div "[DOMAIN_NAME] v eUp กด enter [DOMAIN_NAME] v [GEOGRAPHIC_DATA] กด enter [DOMAIN…" at bounding box center [345, 74] width 111 height 53
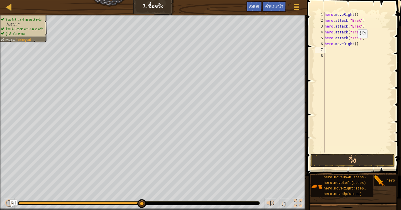
click at [353, 44] on div "hero . moveRight ( ) hero . attack ( "Brak" ) hero . attack ( "Brak" ) hero . a…" at bounding box center [357, 88] width 69 height 153
type textarea "hero.moveRight()"
click at [353, 45] on div "hero . moveRight ( ) hero . attack ( "Brak" ) hero . attack ( "Brak" ) hero . a…" at bounding box center [357, 88] width 69 height 153
click at [353, 43] on div "hero . moveRight ( ) hero . attack ( "Brak" ) hero . attack ( "Brak" ) hero . a…" at bounding box center [357, 88] width 69 height 153
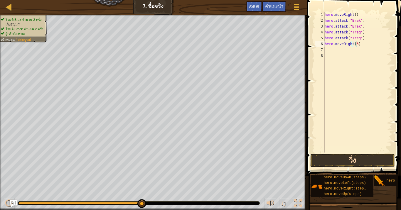
type textarea "hero.moveRight(3)"
click at [365, 159] on button "วิ่ง" at bounding box center [352, 161] width 85 height 14
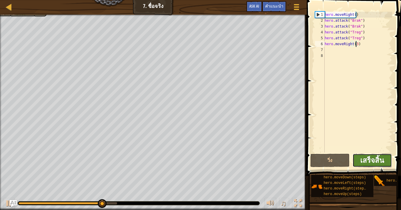
click at [378, 161] on span "เสร็จสิ้น" at bounding box center [372, 160] width 24 height 9
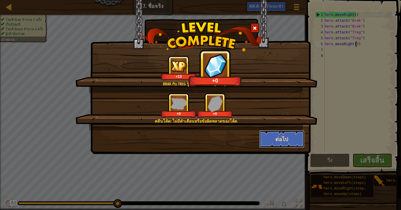
click at [299, 143] on button "ต่อไป" at bounding box center [281, 139] width 45 height 18
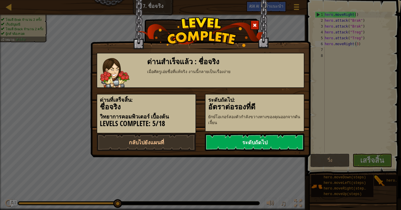
click at [254, 136] on link "ระดับถัดไป" at bounding box center [255, 143] width 100 height 18
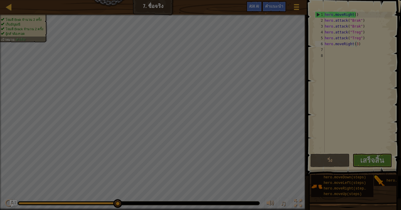
click at [0, 0] on div "คลัง 217 พร้อมใช้งาน (ดับเบิลคลิ๊ก..เพื่อใช้งาน) ล็อค ใช้งาน ถอดออก สมัครสมาชิก…" at bounding box center [0, 0] width 0 height 0
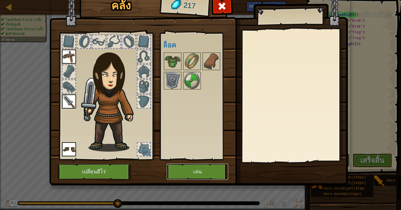
click at [178, 168] on button "เล่น" at bounding box center [197, 172] width 61 height 16
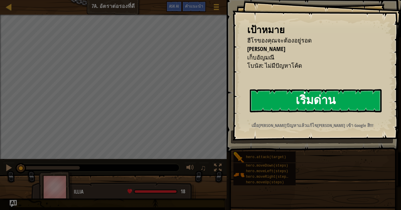
click at [317, 104] on button "เริ่มด่าน" at bounding box center [316, 100] width 132 height 23
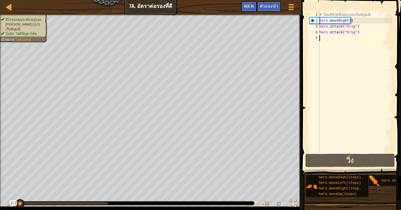
click at [322, 43] on div "# โจมตียักษ์ทั้งสองและเก็บ[PERSON_NAME] hero . moveRight ( ) hero . attack ( "K…" at bounding box center [355, 88] width 74 height 153
type textarea "v"
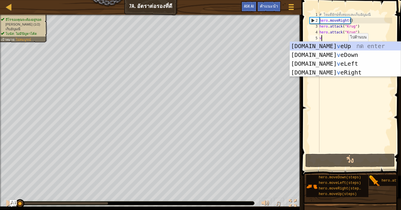
scroll to position [3, 0]
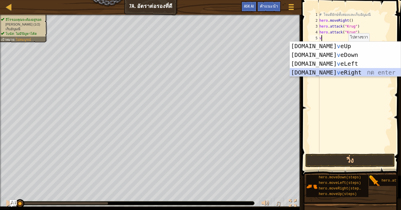
click at [335, 70] on div "[DOMAIN_NAME] v eUp กด enter [DOMAIN_NAME] v [GEOGRAPHIC_DATA] กด enter [DOMAIN…" at bounding box center [345, 68] width 111 height 53
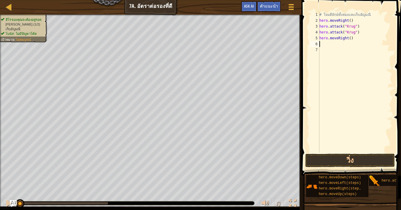
type textarea "v"
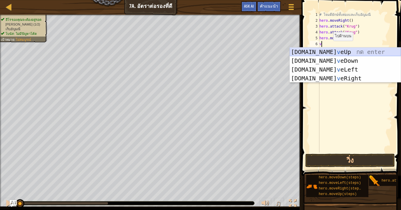
click at [331, 54] on div "[DOMAIN_NAME] v eUp กด enter [DOMAIN_NAME] v [GEOGRAPHIC_DATA] กด enter [DOMAIN…" at bounding box center [345, 74] width 111 height 53
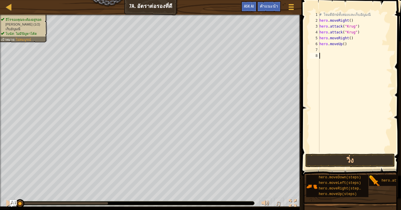
click at [330, 55] on div "# โจมตียักษ์ทั้งสองและเก็บ[PERSON_NAME] hero . moveRight ( ) hero . attack ( "K…" at bounding box center [355, 88] width 74 height 153
type textarea "v"
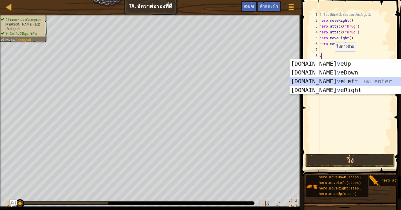
click at [337, 79] on div "[DOMAIN_NAME] v eUp กด enter [DOMAIN_NAME] v [GEOGRAPHIC_DATA] กด enter [DOMAIN…" at bounding box center [345, 85] width 111 height 53
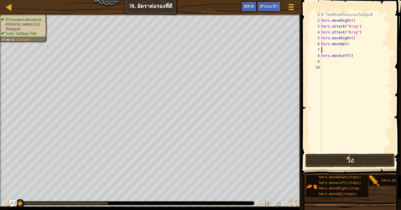
click at [330, 48] on div "# โจมตียักษ์ทั้งสองและเก็บ[PERSON_NAME] hero . moveRight ( ) hero . attack ( "K…" at bounding box center [356, 88] width 72 height 153
drag, startPoint x: 359, startPoint y: 58, endPoint x: 307, endPoint y: 58, distance: 52.3
click at [307, 58] on div "1 2 3 4 5 6 7 8 9 10 # โจมตียักษ์ทั้งสองและเก็บ[PERSON_NAME] hero . moveRight (…" at bounding box center [350, 99] width 101 height 193
type textarea "hero.moveLeft()"
click at [327, 52] on div "# โจมตียักษ์ทั้งสองและเก็บ[PERSON_NAME] hero . moveRight ( ) hero . attack ( "K…" at bounding box center [356, 88] width 72 height 153
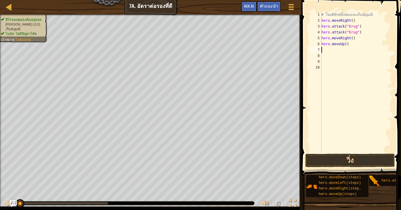
type textarea "v"
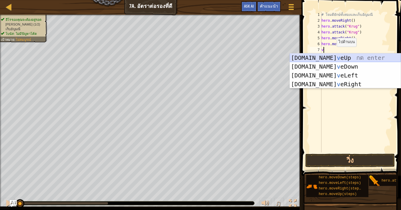
click at [326, 60] on div "[DOMAIN_NAME] v eUp กด enter [DOMAIN_NAME] v [GEOGRAPHIC_DATA] กด enter [DOMAIN…" at bounding box center [345, 79] width 111 height 53
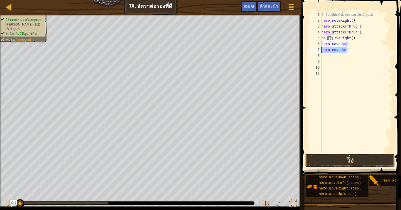
drag, startPoint x: 353, startPoint y: 47, endPoint x: 321, endPoint y: 48, distance: 32.9
click at [321, 49] on div "1 2 3 4 5 6 7 8 9 10 11 # [PERSON_NAME]สองและเก็บ[PERSON_NAME] hero . moveRight…" at bounding box center [351, 82] width 84 height 141
type textarea "hero.moveUp()"
click at [332, 51] on div "# โจมตียักษ์ทั้งสองและเก็บ[PERSON_NAME] hero . moveRight ( ) hero . attack ( "K…" at bounding box center [356, 88] width 72 height 153
type textarea "v"
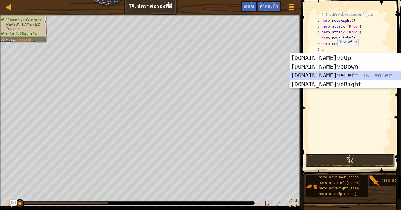
click at [333, 74] on div "[DOMAIN_NAME] v eUp กด enter [DOMAIN_NAME] v [GEOGRAPHIC_DATA] กด enter [DOMAIN…" at bounding box center [345, 79] width 111 height 53
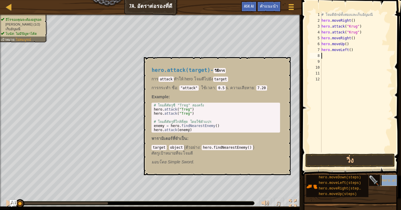
click at [390, 173] on span "hero.attack(target)" at bounding box center [402, 181] width 40 height 4
click at [385, 173] on span "hero.attack(target)" at bounding box center [402, 181] width 40 height 4
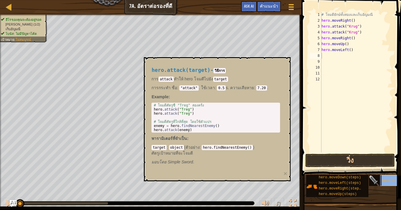
click at [385, 173] on span "hero.attack(target)" at bounding box center [402, 181] width 40 height 4
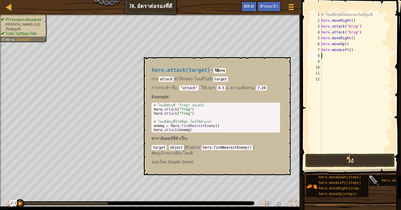
click at [373, 173] on img at bounding box center [374, 181] width 11 height 11
click at [390, 173] on div "hero.attack(target)" at bounding box center [403, 180] width 47 height 11
click at [205, 148] on code "hero.findNearestEnemy()" at bounding box center [227, 147] width 51 height 5
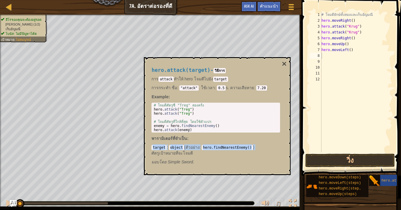
click at [205, 147] on code "hero.findNearestEnemy()" at bounding box center [227, 147] width 51 height 5
click at [205, 146] on code "hero.findNearestEnemy()" at bounding box center [227, 147] width 51 height 5
drag, startPoint x: 202, startPoint y: 148, endPoint x: 245, endPoint y: 147, distance: 43.4
click at [245, 147] on code "hero.findNearestEnemy()" at bounding box center [227, 147] width 51 height 5
copy code "hero.findNearestEnemy()"
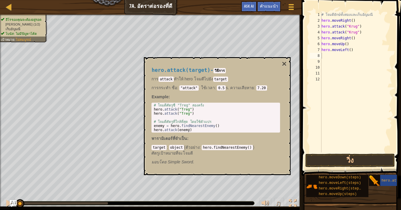
click at [324, 57] on div "# โจมตียักษ์ทั้งสองและเก็บ[PERSON_NAME] hero . moveRight ( ) hero . attack ( "K…" at bounding box center [356, 88] width 72 height 153
paste textarea "hero.findNearestEnemy()"
type textarea "hero.findNearestEnemy()"
click at [326, 63] on div "# โจมตียักษ์ทั้งสองและเก็บ[PERSON_NAME] hero . moveRight ( ) hero . attack ( "K…" at bounding box center [356, 88] width 72 height 153
type textarea "b"
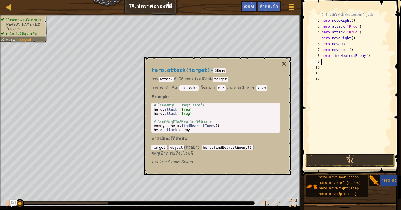
type textarea "v"
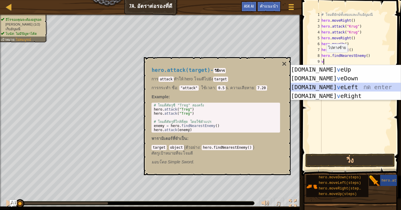
drag, startPoint x: 332, startPoint y: 87, endPoint x: 331, endPoint y: 100, distance: 13.2
click at [332, 87] on div "[DOMAIN_NAME] v eUp กด enter [DOMAIN_NAME] v [GEOGRAPHIC_DATA] กด enter [DOMAIN…" at bounding box center [345, 91] width 111 height 53
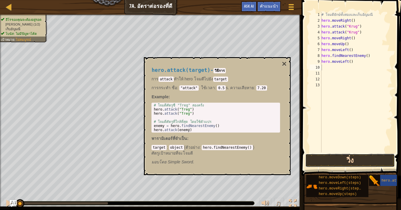
click at [331, 157] on button "วิ่ง" at bounding box center [350, 161] width 90 height 14
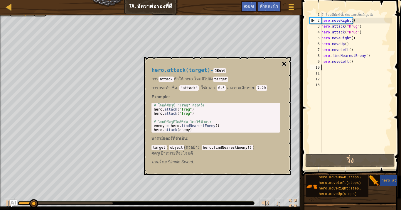
click at [284, 65] on button "×" at bounding box center [284, 64] width 5 height 8
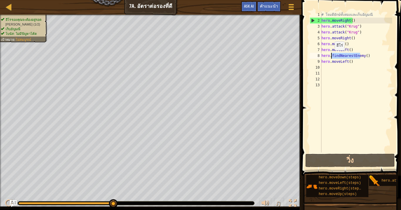
drag, startPoint x: 361, startPoint y: 57, endPoint x: 331, endPoint y: 56, distance: 29.7
click at [331, 56] on div "# โจมตียักษ์ทั้งสองและเก็บ[PERSON_NAME] hero . moveRight ( ) hero . attack ( "K…" at bounding box center [356, 88] width 72 height 153
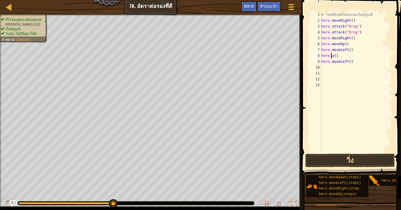
scroll to position [3, 1]
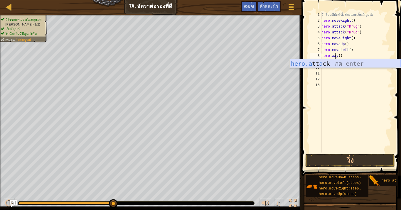
click at [353, 61] on div "hero.a tt a ck กด enter" at bounding box center [345, 72] width 111 height 26
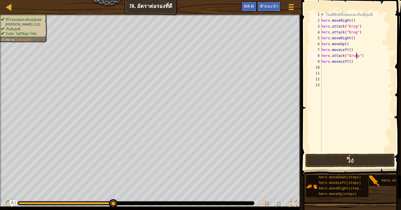
scroll to position [3, 3]
drag, startPoint x: 356, startPoint y: 56, endPoint x: 323, endPoint y: 56, distance: 32.9
click at [323, 56] on div "# โจมตียักษ์ทั้งสองและเก็บ[PERSON_NAME] hero . moveRight ( ) hero . attack ( "K…" at bounding box center [356, 88] width 72 height 153
click at [321, 54] on div "8" at bounding box center [316, 56] width 12 height 6
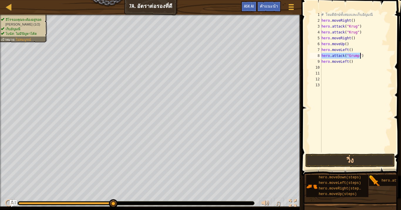
drag, startPoint x: 321, startPoint y: 55, endPoint x: 361, endPoint y: 54, distance: 39.3
click at [361, 54] on div "# โจมตียักษ์ทั้งสองและเก็บ[PERSON_NAME] hero . moveRight ( ) hero . attack ( "K…" at bounding box center [356, 88] width 72 height 153
type textarea "hero.attack("Grump")"
click at [355, 57] on div "# โจมตียักษ์ทั้งสองและเก็บ[PERSON_NAME] hero . moveRight ( ) hero . attack ( "K…" at bounding box center [356, 82] width 72 height 141
click at [361, 55] on div "# โจมตียักษ์ทั้งสองและเก็บ[PERSON_NAME] hero . moveRight ( ) hero . attack ( "K…" at bounding box center [356, 88] width 72 height 153
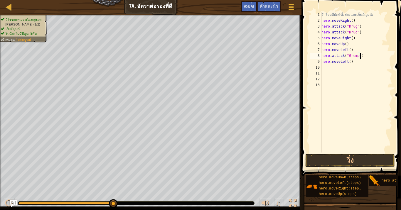
scroll to position [3, 0]
paste textarea "hero.attack("Grump")"
type textarea "hero.attack("Grump")"
click at [341, 156] on button "วิ่ง" at bounding box center [350, 161] width 90 height 14
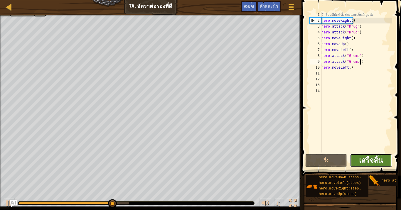
click at [364, 159] on span "เสร็จสิ้น" at bounding box center [371, 160] width 24 height 9
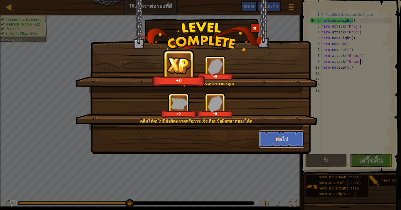
click at [286, 134] on button "ต่อไป" at bounding box center [281, 139] width 45 height 18
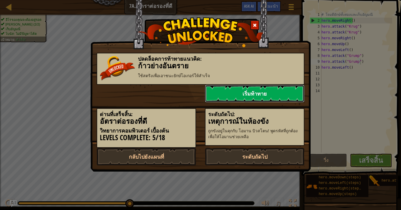
click at [267, 88] on link "เริ่มท้าทาย" at bounding box center [255, 94] width 100 height 18
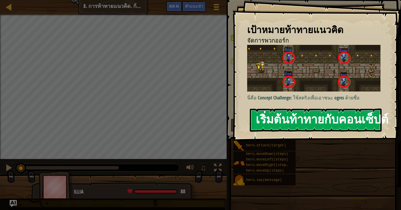
click at [291, 107] on div "[PERSON_NAME]แนวคิด จัดการพวกออร์ก นี่คือ Concept Challenge: ใช้สตริงเพื่อ[PERS…" at bounding box center [316, 70] width 168 height 141
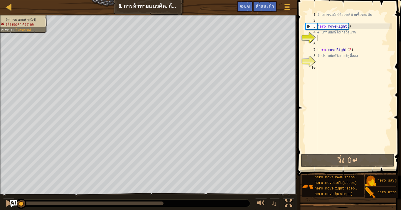
click at [327, 21] on div "# เอาชนะยักษ์โอเกอร์ด้วยชื่อของมัน hero . moveRight ( ) # ปราบยักษ์โอเกอร์คู่แร…" at bounding box center [354, 88] width 76 height 153
drag, startPoint x: 317, startPoint y: 15, endPoint x: 323, endPoint y: 15, distance: 5.6
click at [323, 15] on div "1 2 3 4 5 6 7 8 9 10 # [PERSON_NAME]ยักษ์โอเกอร์ด้วยชื่อของมัน hero . moveRight…" at bounding box center [348, 82] width 88 height 141
type textarea "# เอาชนะยักษ์โอเกอร์ด้วยชื่อของมัน"
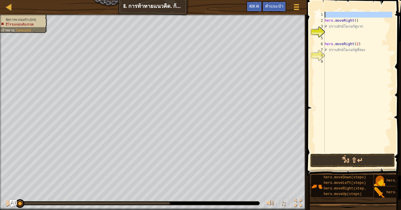
click at [324, 14] on div "1" at bounding box center [320, 15] width 10 height 6
type textarea "hero.moveRight()"
click at [324, 14] on div "1" at bounding box center [320, 15] width 10 height 6
type textarea "hero.moveRight()"
drag, startPoint x: 322, startPoint y: 13, endPoint x: 326, endPoint y: 14, distance: 4.0
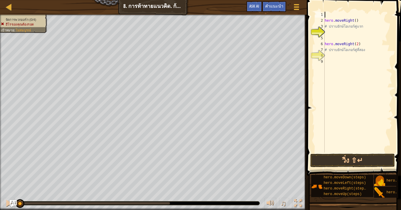
click at [326, 14] on div "1 2 3 4 5 6 7 8 9 hero . moveRight ( ) # ปราบยักษ์โอเกอร์คู่แรก hero . moveRigh…" at bounding box center [353, 82] width 78 height 141
type textarea "hero.moveRight()"
click at [326, 14] on div "hero . moveRight ( ) # ปราบยักษ์โอเกอร์คู่แรก hero . moveRight ( 2 ) # ปราบยักษ…" at bounding box center [357, 82] width 69 height 141
click at [323, 14] on div "1" at bounding box center [320, 15] width 10 height 6
type textarea "hero.moveRight()"
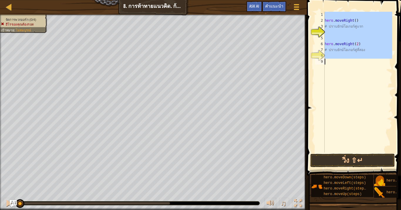
click at [324, 14] on div "1" at bounding box center [320, 15] width 10 height 6
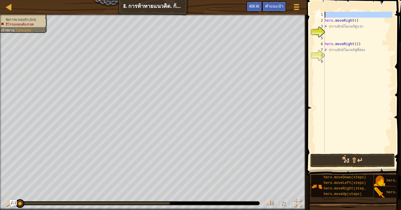
click at [324, 14] on div "1" at bounding box center [320, 15] width 10 height 6
type textarea "hero.moveRight()"
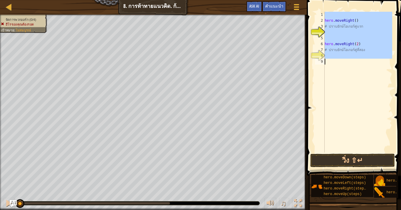
click at [324, 14] on div "1" at bounding box center [320, 15] width 10 height 6
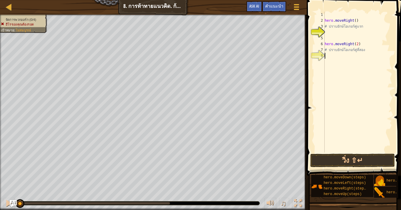
click at [324, 14] on div "1" at bounding box center [320, 15] width 10 height 6
type textarea "hero.moveRight()"
click at [327, 14] on div "hero . moveRight ( ) # ปราบยักษ์โอเกอร์คู่แรก hero . moveRight ( 2 ) # ปราบยักษ…" at bounding box center [357, 88] width 69 height 153
click at [324, 15] on div "1" at bounding box center [320, 15] width 10 height 6
type textarea "hero.moveRight()"
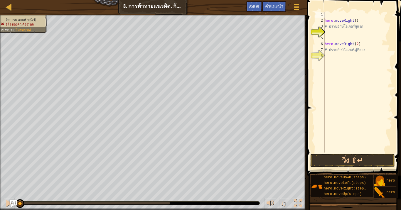
type textarea "# ปราบยักษ์โอเกอร์คู่ที่สอง"
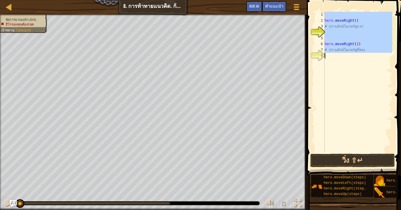
click at [324, 15] on div "1" at bounding box center [320, 15] width 10 height 6
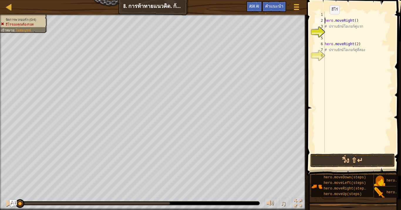
click at [325, 20] on div "hero . moveRight ( ) # ปราบยักษ์โอเกอร์คู่แรก hero . moveRight ( 2 ) # ปราบยักษ…" at bounding box center [357, 88] width 69 height 153
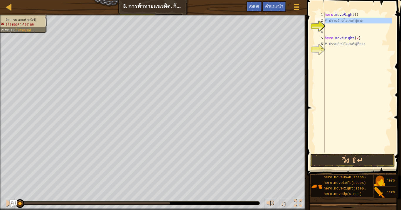
click at [326, 21] on div "hero.moveRight() 1 2 3 4 5 6 7 hero . moveRight ( ) # ปราบยักษ์โอเกอร์คู่แรก he…" at bounding box center [353, 82] width 78 height 141
click at [365, 19] on div "hero . moveRight ( ) # ปราบยักษ์โอเกอร์คู่แรก hero . moveRight ( 2 ) # ปราบยักษ…" at bounding box center [357, 82] width 69 height 141
drag, startPoint x: 360, startPoint y: 19, endPoint x: 320, endPoint y: 22, distance: 40.3
click at [320, 22] on div "# ปราบยักษ์โอเกอร์คู่แรก 1 2 3 4 5 6 7 hero . moveRight ( ) # ปราบยักษ์โอเกอร์ค…" at bounding box center [353, 82] width 78 height 141
click at [332, 21] on div "hero . moveRight ( ) ่แรก hero . moveRight ( 2 ) # ปราบยักษ์โอเกอร์คู่ที่สอง" at bounding box center [357, 88] width 69 height 153
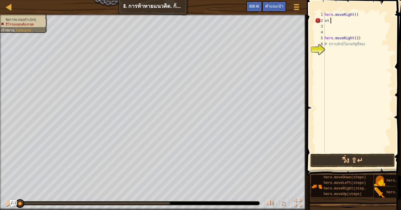
click at [332, 21] on div "hero . moveRight ( ) ่แร hero . moveRight ( 2 ) # ปราบยักษ์โอเกอร์คู่ที่สอง" at bounding box center [357, 88] width 69 height 153
click at [330, 21] on div "hero . moveRight ( ) ่ v hero . moveRight ( 2 ) # ปราบยักษ์โอเกอร์คู่ที่สอง" at bounding box center [357, 88] width 69 height 153
type textarea "่"
type textarea "v"
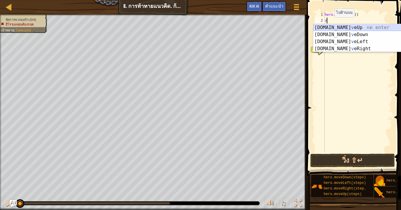
click at [343, 26] on div "[DOMAIN_NAME] v eUp กด enter [DOMAIN_NAME] v [GEOGRAPHIC_DATA] กด enter [DOMAIN…" at bounding box center [368, 45] width 111 height 42
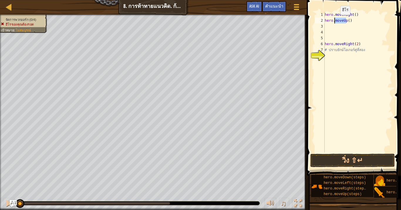
drag, startPoint x: 346, startPoint y: 21, endPoint x: 335, endPoint y: 21, distance: 11.2
click at [335, 21] on div "hero . moveRight ( ) hero . moveUp ( ) hero . moveRight ( 2 ) # ปราบยักษ์โอเกอร…" at bounding box center [357, 88] width 69 height 153
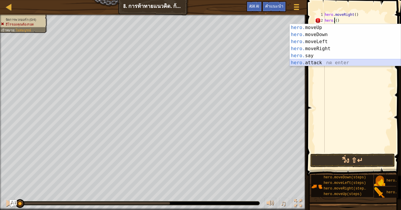
click at [329, 62] on div "hero. moveUp กด enter hero. moveDown กด enter hero. moveLeft กด enter hero. mov…" at bounding box center [345, 52] width 111 height 56
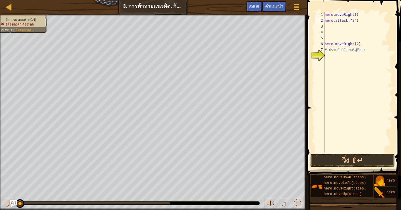
scroll to position [3, 2]
drag, startPoint x: 325, startPoint y: 21, endPoint x: 355, endPoint y: 23, distance: 30.9
click at [355, 23] on div "hero . moveRight ( ) hero . attack ( "Sog" ) hero . moveRight ( 2 ) # ปราบยักษ์…" at bounding box center [357, 88] width 69 height 153
click at [341, 26] on div "hero . moveRight ( ) hero . attack ( "Sog" ) hero . moveRight ( 2 ) # ปราบยักษ์…" at bounding box center [357, 88] width 69 height 153
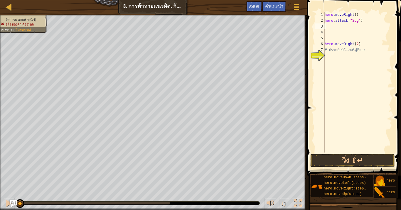
paste textarea "hero.attack("Sog"
drag, startPoint x: 356, startPoint y: 25, endPoint x: 350, endPoint y: 26, distance: 6.5
click at [350, 26] on div "hero . moveRight ( ) hero . attack ( "Sog" ) hero . attack ( "Sog hero . moveRi…" at bounding box center [357, 88] width 69 height 153
drag, startPoint x: 325, startPoint y: 26, endPoint x: 350, endPoint y: 31, distance: 26.0
click at [350, 31] on div "hero . moveRight ( ) hero . attack ( "Sog" ) hero . attack ( "Sog hero . moveRi…" at bounding box center [357, 88] width 69 height 153
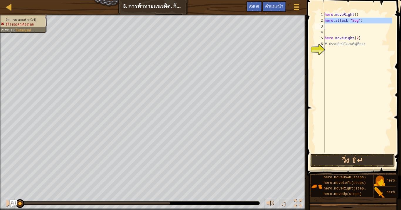
drag, startPoint x: 326, startPoint y: 21, endPoint x: 360, endPoint y: 24, distance: 35.0
click at [360, 24] on div "hero . moveRight ( ) hero . attack ( "Sog" ) hero . moveRight ( 2 ) # ปราบยักษ์…" at bounding box center [357, 88] width 69 height 153
click at [352, 23] on div "hero . moveRight ( ) hero . attack ( "Sog" ) hero . moveRight ( 2 ) # ปราบยักษ์…" at bounding box center [357, 82] width 69 height 141
click at [352, 26] on div "hero . moveRight ( ) hero . attack ( "Sog" ) hero . moveRight ( 2 ) # ปราบยักษ์…" at bounding box center [357, 88] width 69 height 153
paste textarea "hero.attack("Sog")"
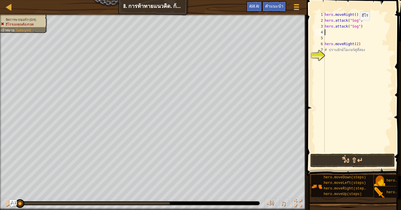
click at [355, 26] on div "hero . moveRight ( ) hero . attack ( "Sog" ) hero . attack ( "Sog" ) hero . mov…" at bounding box center [357, 88] width 69 height 153
click at [351, 31] on div "hero . moveRight ( ) hero . attack ( "Sog" ) hero . attack ( "Gos" ) hero . mov…" at bounding box center [357, 88] width 69 height 153
drag, startPoint x: 368, startPoint y: 50, endPoint x: 324, endPoint y: 50, distance: 44.6
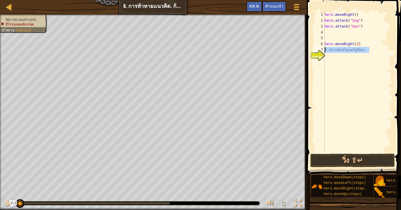
click at [324, 50] on div "1 2 3 4 5 6 7 8 hero . moveRight ( ) hero . attack ( "Sog" ) hero . attack ( "G…" at bounding box center [353, 82] width 78 height 141
click at [369, 21] on div "hero . moveRight ( ) hero . attack ( "Sog" ) hero . attack ( "Gos" ) hero . mov…" at bounding box center [357, 88] width 69 height 153
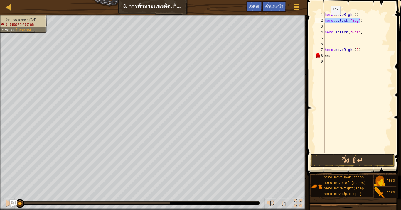
drag, startPoint x: 360, startPoint y: 21, endPoint x: 326, endPoint y: 21, distance: 34.3
click at [326, 21] on div "hero . moveRight ( ) hero . attack ( "Sog" ) hero . attack ( "Gos" ) hero . mov…" at bounding box center [357, 88] width 69 height 153
click at [334, 28] on div "hero . moveRight ( ) hero . attack ( "Sog" ) hero . attack ( "Gos" ) hero . mov…" at bounding box center [357, 88] width 69 height 153
paste textarea "hero.attack("Sog")"
drag, startPoint x: 358, startPoint y: 32, endPoint x: 320, endPoint y: 30, distance: 38.5
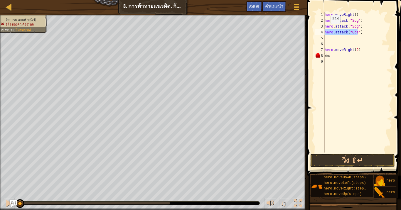
click at [320, 30] on div "hero.attack("Sog") 1 2 3 4 5 6 7 8 9 hero . moveRight ( ) hero . attack ( "Sog"…" at bounding box center [353, 82] width 78 height 141
click at [327, 38] on div "hero . moveRight ( ) hero . attack ( "Sog" ) hero . attack ( "Sog" ) hero . att…" at bounding box center [357, 88] width 69 height 153
paste textarea "hero.attack("Gos""
click at [327, 44] on div "hero . moveRight ( ) hero . attack ( "Sog" ) hero . attack ( "Sog" ) hero . att…" at bounding box center [357, 88] width 69 height 153
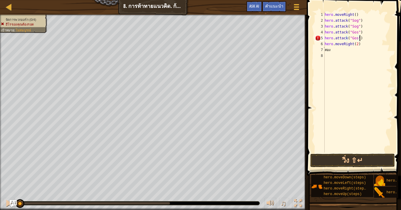
scroll to position [3, 2]
click at [336, 54] on div "hero . moveRight ( ) hero . attack ( "Sog" ) hero . attack ( "Sog" ) hero . att…" at bounding box center [357, 88] width 69 height 153
click at [337, 51] on div "hero . moveRight ( ) hero . attack ( "Sog" ) hero . attack ( "Sog" ) hero . att…" at bounding box center [357, 88] width 69 height 153
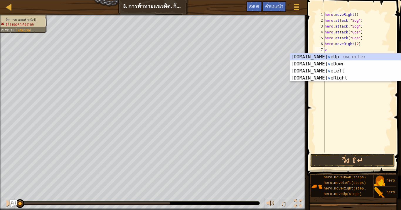
scroll to position [4, 0]
click at [311, 58] on div "[DOMAIN_NAME] v eUp กด enter [DOMAIN_NAME] v [GEOGRAPHIC_DATA] กด enter [DOMAIN…" at bounding box center [345, 74] width 111 height 42
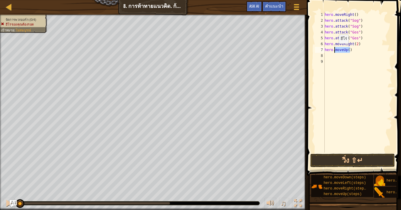
drag, startPoint x: 352, startPoint y: 50, endPoint x: 334, endPoint y: 49, distance: 18.5
click at [334, 49] on div "hero . moveRight ( ) hero . attack ( "Sog" ) hero . attack ( "Sog" ) hero . att…" at bounding box center [357, 88] width 69 height 153
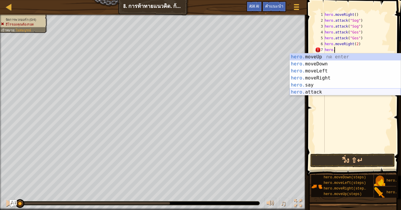
click at [329, 90] on div "hero. moveUp กด enter hero. moveDown กด enter hero. moveLeft กด enter hero. mov…" at bounding box center [345, 81] width 111 height 56
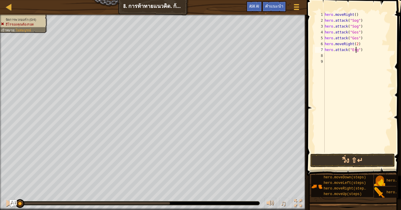
scroll to position [3, 3]
drag, startPoint x: 363, startPoint y: 52, endPoint x: 323, endPoint y: 49, distance: 39.5
click at [323, 49] on div "hero.attack("Ergo") 1 2 3 4 5 6 7 8 9 hero . moveRight ( ) hero . attack ( "Sog…" at bounding box center [353, 82] width 78 height 141
click at [327, 57] on div "hero . moveRight ( ) hero . attack ( "Sog" ) hero . attack ( "Sog" ) hero . att…" at bounding box center [357, 88] width 69 height 153
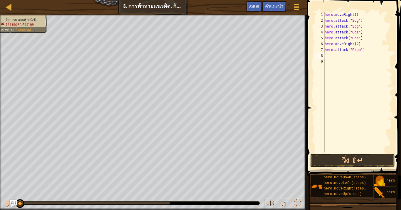
paste textarea "hero.attack("Ergo")"
click at [327, 62] on div "hero . moveRight ( ) hero . attack ( "Sog" ) hero . attack ( "Sog" ) hero . att…" at bounding box center [357, 88] width 69 height 153
paste textarea "hero.attack("Ergo")"
drag, startPoint x: 359, startPoint y: 62, endPoint x: 351, endPoint y: 61, distance: 7.9
click at [351, 61] on div "hero . moveRight ( ) hero . attack ( "Sog" ) hero . attack ( "Sog" ) hero . att…" at bounding box center [358, 88] width 67 height 153
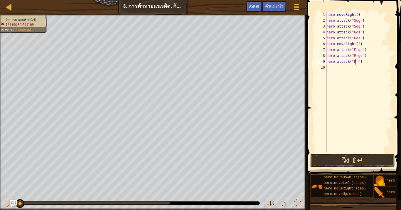
scroll to position [3, 2]
drag, startPoint x: 361, startPoint y: 61, endPoint x: 325, endPoint y: 61, distance: 36.1
click at [325, 61] on div "hero.attack("Kro") 1 2 3 4 5 6 7 8 9 10 hero . moveRight ( ) hero . attack ( "S…" at bounding box center [353, 82] width 78 height 141
click at [333, 65] on div "hero . moveRight ( ) hero . attack ( "Sog" ) hero . attack ( "Sog" ) hero . att…" at bounding box center [358, 88] width 67 height 153
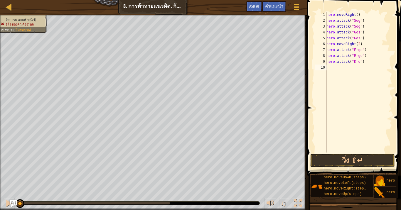
paste textarea "hero.attack("Kro")"
click at [327, 118] on div "hero . moveRight ( ) hero . attack ( "Sog" ) hero . attack ( "Sog" ) hero . att…" at bounding box center [358, 88] width 67 height 153
click at [332, 74] on div "hero . moveRight ( ) hero . attack ( "Sog" ) hero . attack ( "Sog" ) hero . att…" at bounding box center [358, 88] width 67 height 153
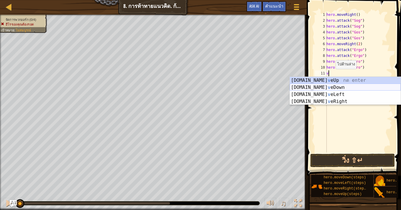
click at [326, 85] on div "[DOMAIN_NAME] v eUp กด enter [DOMAIN_NAME] v [GEOGRAPHIC_DATA] กด enter [DOMAIN…" at bounding box center [345, 98] width 111 height 42
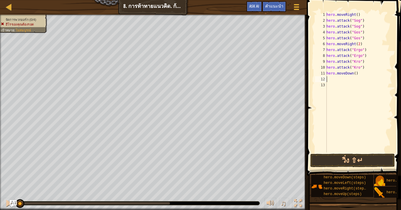
click at [365, 41] on div "hero . moveRight ( ) hero . attack ( "Sog" ) hero . attack ( "Sog" ) hero . att…" at bounding box center [358, 88] width 67 height 153
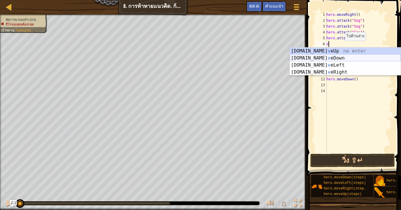
click at [330, 58] on div "[DOMAIN_NAME] v eUp กด enter [DOMAIN_NAME] v [GEOGRAPHIC_DATA] กด enter [DOMAIN…" at bounding box center [345, 69] width 111 height 42
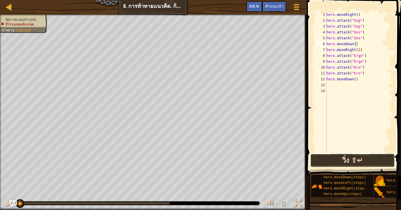
click at [353, 161] on button "วิ่ง ⇧↵" at bounding box center [352, 161] width 85 height 14
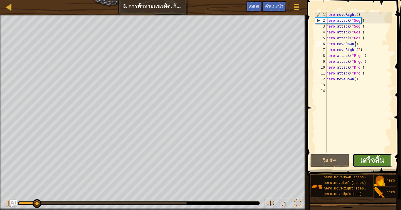
click at [363, 163] on span "เสร็จสิ้น" at bounding box center [372, 160] width 24 height 9
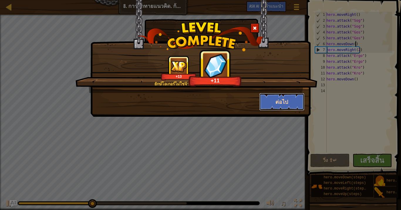
click at [274, 105] on button "ต่อไป" at bounding box center [281, 102] width 45 height 18
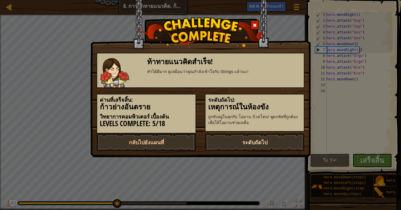
drag, startPoint x: 252, startPoint y: 142, endPoint x: 250, endPoint y: 145, distance: 3.4
click at [250, 145] on link "ระดับถัดไป" at bounding box center [255, 143] width 100 height 18
click at [248, 145] on link "ระดับถัดไป" at bounding box center [255, 143] width 100 height 18
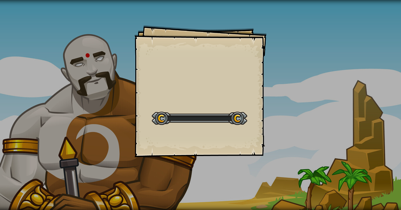
click at [248, 144] on div "Goals Start Level เกิดข้อผิดพลาดในการโหลดจากเซิร์ฟเวอร์ [PERSON_NAME]รีเฟรชหน้า…" at bounding box center [200, 91] width 132 height 132
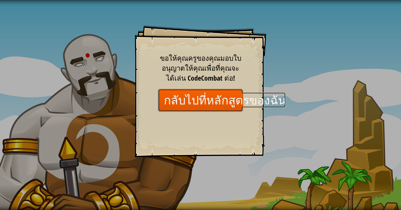
click at [237, 105] on link "กลับไปที่หลักสูตรของฉัน" at bounding box center [200, 100] width 85 height 23
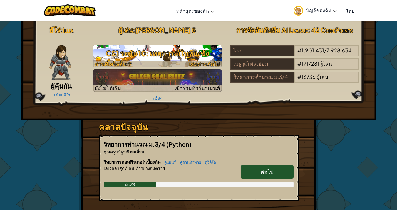
click at [170, 58] on h3 "CS1 ระดับ 10: เหตุการณ์ในห้องขัง" at bounding box center [157, 53] width 128 height 13
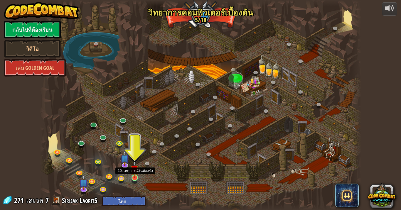
click at [135, 173] on img at bounding box center [135, 169] width 8 height 18
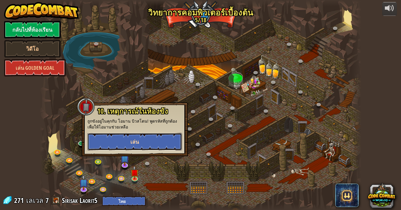
click at [137, 144] on span "เล่น" at bounding box center [134, 141] width 9 height 7
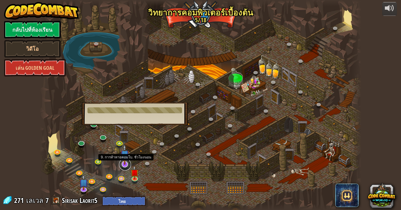
click at [121, 166] on link at bounding box center [125, 165] width 12 height 12
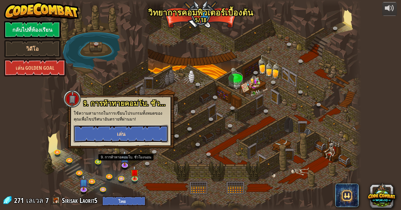
click at [138, 137] on button "เล่น" at bounding box center [121, 134] width 95 height 18
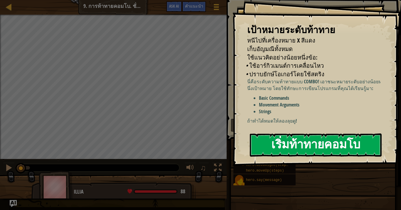
click at [291, 134] on button "เริ่มท้าทายคอมโบ" at bounding box center [316, 145] width 132 height 23
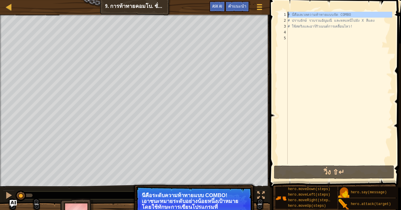
click at [288, 14] on div "1 2 3 4 5 # นี่คือ[PERSON_NAME]ความท้าทายแบบจัด COMBO # ปราบยักษ์ รวบรวม[PERSON…" at bounding box center [334, 88] width 115 height 153
click at [289, 15] on div "# นี่คือเลเวลความท้าทายแบบจัด COMBO # ปราบยักษ์ รวบรวมอัญมณี และหลบหนีไปยัง X ส…" at bounding box center [339, 88] width 106 height 153
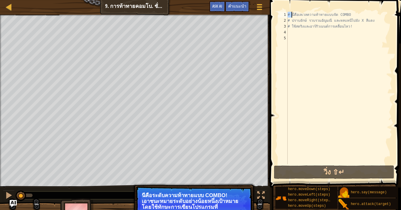
click at [289, 15] on div "# นี่คือเลเวลความท้าทายแบบจัด COMBO # ปราบยักษ์ รวบรวมอัญมณี และหลบหนีไปยัง X ส…" at bounding box center [339, 94] width 106 height 164
click at [294, 33] on div "# นี่คือเลเวลความท้าทายแบบจัด COMBO # ปราบยักษ์ รวบรวมอัญมณี และหลบหนีไปยัง X ส…" at bounding box center [339, 94] width 106 height 164
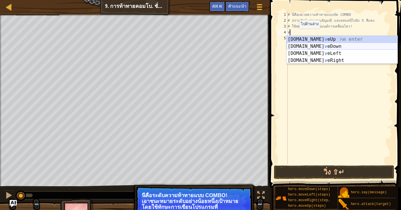
click at [304, 44] on div "[DOMAIN_NAME] v eUp กด enter [DOMAIN_NAME] v [GEOGRAPHIC_DATA] กด enter [DOMAIN…" at bounding box center [341, 57] width 111 height 42
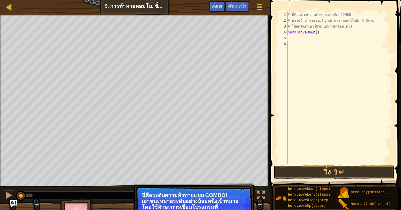
click at [294, 37] on div "# นี่คือ[PERSON_NAME]ความท้าทายแบบจัด COMBO # ปราบยักษ์ รวบรวม[PERSON_NAME] และ…" at bounding box center [339, 94] width 106 height 164
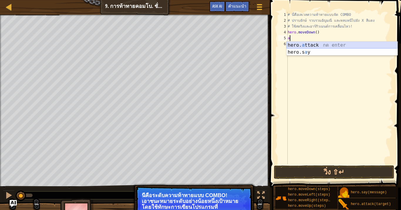
click at [295, 44] on div "hero. a ttack กด enter hero.s a y กด enter" at bounding box center [341, 56] width 111 height 28
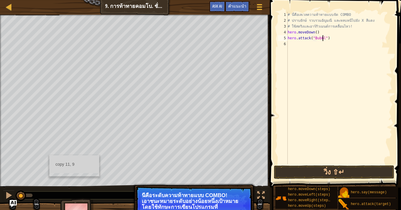
scroll to position [3, 3]
click at [297, 43] on div "# นี่คือ[PERSON_NAME]ความท้าทายแบบจัด COMBO # ปราบยักษ์ รวบรวม[PERSON_NAME] และ…" at bounding box center [339, 94] width 106 height 164
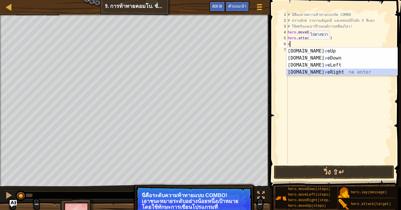
click at [322, 72] on div "[DOMAIN_NAME] v eUp กด enter [DOMAIN_NAME] v [GEOGRAPHIC_DATA] กด enter [DOMAIN…" at bounding box center [341, 69] width 111 height 42
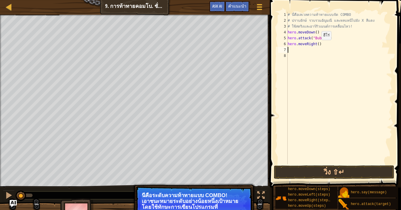
click at [316, 46] on div "# นี่คือ[PERSON_NAME]ความท้าทายแบบจัด COMBO # ปราบยักษ์ รวบรวม[PERSON_NAME] และ…" at bounding box center [339, 94] width 106 height 164
click at [300, 51] on div "# นี่คือ[PERSON_NAME]ความท้าทายแบบจัด COMBO # ปราบยักษ์ รวบรวม[PERSON_NAME] และ…" at bounding box center [339, 94] width 106 height 164
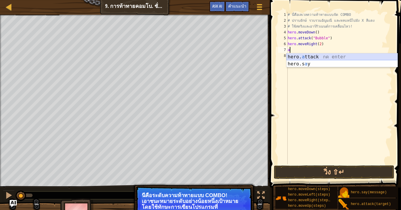
click at [299, 55] on div "hero. a ttack กด enter hero.s a y กด enter" at bounding box center [341, 67] width 111 height 28
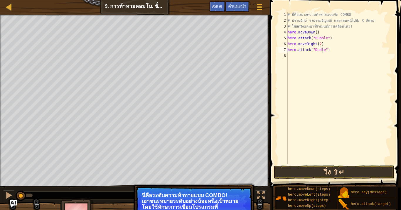
scroll to position [3, 3]
click at [264, 5] on button "เมนูเกม" at bounding box center [260, 8] width 16 height 14
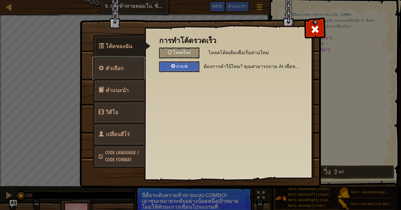
drag, startPoint x: 126, startPoint y: 62, endPoint x: 124, endPoint y: 80, distance: 17.8
click at [126, 62] on link "ตัวเลือก" at bounding box center [119, 68] width 52 height 23
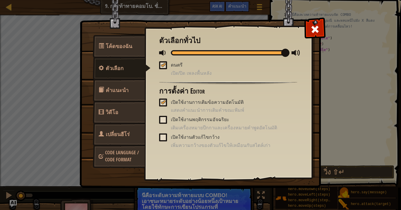
click at [123, 92] on span "คำแนะนำ" at bounding box center [117, 90] width 23 height 7
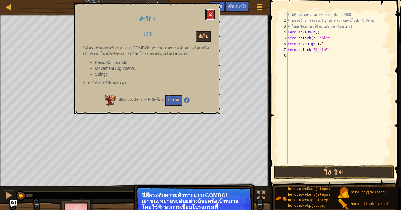
click at [209, 17] on button at bounding box center [210, 14] width 10 height 11
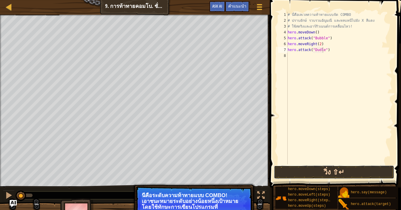
click at [309, 168] on button "วิ่ง ⇧↵" at bounding box center [334, 173] width 120 height 14
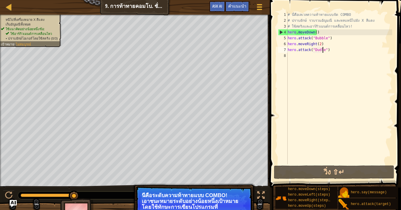
drag, startPoint x: 45, startPoint y: 195, endPoint x: 101, endPoint y: 197, distance: 55.5
click at [101, 173] on div at bounding box center [120, 196] width 205 height 8
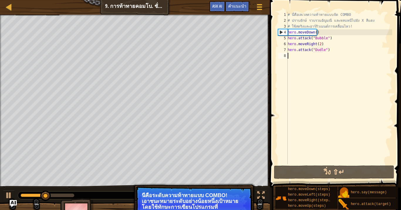
click at [308, 56] on div "# นี่คือ[PERSON_NAME]ความท้าทายแบบจัด COMBO # ปราบยักษ์ รวบรวม[PERSON_NAME] และ…" at bounding box center [339, 94] width 106 height 164
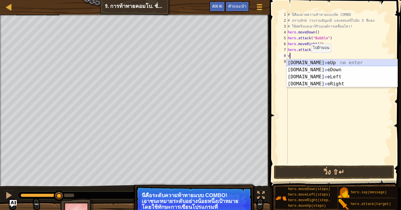
click at [308, 62] on div "[DOMAIN_NAME] v eUp กด enter [DOMAIN_NAME] v [GEOGRAPHIC_DATA] กด enter [DOMAIN…" at bounding box center [341, 80] width 111 height 42
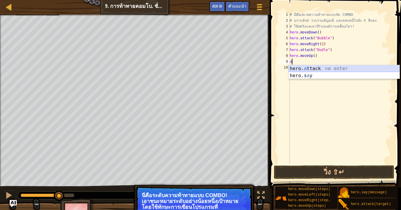
click at [305, 68] on div "hero. a ttack กด enter hero.s a y กด enter" at bounding box center [344, 79] width 111 height 28
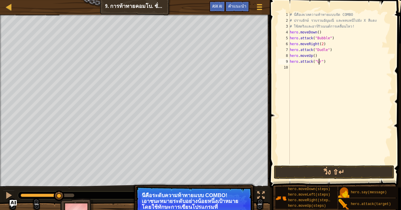
scroll to position [3, 3]
click at [311, 68] on div "# นี่คือ[PERSON_NAME]ความท้าทายแบบจัด COMBO # ปราบยักษ์ รวบรวม[PERSON_NAME] และ…" at bounding box center [341, 94] width 104 height 164
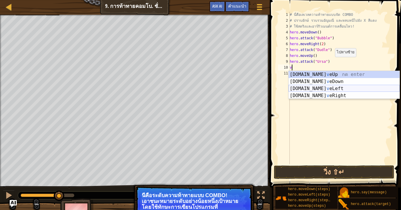
click at [322, 89] on div "[DOMAIN_NAME] v eUp กด enter [DOMAIN_NAME] v [GEOGRAPHIC_DATA] กด enter [DOMAIN…" at bounding box center [344, 92] width 111 height 42
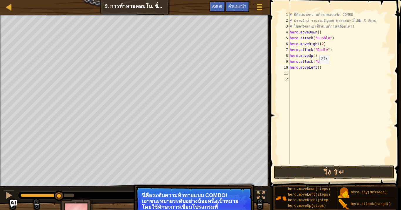
click at [316, 70] on div "# นี่คือ[PERSON_NAME]ความท้าทายแบบจัด COMBO # ปราบยักษ์ รวบรวม[PERSON_NAME] และ…" at bounding box center [341, 94] width 104 height 164
click at [296, 74] on div "# นี่คือ[PERSON_NAME]ความท้าทายแบบจัด COMBO # ปราบยักษ์ รวบรวม[PERSON_NAME] และ…" at bounding box center [341, 94] width 104 height 164
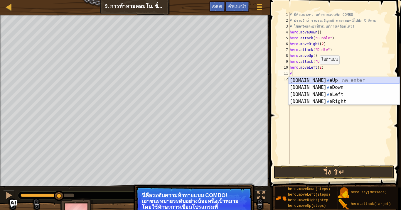
click at [297, 80] on div "[DOMAIN_NAME] v eUp กด enter [DOMAIN_NAME] v [GEOGRAPHIC_DATA] กด enter [DOMAIN…" at bounding box center [344, 98] width 111 height 42
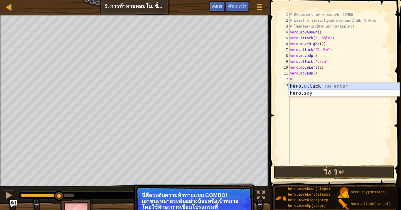
click at [311, 85] on div "hero. a ttack กด enter hero.s a y กด enter" at bounding box center [344, 97] width 111 height 28
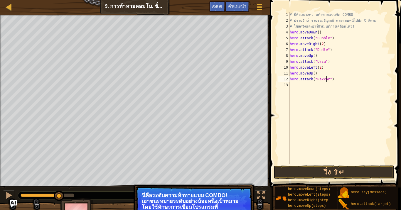
scroll to position [3, 3]
click at [301, 85] on div "# นี่คือ[PERSON_NAME]ความท้าทายแบบจัด COMBO # ปราบยักษ์ รวบรวม[PERSON_NAME] และ…" at bounding box center [341, 94] width 104 height 164
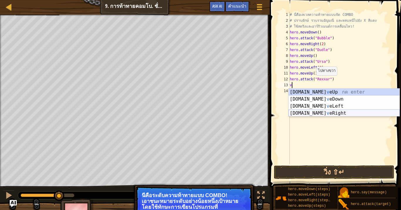
click at [300, 111] on div "[DOMAIN_NAME] v eUp กด enter [DOMAIN_NAME] v [GEOGRAPHIC_DATA] กด enter [DOMAIN…" at bounding box center [344, 110] width 111 height 42
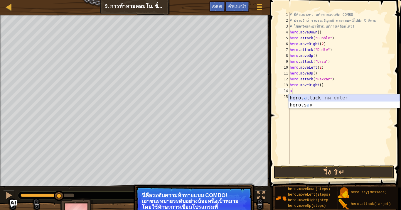
click at [306, 100] on div "hero. a ttack กด enter hero.s a y กด enter" at bounding box center [344, 109] width 111 height 28
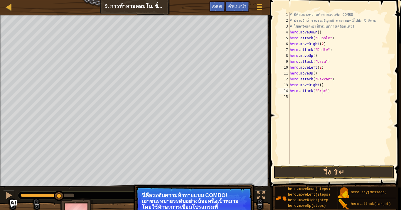
scroll to position [3, 3]
click at [301, 98] on div "# นี่คือ[PERSON_NAME]ความท้าทายแบบจัด COMBO # ปราบยักษ์ รวบรวม[PERSON_NAME] และ…" at bounding box center [341, 94] width 104 height 164
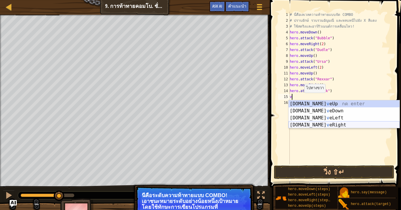
click at [303, 125] on div "[DOMAIN_NAME] v eUp กด enter [DOMAIN_NAME] v [GEOGRAPHIC_DATA] กด enter [DOMAIN…" at bounding box center [344, 121] width 111 height 42
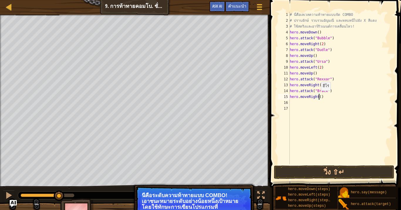
click at [318, 97] on div "# นี่คือ[PERSON_NAME]ความท้าทายแบบจัด COMBO # ปราบยักษ์ รวบรวม[PERSON_NAME] และ…" at bounding box center [341, 94] width 104 height 164
click at [336, 171] on button "วิ่ง ⇧↵" at bounding box center [334, 173] width 120 height 14
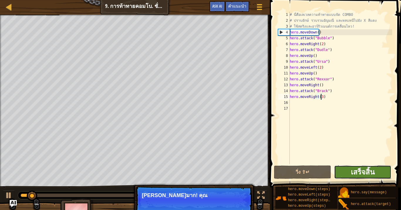
click at [360, 173] on span "เสร็จสิ้น" at bounding box center [363, 171] width 24 height 9
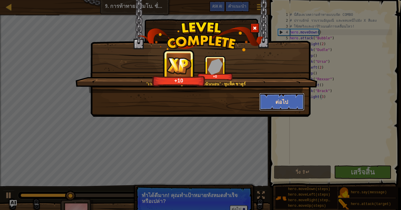
click at [274, 100] on button "ต่อไป" at bounding box center [281, 102] width 45 height 18
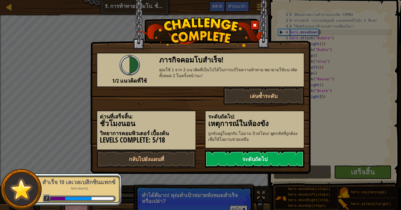
click at [268, 155] on link "ระดับถัดไป" at bounding box center [255, 159] width 100 height 18
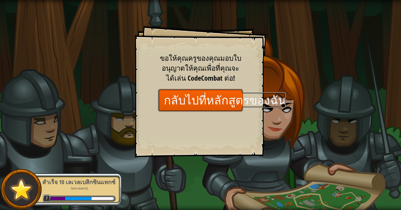
click at [182, 106] on link "กลับไปที่หลักสูตรของฉัน" at bounding box center [200, 100] width 85 height 23
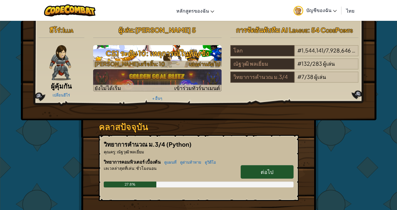
click at [162, 54] on h3 "CS1 ระดับ 10: เหตุการณ์ในห้องขัง" at bounding box center [157, 53] width 128 height 13
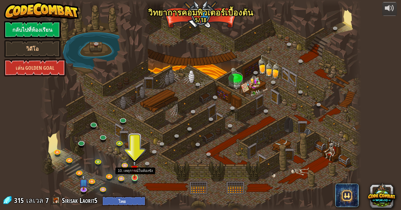
click at [133, 172] on img at bounding box center [135, 169] width 8 height 18
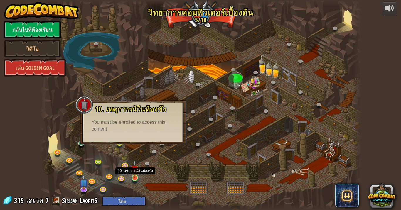
click at [136, 173] on img at bounding box center [135, 169] width 8 height 18
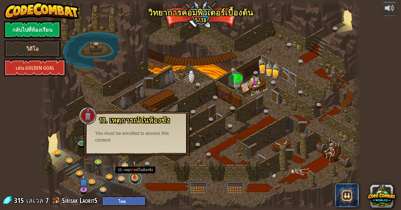
click at [132, 173] on link at bounding box center [135, 179] width 12 height 12
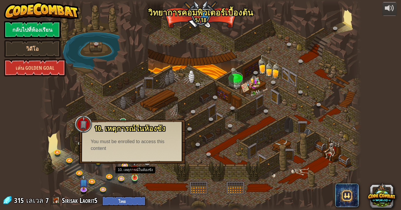
click at [134, 173] on img at bounding box center [135, 169] width 8 height 18
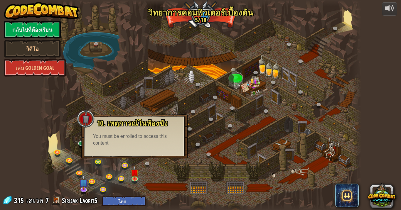
click at [139, 135] on div "You must be enrolled to access this content" at bounding box center [134, 140] width 83 height 14
click at [136, 150] on div "10. เหตุการณ์ในห้องขัง ถูกขังอยู่ในคุกกับ โอมาน บิวสโตน! พูดรหัสที่ถูกต้องเพื่อ…" at bounding box center [134, 136] width 106 height 44
click at [305, 130] on div at bounding box center [200, 105] width 321 height 210
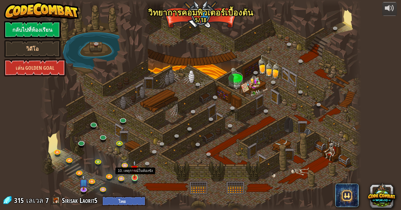
click at [133, 173] on img at bounding box center [135, 169] width 8 height 18
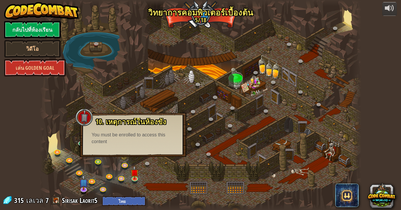
click at [187, 116] on div at bounding box center [200, 105] width 321 height 210
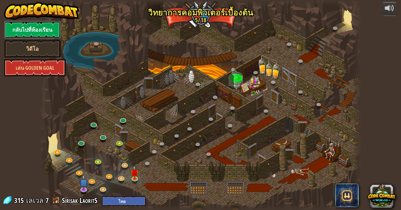
click at [48, 33] on link "กลับไปที่ห้องเรียน" at bounding box center [32, 30] width 57 height 18
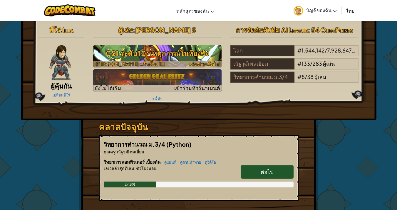
click at [172, 60] on img at bounding box center [157, 56] width 128 height 22
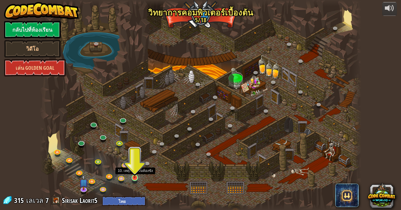
click at [134, 173] on img at bounding box center [135, 169] width 8 height 18
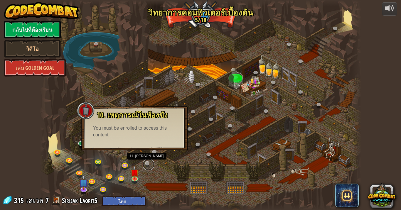
click at [146, 164] on link at bounding box center [149, 165] width 12 height 12
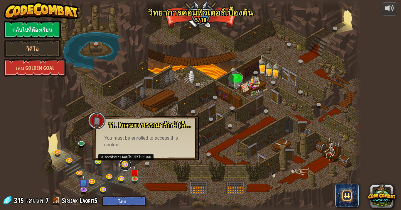
click at [123, 163] on link at bounding box center [125, 165] width 12 height 12
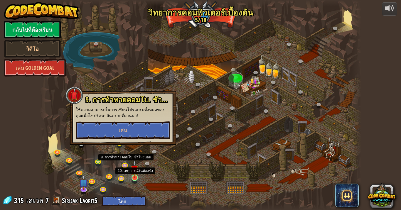
click at [134, 173] on img at bounding box center [135, 169] width 8 height 18
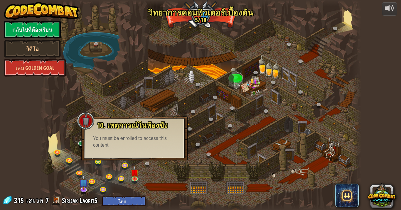
click at [136, 147] on div "You must be enrolled to access this content" at bounding box center [134, 142] width 83 height 14
click at [122, 173] on link at bounding box center [122, 178] width 12 height 12
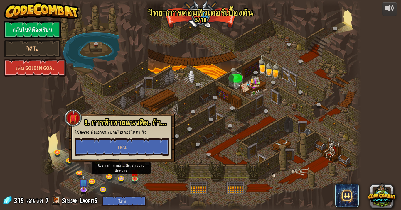
click at [123, 166] on link at bounding box center [125, 165] width 12 height 12
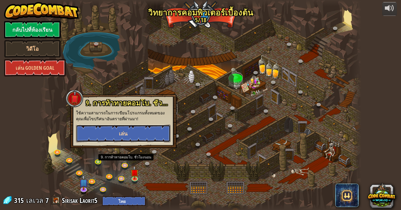
click at [139, 134] on button "เล่น" at bounding box center [123, 134] width 95 height 18
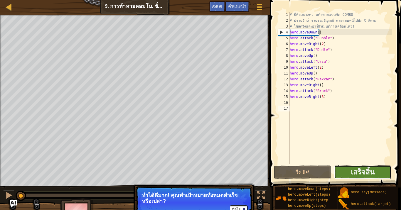
click at [339, 171] on button "เสร็จสิ้น" at bounding box center [362, 173] width 57 height 14
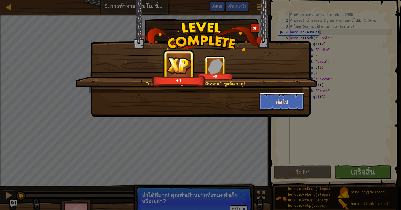
click at [283, 100] on button "ต่อไป" at bounding box center [281, 102] width 45 height 18
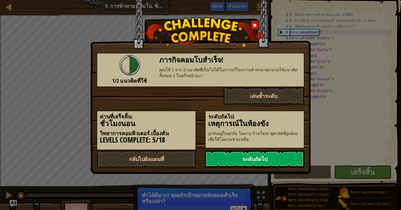
click at [280, 155] on link "ระดับถัดไป" at bounding box center [255, 159] width 100 height 18
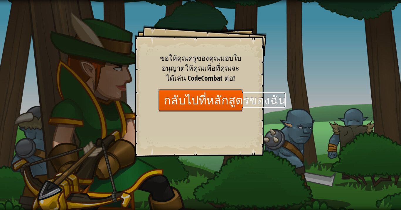
click at [204, 104] on link "กลับไปที่หลักสูตรของฉัน" at bounding box center [200, 100] width 85 height 23
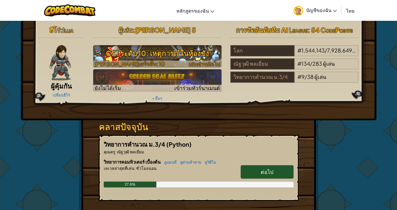
click at [157, 59] on h3 "CS1 ระดับ 10: เหตุการณ์ในห้องขัง" at bounding box center [157, 53] width 128 height 13
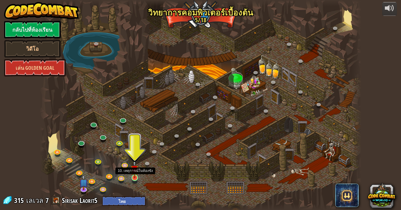
click at [134, 173] on img at bounding box center [135, 169] width 8 height 18
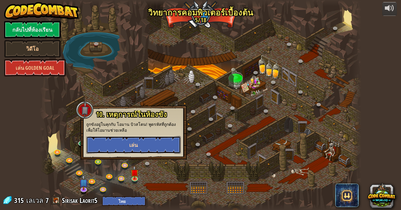
click at [131, 151] on button "เล่น" at bounding box center [133, 145] width 95 height 18
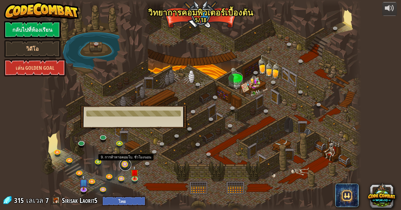
click at [123, 165] on link at bounding box center [125, 165] width 12 height 12
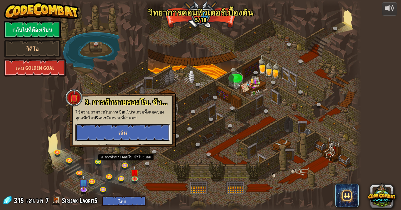
click at [147, 134] on button "เล่น" at bounding box center [122, 133] width 95 height 18
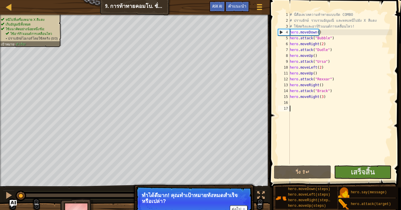
click at [304, 106] on div "# นี่คือ[PERSON_NAME]ความท้าทายแบบจัด COMBO # ปราบยักษ์ รวบรวม[PERSON_NAME] และ…" at bounding box center [341, 94] width 104 height 164
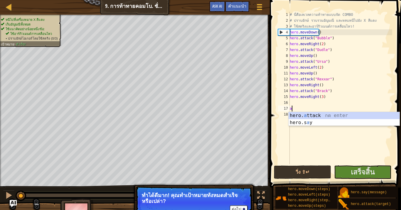
scroll to position [3, 0]
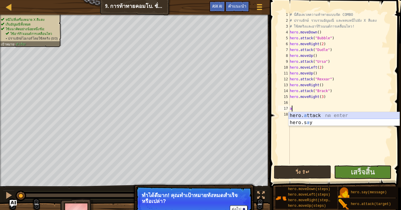
click at [355, 115] on div "hero. a ttack กด enter hero.s a y กด enter" at bounding box center [344, 126] width 111 height 28
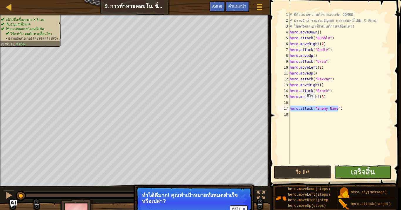
click at [236, 107] on div "แผนที่ วิทยาการคอมพิวเตอร์ เบื้องต้น 9. การท้าทายคอมโบ. ชั่วโมงนอน เมนูเกม เสร็…" at bounding box center [200, 105] width 401 height 210
click at [300, 105] on div "# นี่คือ[PERSON_NAME]ความท้าทายแบบจัด COMBO # ปราบยักษ์ รวบรวม[PERSON_NAME] และ…" at bounding box center [341, 94] width 104 height 164
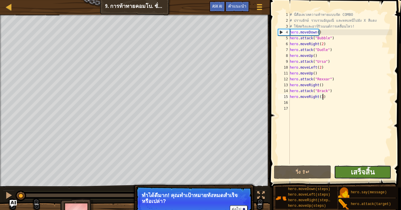
click at [370, 173] on span "เสร็จสิ้น" at bounding box center [363, 171] width 24 height 9
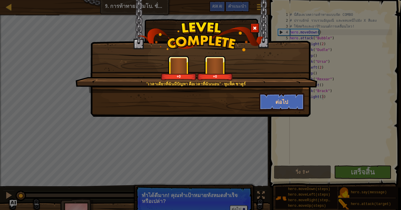
click at [205, 130] on div ""เวลาเดียวที่ฉันมีปัญหา คือเวลาที่ฉันนอน" - ทูแพ็ค [PERSON_NAME]ร์ +0 +0 ต่อไป" at bounding box center [200, 105] width 401 height 210
click at [292, 104] on button "ต่อไป" at bounding box center [281, 102] width 45 height 18
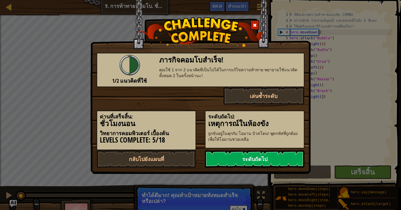
click at [262, 157] on link "ระดับถัดไป" at bounding box center [255, 159] width 100 height 18
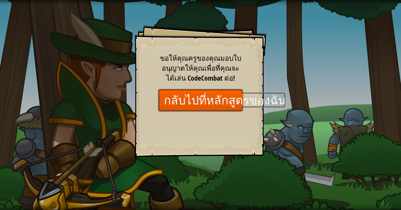
click at [228, 107] on link "กลับไปที่หลักสูตรของฉัน" at bounding box center [200, 100] width 85 height 23
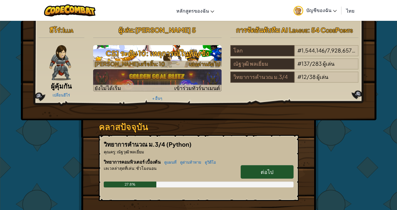
click at [211, 58] on h3 "CS1 ระดับ 10: เหตุการณ์ในห้องขัง" at bounding box center [157, 53] width 128 height 13
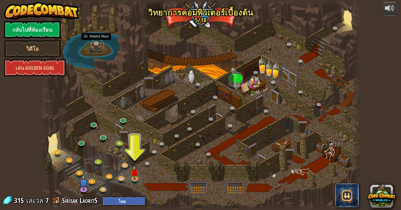
click at [99, 45] on link at bounding box center [98, 45] width 12 height 12
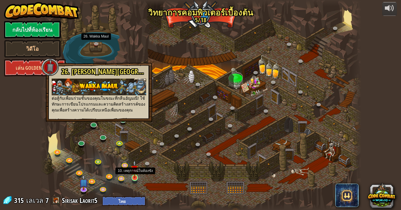
click at [134, 173] on img at bounding box center [135, 169] width 8 height 18
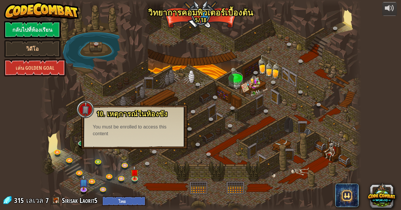
click at [136, 145] on div "10. เหตุการณ์ในห้องขัง ถูกขังอยู่ในคุกกับ โอมาน บิวสโตน! พูดรหัสที่ถูกต้องเพื่อ…" at bounding box center [134, 127] width 106 height 44
click at [134, 173] on img at bounding box center [135, 169] width 8 height 18
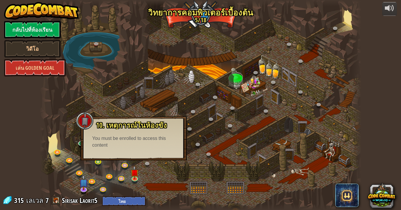
click at [79, 107] on div at bounding box center [200, 105] width 321 height 210
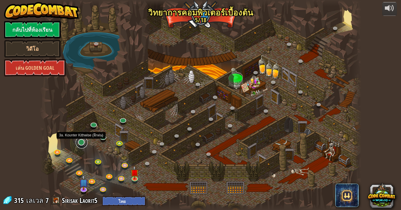
click at [85, 141] on link at bounding box center [82, 143] width 12 height 12
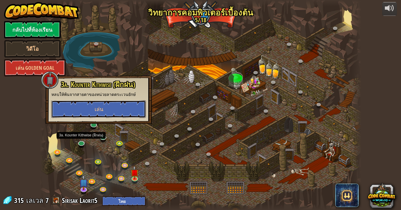
click at [109, 111] on button "เล่น" at bounding box center [98, 109] width 95 height 18
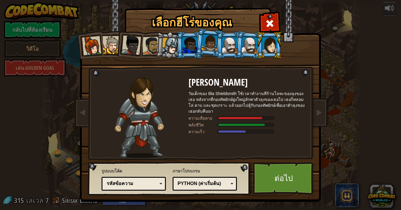
select select "th"
click at [182, 45] on div at bounding box center [189, 45] width 15 height 16
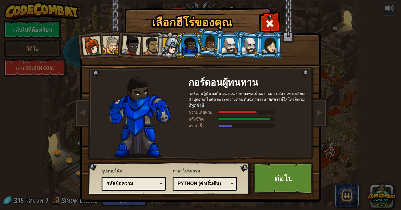
click at [159, 35] on li at bounding box center [170, 45] width 28 height 28
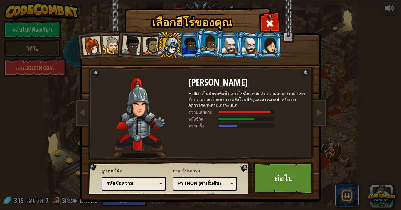
click at [247, 32] on li at bounding box center [249, 45] width 28 height 28
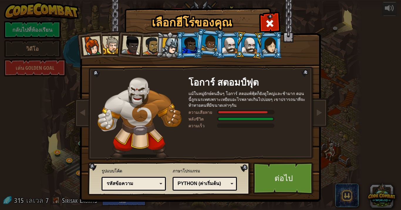
click at [220, 35] on li at bounding box center [229, 45] width 26 height 27
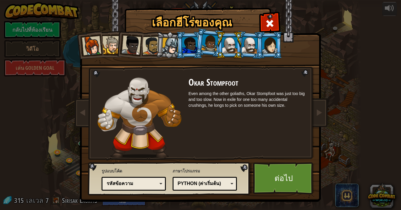
click at [270, 43] on div at bounding box center [269, 45] width 15 height 16
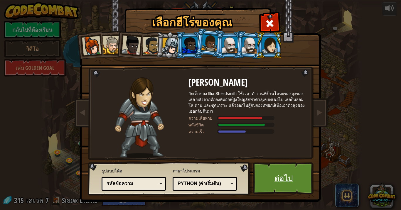
click at [299, 181] on link "ต่อไป" at bounding box center [283, 178] width 61 height 32
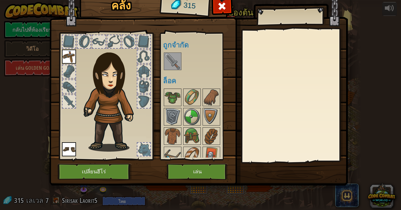
click at [169, 59] on img at bounding box center [172, 61] width 16 height 16
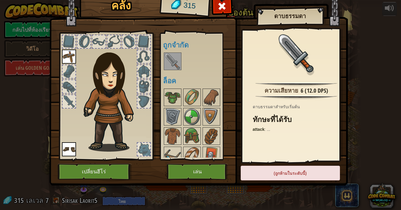
drag, startPoint x: 307, startPoint y: 172, endPoint x: 240, endPoint y: 164, distance: 68.0
click at [307, 171] on div "(ถูกห้ามในระดับนี้)" at bounding box center [290, 173] width 99 height 15
click at [191, 167] on button "เล่น" at bounding box center [197, 172] width 61 height 16
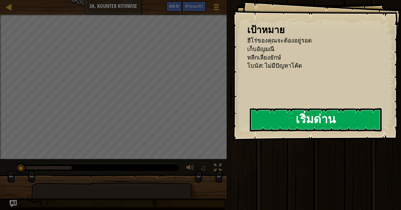
click at [273, 122] on button "เริ่มด่าน" at bounding box center [316, 119] width 132 height 23
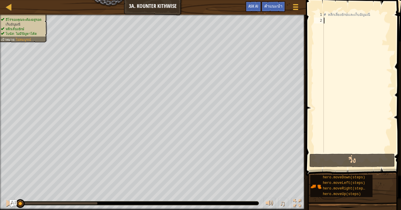
type textarea "v"
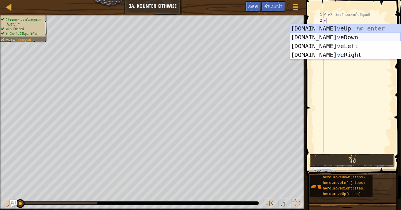
click at [333, 37] on div "[DOMAIN_NAME] v eUp กด enter [DOMAIN_NAME] v [GEOGRAPHIC_DATA] กด enter [DOMAIN…" at bounding box center [345, 50] width 111 height 53
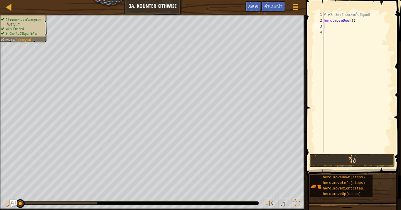
type textarea "v"
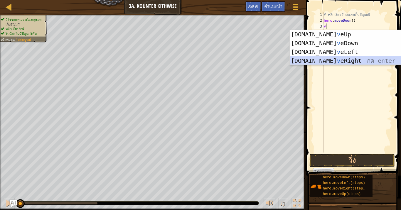
click at [337, 58] on div "[DOMAIN_NAME] v eUp กด enter [DOMAIN_NAME] v [GEOGRAPHIC_DATA] กด enter [DOMAIN…" at bounding box center [345, 56] width 111 height 53
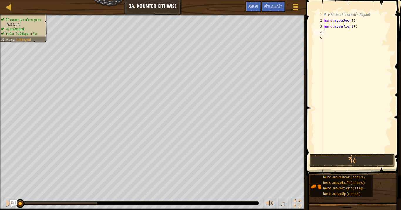
type textarea "v"
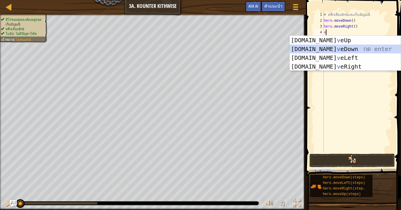
click at [329, 49] on div "[DOMAIN_NAME] v eUp กด enter [DOMAIN_NAME] v [GEOGRAPHIC_DATA] กด enter [DOMAIN…" at bounding box center [345, 62] width 111 height 53
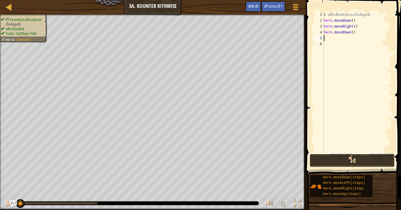
click at [339, 161] on button "วิ่ง" at bounding box center [351, 161] width 85 height 14
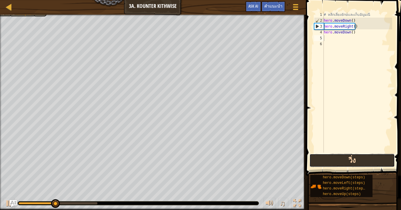
click at [321, 161] on button "วิ่ง" at bounding box center [351, 161] width 85 height 14
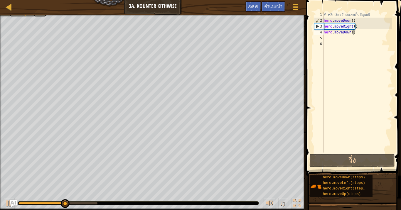
click at [357, 33] on div "# หลีกเลี่ยงยักษ์และเก็บอัญมณี hero . moveDown ( ) hero . moveRight ( ) hero . …" at bounding box center [358, 88] width 70 height 153
type textarea "hero.moveDown()"
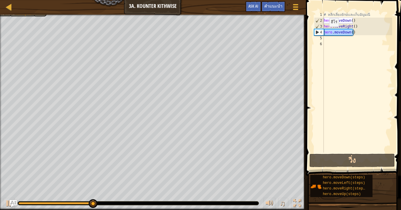
drag, startPoint x: 357, startPoint y: 33, endPoint x: 317, endPoint y: 33, distance: 39.6
click at [317, 33] on div "hero.moveDown() 1 2 3 4 5 6 # หลีกเลี่ยงยักษ์และเก็บอัญมณี hero . moveDown ( ) …" at bounding box center [352, 82] width 79 height 141
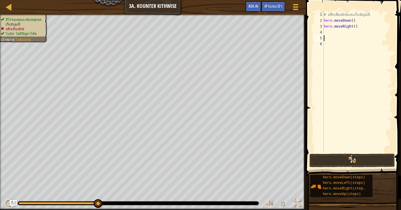
click at [342, 35] on div "# หลีกเลี่ยงยักษ์และเก็บอัญมณี hero . moveDown ( ) hero . moveRight ( )" at bounding box center [358, 88] width 70 height 153
click at [341, 32] on div "# หลีกเลี่ยงยักษ์และเก็บอัญมณี hero . moveDown ( ) hero . moveRight ( )" at bounding box center [358, 88] width 70 height 153
drag, startPoint x: 358, startPoint y: 26, endPoint x: 323, endPoint y: 24, distance: 35.3
click at [323, 24] on div "1 2 3 4 5 6 # หลีกเลี่ยงยักษ์และเก็บอัญมณี hero . moveDown ( ) hero . moveRight…" at bounding box center [352, 82] width 79 height 141
type textarea "hero.moveRight()"
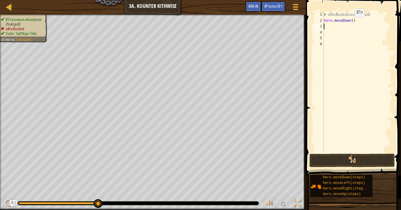
click at [350, 23] on div "# หลีกเลี่ยงยักษ์และเก็บอัญมณี hero . moveDown ( )" at bounding box center [358, 88] width 70 height 153
type textarea "hero.moveDown(2)"
click at [341, 27] on div "# หลีกเลี่ยงยักษ์และเก็บอัญมณี hero . moveDown ( 2 )" at bounding box center [358, 88] width 70 height 153
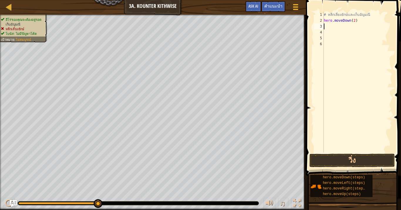
scroll to position [3, 0]
type textarea "v"
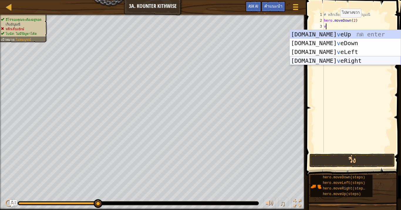
click at [350, 58] on div "[DOMAIN_NAME] v eUp กด enter [DOMAIN_NAME] v [GEOGRAPHIC_DATA] กด enter [DOMAIN…" at bounding box center [345, 56] width 111 height 53
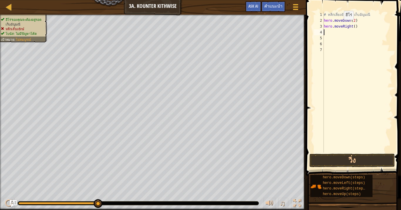
type textarea "v"
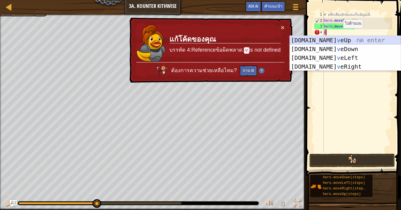
click at [334, 37] on div "[DOMAIN_NAME] v eUp กด enter [DOMAIN_NAME] v [GEOGRAPHIC_DATA] กด enter [DOMAIN…" at bounding box center [345, 62] width 111 height 53
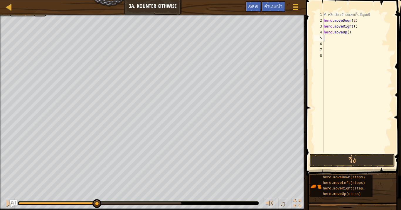
click at [336, 41] on div "# หลีกเลี่ยงยักษ์และเก็บอัญมณี hero . moveDown ( 2 ) hero . moveRight ( ) hero …" at bounding box center [358, 88] width 70 height 153
type textarea "v"
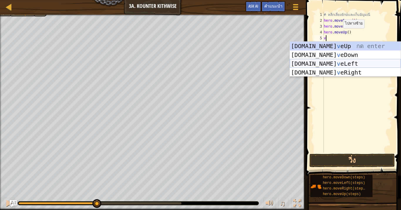
click at [344, 63] on div "[DOMAIN_NAME] v eUp กด enter [DOMAIN_NAME] v [GEOGRAPHIC_DATA] กด enter [DOMAIN…" at bounding box center [345, 68] width 111 height 53
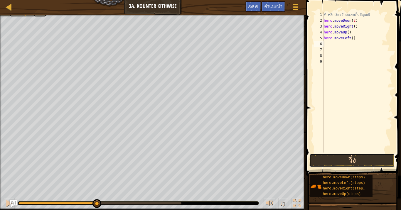
click at [342, 158] on button "วิ่ง" at bounding box center [351, 161] width 85 height 14
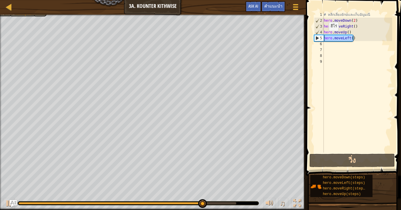
drag, startPoint x: 352, startPoint y: 38, endPoint x: 323, endPoint y: 36, distance: 29.4
click at [323, 36] on div "1 2 3 4 5 6 7 8 9 # หลีกเลี่ยงยักษ์และเก็บอัญมณี hero . moveDown ( 2 ) hero . m…" at bounding box center [352, 82] width 79 height 141
type textarea "hero.moveLeft()"
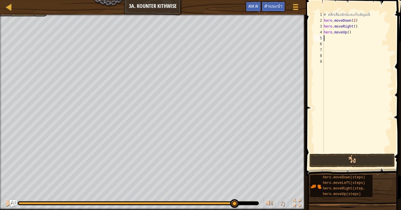
type textarea "c"
type textarea "v"
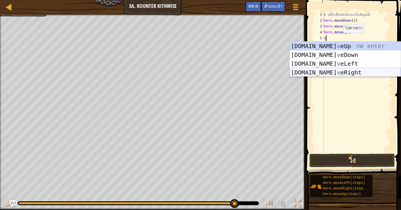
click at [349, 70] on div "[DOMAIN_NAME] v eUp กด enter [DOMAIN_NAME] v [GEOGRAPHIC_DATA] กด enter [DOMAIN…" at bounding box center [345, 68] width 111 height 53
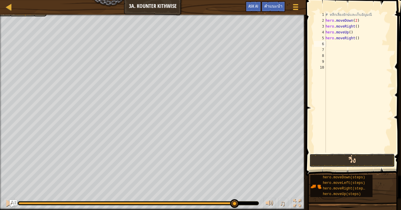
click at [356, 157] on button "วิ่ง" at bounding box center [351, 161] width 85 height 14
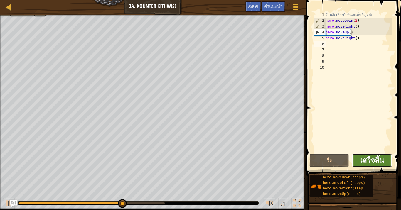
click at [360, 159] on span "เสร็จสิ้น" at bounding box center [372, 160] width 24 height 9
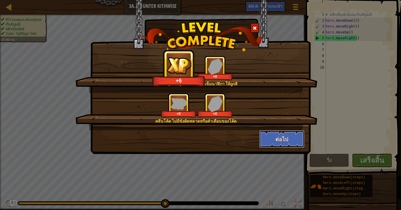
click at [264, 143] on button "ต่อไป" at bounding box center [281, 139] width 45 height 18
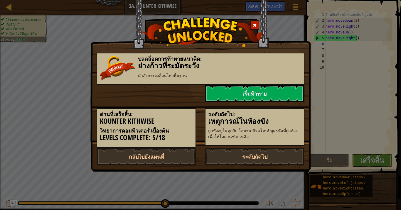
click at [268, 140] on div "ระดับถัดไป: เหตุการณ์ในห้องขัง ถูกขังอยู่ในคุกกับ โอมาน บิวสโตน! พูดรหัสที่ถูกต…" at bounding box center [255, 127] width 100 height 38
click at [257, 158] on link "ระดับถัดไป" at bounding box center [255, 157] width 100 height 18
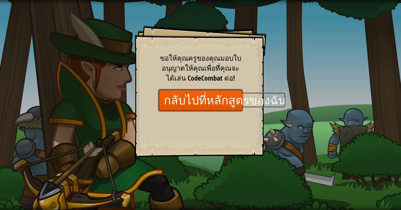
click at [227, 99] on link "กลับไปที่หลักสูตรของฉัน" at bounding box center [200, 100] width 85 height 23
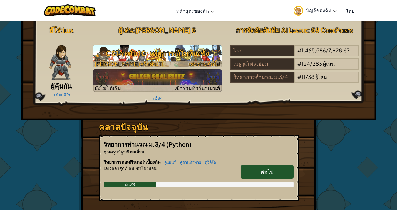
click at [158, 56] on h3 "CS1 ระดับ 10: เหตุการณ์ในห้องขัง" at bounding box center [157, 53] width 128 height 13
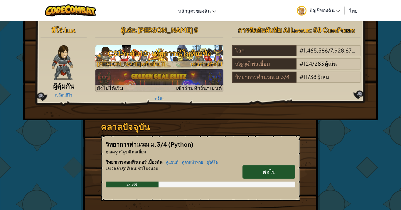
select select "th"
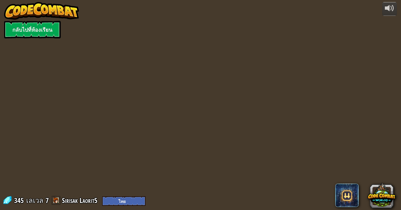
select select "th"
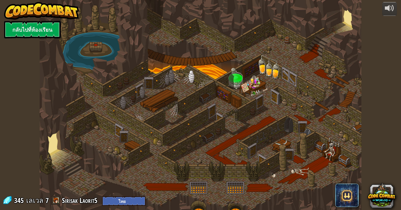
select select "th"
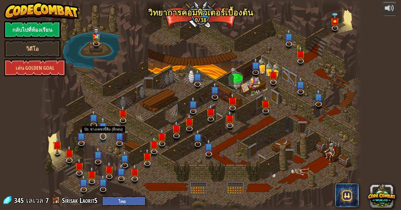
select select "th"
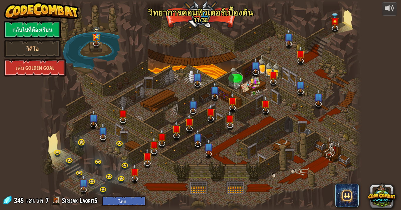
select select "th"
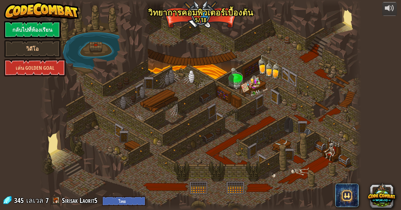
select select "th"
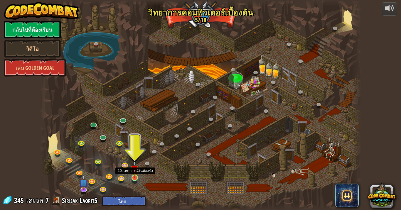
click at [136, 177] on img at bounding box center [135, 169] width 8 height 18
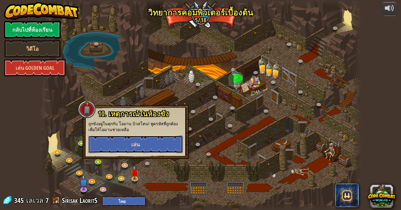
click at [136, 144] on span "เล่น" at bounding box center [135, 144] width 9 height 7
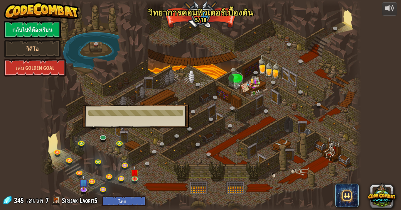
drag, startPoint x: 104, startPoint y: 107, endPoint x: 110, endPoint y: 135, distance: 28.9
click at [104, 114] on div "10. เหตุการณ์ในห้องขัง ถูกขังอยู่ในคุกกับ โอมาน บิวสโตน! พูดรหัสที่ถูกต้องเพื่อ…" at bounding box center [135, 116] width 106 height 23
click at [105, 136] on link at bounding box center [103, 137] width 12 height 12
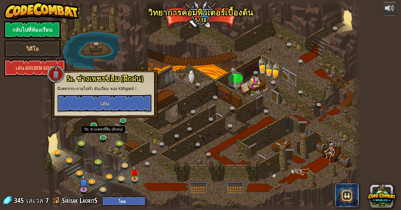
click at [103, 106] on span "เล่น" at bounding box center [104, 103] width 9 height 7
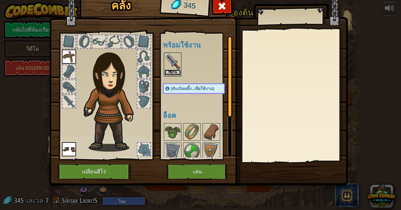
click at [173, 73] on button "ใช้งาน" at bounding box center [172, 73] width 16 height 6
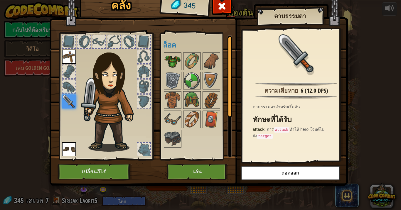
drag, startPoint x: 171, startPoint y: 59, endPoint x: 176, endPoint y: 69, distance: 11.6
click at [171, 60] on img at bounding box center [172, 61] width 16 height 16
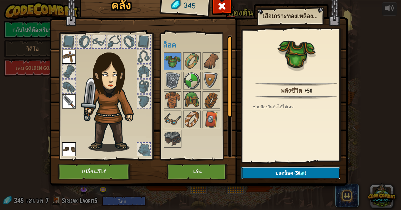
click at [304, 176] on button "ปลดล็อค (50 )" at bounding box center [290, 173] width 99 height 12
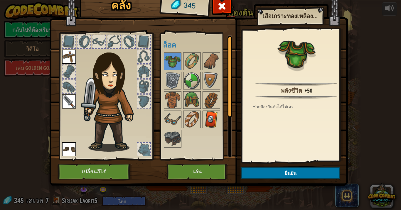
click at [218, 118] on img at bounding box center [211, 119] width 16 height 16
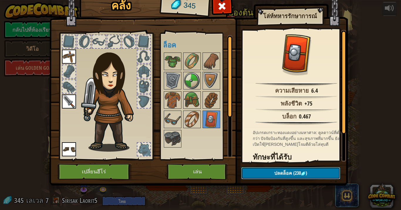
click at [271, 173] on button "ปลดล็อค (230 )" at bounding box center [290, 173] width 99 height 12
click at [271, 173] on button "ยืนยัน" at bounding box center [290, 173] width 99 height 12
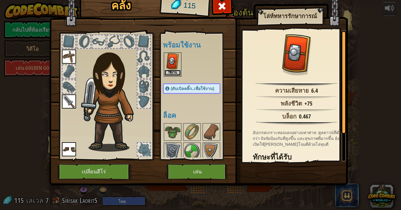
drag, startPoint x: 173, startPoint y: 73, endPoint x: 176, endPoint y: 76, distance: 4.6
click at [173, 74] on button "ใช้งาน" at bounding box center [172, 73] width 16 height 6
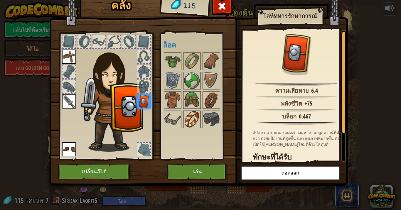
click at [198, 119] on img at bounding box center [192, 119] width 16 height 16
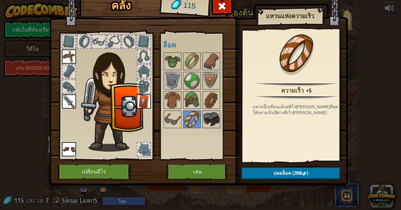
click at [214, 117] on img at bounding box center [211, 119] width 16 height 16
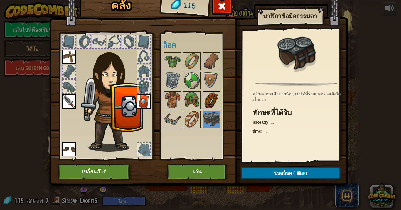
click at [207, 102] on img at bounding box center [211, 100] width 16 height 16
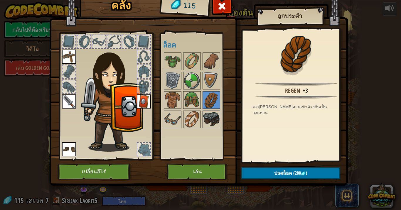
click at [211, 119] on img at bounding box center [211, 119] width 16 height 16
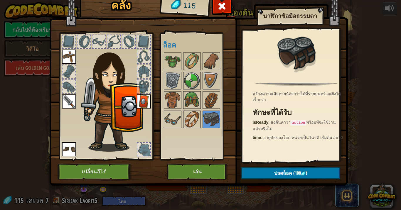
click at [194, 162] on img at bounding box center [198, 79] width 299 height 213
click at [196, 167] on button "เล่น" at bounding box center [197, 172] width 61 height 16
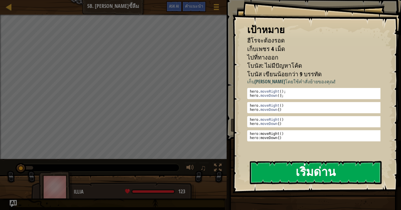
click at [347, 176] on button "เริ่มด่าน" at bounding box center [316, 172] width 132 height 23
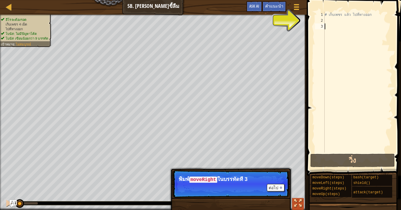
click at [295, 203] on div at bounding box center [298, 204] width 8 height 8
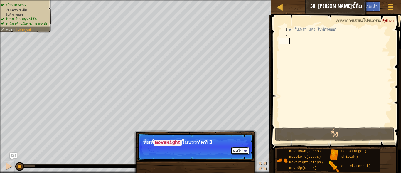
click at [241, 147] on button "ต่อไป" at bounding box center [240, 151] width 18 height 8
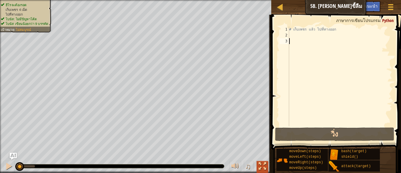
click at [260, 162] on div at bounding box center [263, 166] width 8 height 8
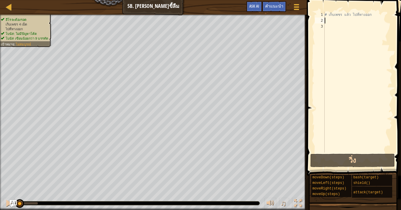
click at [346, 20] on div "# เก็บเพชร แล้ว ไปที่ทางออก" at bounding box center [357, 88] width 69 height 153
drag, startPoint x: 370, startPoint y: 16, endPoint x: 299, endPoint y: 13, distance: 71.1
click at [306, 18] on div "1 2 3 # เก็บเพชร แล้ว ไปที่ทางออก ההההההההההההההההההההההההההההההההההההההההההההה…" at bounding box center [353, 99] width 96 height 193
click at [323, 14] on div "1" at bounding box center [320, 15] width 10 height 6
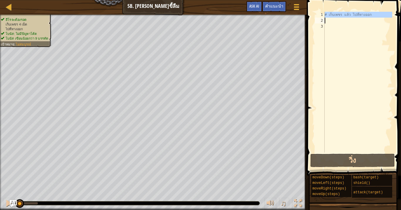
drag, startPoint x: 324, startPoint y: 15, endPoint x: 378, endPoint y: 15, distance: 53.7
click at [375, 15] on div "# เก็บเพชร แล้ว ไปที่ทางออก 1 2 3 # เก็บเพชร แล้ว ไปที่ทางออก ההההההההההההההההה…" at bounding box center [353, 82] width 78 height 141
type textarea "# เก็บเพชร แล้ว ไปที่ทางออก"
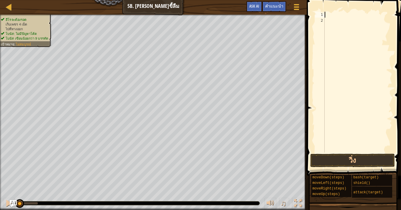
type textarea "v"
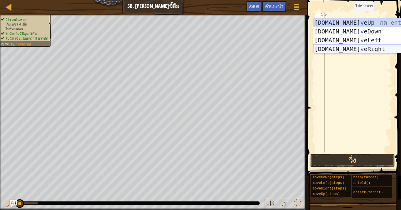
click at [350, 46] on div "[DOMAIN_NAME] v eUp กด enter [DOMAIN_NAME] v [GEOGRAPHIC_DATA] กด enter [DOMAIN…" at bounding box center [368, 44] width 111 height 53
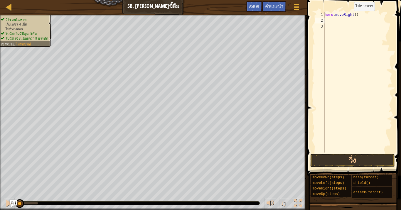
type textarea "v"
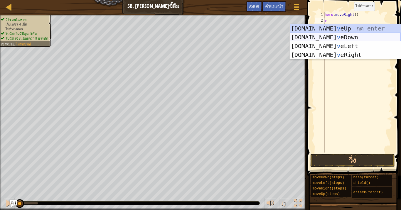
click at [337, 39] on div "[DOMAIN_NAME] v eUp กด enter [DOMAIN_NAME] v [GEOGRAPHIC_DATA] กด enter [DOMAIN…" at bounding box center [345, 50] width 111 height 53
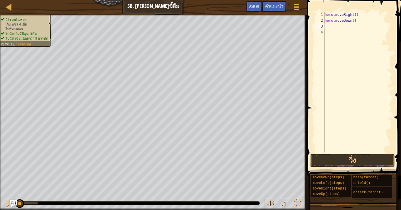
type textarea "v"
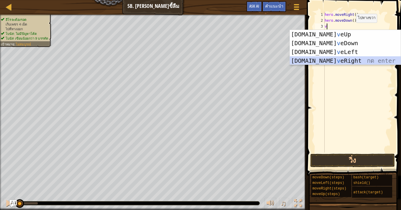
click at [338, 60] on div "[DOMAIN_NAME] v eUp กด enter [DOMAIN_NAME] v [GEOGRAPHIC_DATA] กด enter [DOMAIN…" at bounding box center [345, 56] width 111 height 53
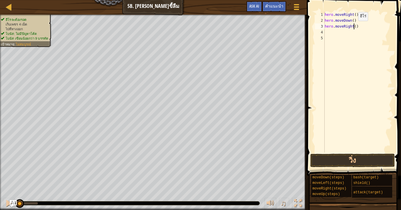
click at [353, 27] on div "hero . moveRight ( ) hero . moveDown ( ) hero . moveRight ( )" at bounding box center [357, 88] width 69 height 153
type textarea "hero.moveRight(2)"
click at [351, 30] on div "hero . moveRight ( ) hero . moveDown ( ) hero . moveRight ( 2 )" at bounding box center [357, 88] width 69 height 153
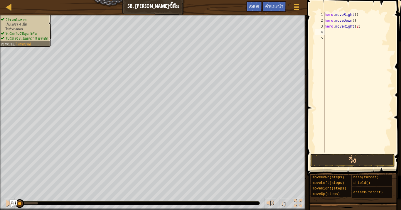
type textarea "v"
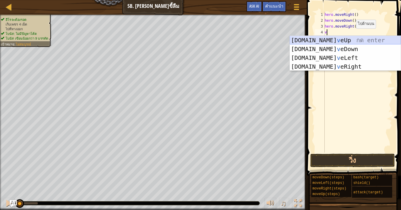
click at [328, 38] on div "[DOMAIN_NAME] v eUp กด enter [DOMAIN_NAME] v [GEOGRAPHIC_DATA] กด enter [DOMAIN…" at bounding box center [345, 62] width 111 height 53
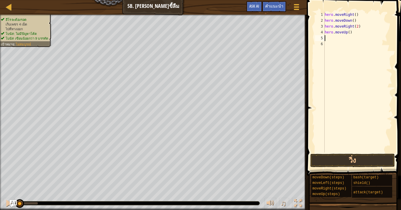
click at [334, 40] on div "hero . moveRight ( ) hero . moveDown ( ) hero . moveRight ( 2 ) hero . moveUp (…" at bounding box center [357, 88] width 69 height 153
type textarea "v"
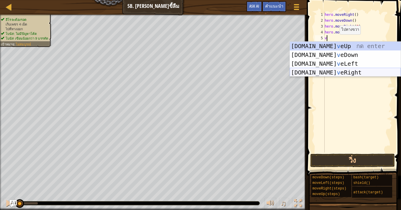
click at [347, 71] on div "[DOMAIN_NAME] v eUp กด enter [DOMAIN_NAME] v [GEOGRAPHIC_DATA] กด enter [DOMAIN…" at bounding box center [345, 68] width 111 height 53
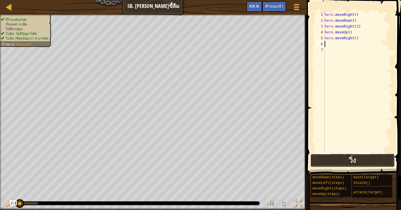
click at [365, 159] on button "วิ่ง" at bounding box center [352, 161] width 85 height 14
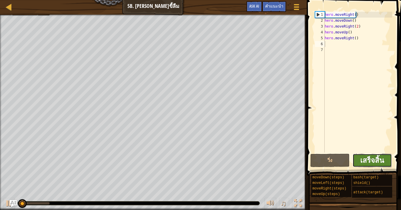
click at [364, 159] on span "เสร็จสิ้น" at bounding box center [372, 160] width 24 height 9
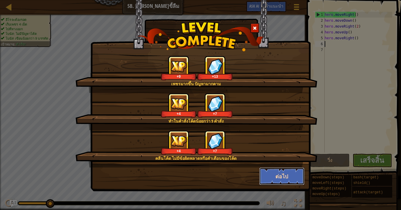
click at [269, 174] on button "ต่อไป" at bounding box center [281, 177] width 45 height 18
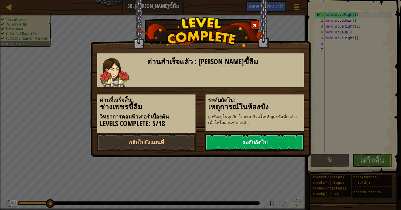
drag, startPoint x: 280, startPoint y: 141, endPoint x: 280, endPoint y: 137, distance: 3.5
click at [280, 140] on link "ระดับถัดไป" at bounding box center [255, 143] width 100 height 18
click at [151, 140] on link "กลับไปยังแผนที่" at bounding box center [147, 143] width 100 height 18
select select "th"
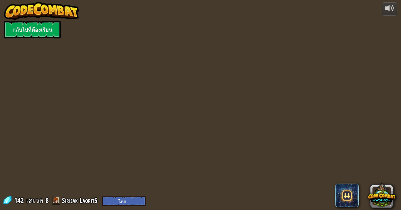
click at [150, 139] on div "powered by กลับไปที่ห้องเรียน 142 เลเวล 8 Sirisak Laorit5 English (US) English …" at bounding box center [200, 105] width 401 height 210
select select "th"
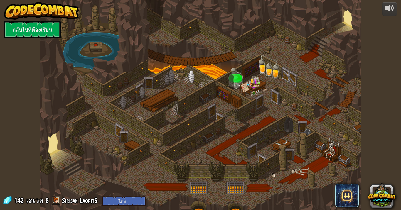
select select "th"
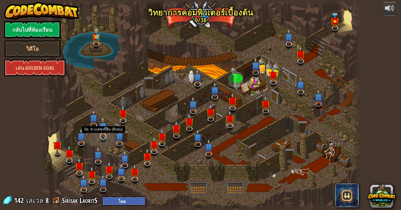
select select "th"
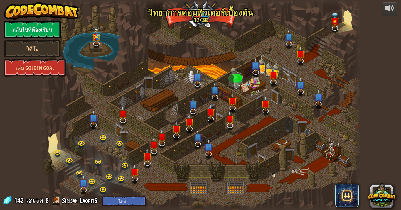
select select "th"
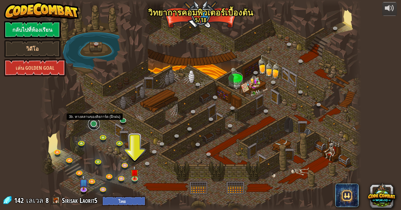
click at [94, 124] on link at bounding box center [94, 124] width 12 height 12
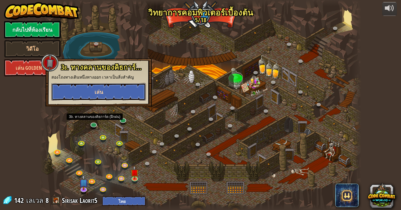
click at [138, 94] on button "เล่น" at bounding box center [98, 92] width 95 height 18
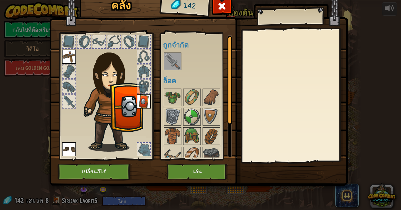
click at [167, 62] on img at bounding box center [172, 61] width 16 height 16
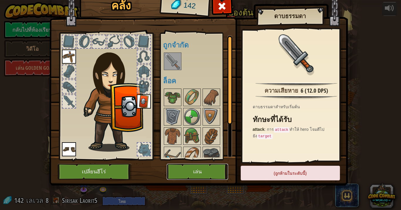
click at [195, 170] on button "เล่น" at bounding box center [197, 172] width 61 height 16
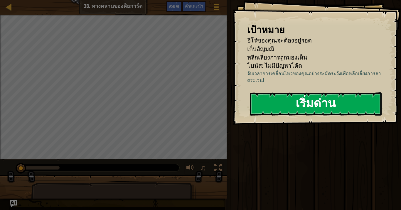
click at [269, 116] on button "เริ่มด่าน" at bounding box center [316, 103] width 132 height 23
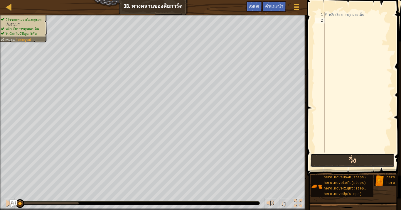
click at [350, 158] on button "วิ่ง" at bounding box center [352, 161] width 85 height 14
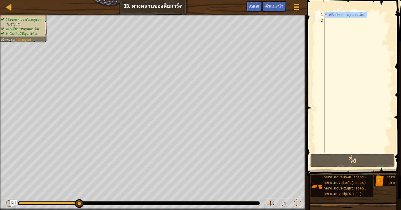
drag, startPoint x: 367, startPoint y: 16, endPoint x: 311, endPoint y: 14, distance: 55.2
click at [311, 14] on div "1 2 # หลีกเลี่ยงการถูกมองเห็น ההההההההההההההההההההההההההההההההההההההההההההההההה…" at bounding box center [353, 99] width 96 height 193
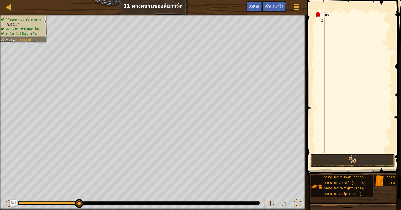
click at [333, 17] on div "ห็น" at bounding box center [357, 88] width 69 height 153
type textarea "ห"
click at [331, 17] on div at bounding box center [357, 88] width 69 height 153
type textarea "v"
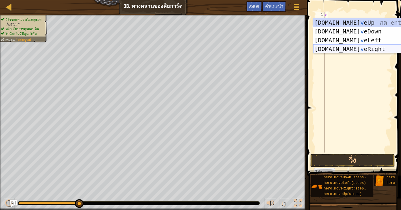
click at [341, 50] on div "[DOMAIN_NAME] v eUp กด enter [DOMAIN_NAME] v [GEOGRAPHIC_DATA] กด enter [DOMAIN…" at bounding box center [368, 44] width 111 height 53
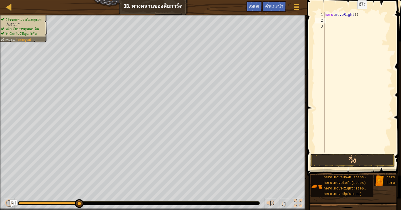
click at [352, 15] on div "hero . moveRight ( )" at bounding box center [357, 88] width 69 height 153
click at [353, 15] on div "hero . moveRight ( )" at bounding box center [357, 88] width 69 height 153
click at [352, 14] on div "hero . moveRight ( )" at bounding box center [357, 82] width 69 height 141
click at [353, 15] on div "hero . moveRight ( )" at bounding box center [357, 88] width 69 height 153
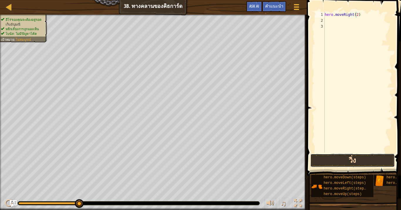
click at [340, 156] on button "วิ่ง" at bounding box center [352, 161] width 85 height 14
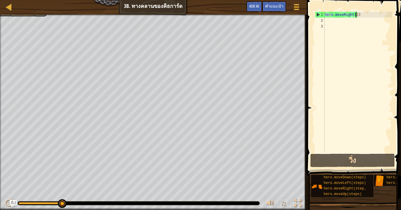
type textarea "hero.moveRight()"
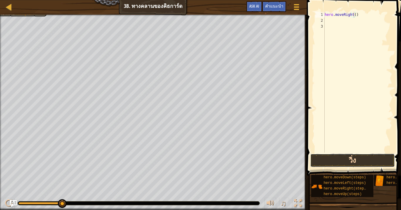
click at [344, 161] on button "วิ่ง" at bounding box center [352, 161] width 85 height 14
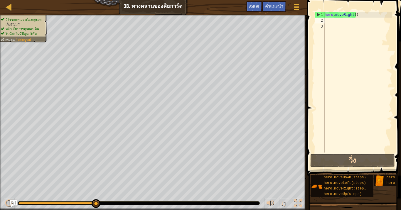
click at [336, 23] on div "hero . moveRight ( )" at bounding box center [357, 88] width 69 height 153
type textarea "v"
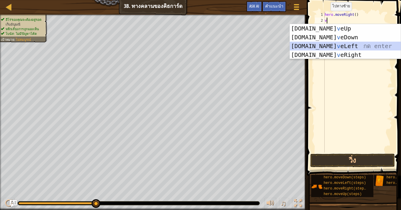
click at [330, 47] on div "[DOMAIN_NAME] v eUp กด enter [DOMAIN_NAME] v [GEOGRAPHIC_DATA] กด enter [DOMAIN…" at bounding box center [345, 50] width 111 height 53
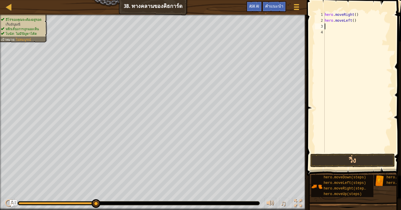
type textarea "v"
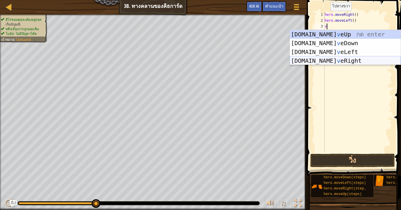
click at [343, 58] on div "[DOMAIN_NAME] v eUp กด enter [DOMAIN_NAME] v [GEOGRAPHIC_DATA] กด enter [DOMAIN…" at bounding box center [345, 56] width 111 height 53
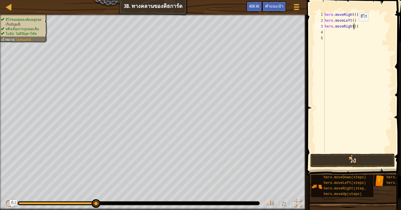
click at [354, 27] on div "hero . moveRight ( ) hero . moveLeft ( ) hero . moveRight ( )" at bounding box center [357, 88] width 69 height 153
type textarea "hero.moveRight(2)"
click at [364, 160] on button "วิ่ง" at bounding box center [352, 161] width 85 height 14
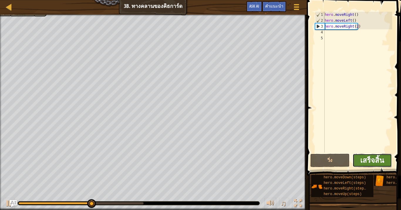
click at [368, 160] on span "เสร็จสิ้น" at bounding box center [372, 160] width 24 height 9
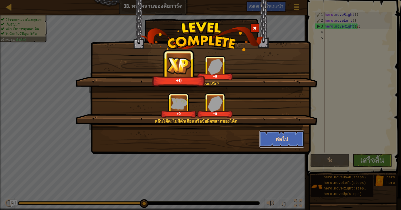
click at [271, 139] on button "ต่อไป" at bounding box center [281, 139] width 45 height 18
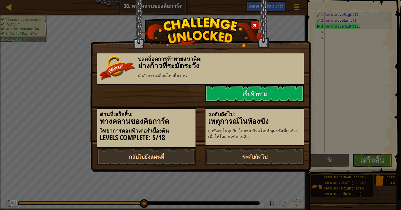
click at [293, 141] on div "ระดับถัดไป: เหตุการณ์ในห้องขัง ถูกขังอยู่ในคุกกับ โอมาน บิวสโตน! พูดรหัสที่ถูกต…" at bounding box center [255, 127] width 100 height 38
click at [170, 153] on link "กลับไปยังแผนที่" at bounding box center [147, 157] width 100 height 18
select select "th"
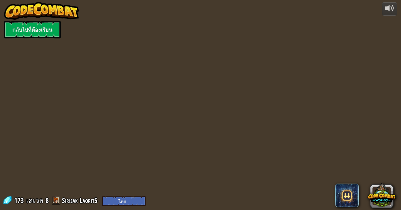
select select "th"
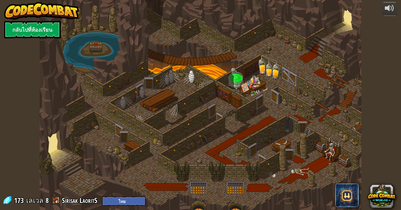
select select "th"
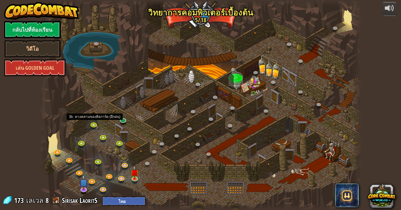
select select "th"
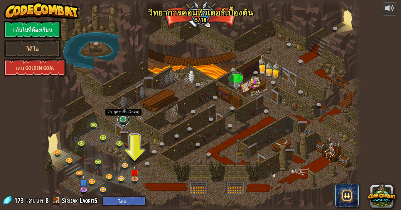
click at [122, 119] on link at bounding box center [123, 120] width 12 height 12
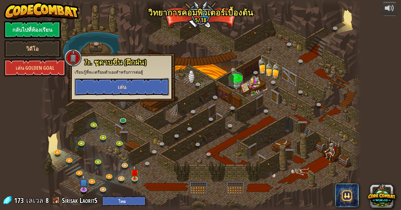
click at [125, 79] on button "เล่น" at bounding box center [122, 87] width 95 height 18
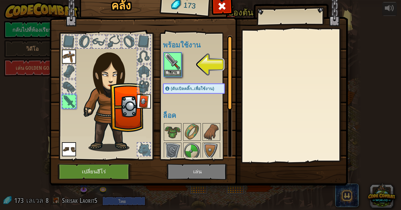
click at [205, 86] on span "(ดับเบิลคลิ๊ก..เพื่อใช้งาน)" at bounding box center [192, 88] width 43 height 5
click at [188, 174] on img at bounding box center [198, 79] width 299 height 213
click at [169, 57] on img at bounding box center [172, 61] width 16 height 16
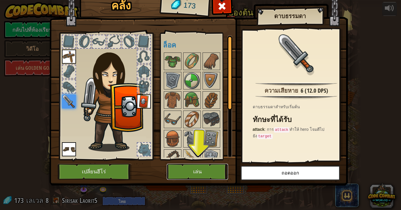
click at [193, 173] on button "เล่น" at bounding box center [197, 172] width 61 height 16
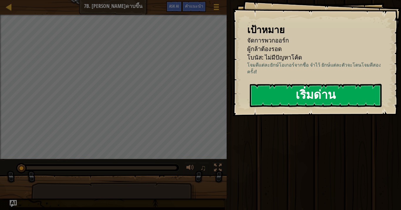
click at [357, 104] on button "เริ่มด่าน" at bounding box center [316, 95] width 132 height 23
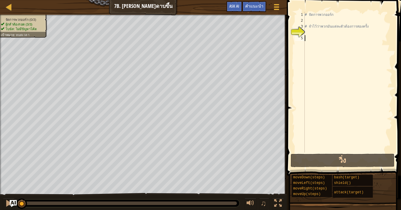
click at [318, 36] on div "# จัดการพวกออร์ก # จำไว้ว่าพวกมันแต่ละตัวต้องการสองครั้ง" at bounding box center [348, 88] width 89 height 153
click at [315, 30] on div "# จัดการพวกออร์ก # จำไว้ว่าพวกมันแต่ละตัวต้องการสองครั้ง" at bounding box center [348, 88] width 89 height 153
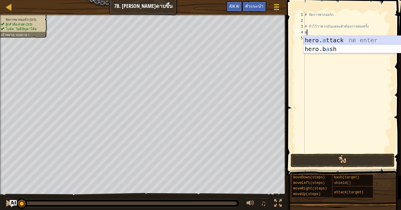
click at [349, 43] on div "hero. a ttack กด enter hero.b a sh กด enter" at bounding box center [359, 53] width 111 height 35
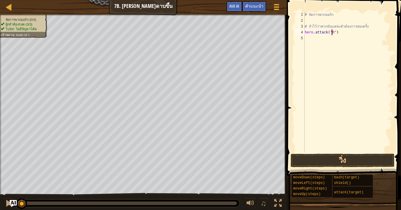
scroll to position [3, 2]
type textarea "hero.attack("Rig")"
click at [309, 39] on div "# จัดการพวกออร์ก # จำไว้ว่าพวกมันแต่ละตัวต้องการสองครั้ง hero . attack ( "Rig" )" at bounding box center [348, 88] width 89 height 153
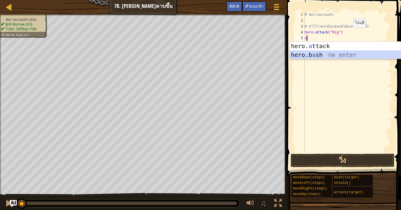
click at [313, 52] on div "hero. a ttack กด enter hero.b a sh กด enter" at bounding box center [345, 59] width 111 height 35
type textarea "hero.bash(enemy)"
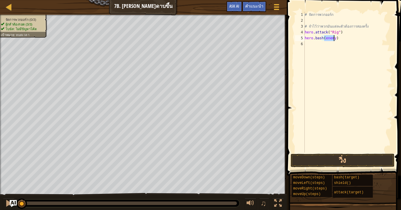
click at [329, 45] on div "# จัดการพวกออร์ก # จำไว้ว่าพวกมันแต่ละตัวต้องการสองครั้ง hero . attack ( "Rig" …" at bounding box center [348, 88] width 89 height 153
drag, startPoint x: 341, startPoint y: 33, endPoint x: 290, endPoint y: 34, distance: 51.1
click at [290, 34] on div "1 2 3 4 5 6 # จัดการพวกออร์ก # จำไว้ว่าพวกมันแต่ละตัวต้องการสองครั้ง hero . att…" at bounding box center [343, 99] width 116 height 193
type textarea "hero.attack("Rig")"
click at [348, 30] on div "# จัดการพวกออร์ก # จำไว้ว่าพวกมันแต่ละตัวต้องการสองครั้ง hero . attack ( "Rig" …" at bounding box center [348, 82] width 89 height 141
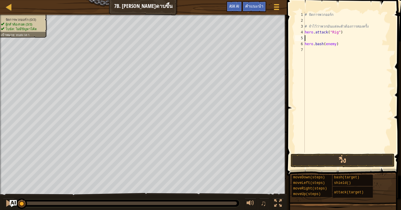
paste textarea "hero.attack("Rig")"
type textarea "hero.attack("Rig")"
click at [324, 52] on div "# จัดการพวกออร์ก # จำไว้ว่าพวกมันแต่ละตัวต้องการสองครั้ง hero . attack ( "Rig" …" at bounding box center [348, 88] width 89 height 153
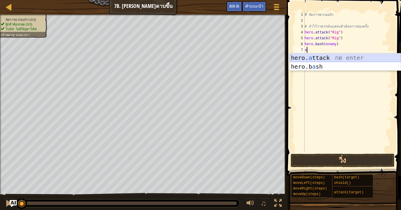
click at [319, 56] on div "hero. a ttack กด enter hero.b a sh กด enter" at bounding box center [345, 70] width 111 height 35
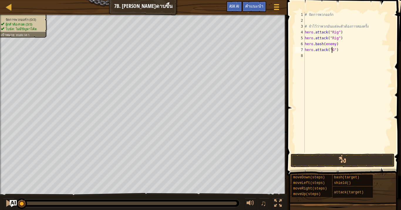
scroll to position [3, 2]
type textarea "hero.attack("Gurt")"
drag, startPoint x: 341, startPoint y: 50, endPoint x: 299, endPoint y: 52, distance: 42.6
click at [299, 52] on div "hero.attack("Gurt") 1 2 3 4 5 6 7 8 # จัดการพวกออร์ก # จำไว้ว่าพวกมันแต่ละตัวต้…" at bounding box center [343, 82] width 98 height 141
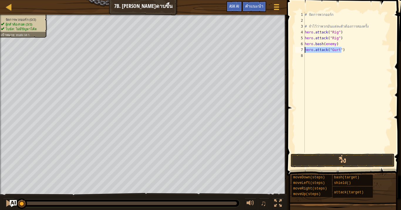
click at [305, 58] on div "# จัดการพวกออร์ก # จำไว้ว่าพวกมันแต่ละตัวต้องการสองครั้ง hero . attack ( "Rig" …" at bounding box center [348, 88] width 89 height 153
paste textarea "hero.attack("Gurt")"
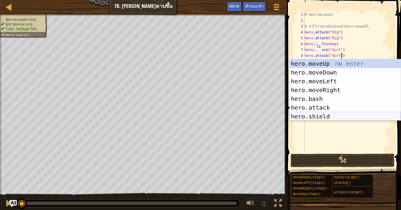
click at [333, 117] on div "hero.moveUp กด enter hero.moveDown กด enter hero.moveLeft กด enter hero.moveRig…" at bounding box center [345, 98] width 111 height 79
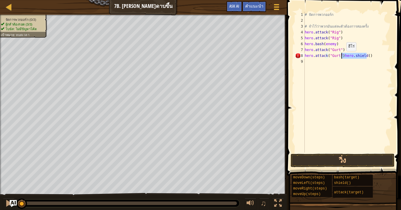
drag, startPoint x: 366, startPoint y: 56, endPoint x: 341, endPoint y: 57, distance: 24.4
click at [341, 57] on div "# จัดการพวกออร์ก # จำไว้ว่าพวกมันแต่ละตัวต้องการสองครั้ง hero . attack ( "Rig" …" at bounding box center [348, 88] width 89 height 153
type textarea "hero.attack("Gurt")"
click at [341, 61] on div "# จัดการพวกออร์ก # จำไว้ว่าพวกมันแต่ละตัวต้องการสองครั้ง hero . attack ( "Rig" …" at bounding box center [348, 88] width 89 height 153
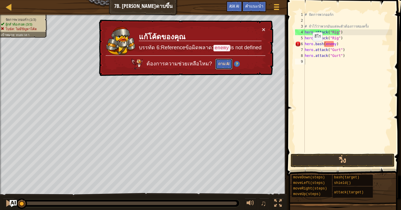
click at [219, 64] on button "ถาม AI" at bounding box center [223, 64] width 17 height 11
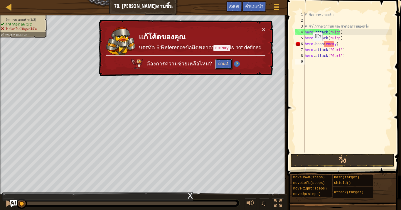
click at [221, 64] on button "ถาม AI" at bounding box center [223, 64] width 17 height 11
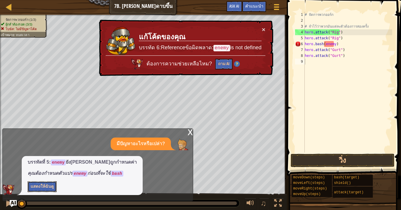
click at [44, 185] on button "แสดงให้ฉันดู" at bounding box center [42, 186] width 29 height 11
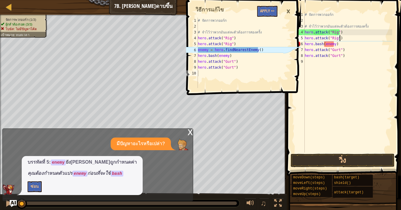
click at [345, 37] on div "# จัดการพวกออร์ก # จำไว้ว่าพวกมันแต่ละตัวต้องการสองครั้ง hero . attack ( "Rig" …" at bounding box center [348, 88] width 89 height 153
type textarea "hero.attack("Rig")"
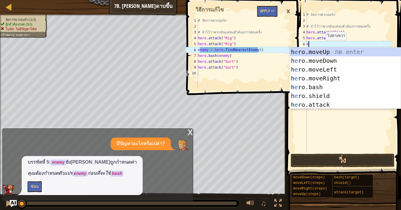
type textarea "e"
type textarea "enemy = hero.findNearestEnemy()"
click at [237, 47] on div "# จัดการพวกออร์ก # จำไว้ว่าพวกมันแต่ละตัวต้องการสองครั้ง hero . attack ( "Rig" …" at bounding box center [240, 59] width 87 height 82
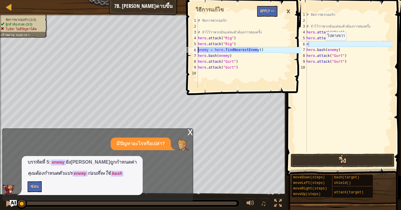
drag, startPoint x: 262, startPoint y: 51, endPoint x: 197, endPoint y: 51, distance: 65.8
click at [197, 51] on div "enemy = hero.findNearestEnemy() 1 2 3 4 5 6 7 8 9 10 # จัดการพวกออร์ก # จำไว้ว่…" at bounding box center [234, 53] width 98 height 70
click at [316, 44] on div "# จัดการพวกออร์ก # จำไว้ว่าพวกมันแต่ละตัวต้องการสองครั้ง hero . attack ( "Rig" …" at bounding box center [348, 88] width 87 height 153
paste textarea "enemy = hero.findNearestEnemy()"
type textarea "eenemy = hero.findNearestEnemy()"
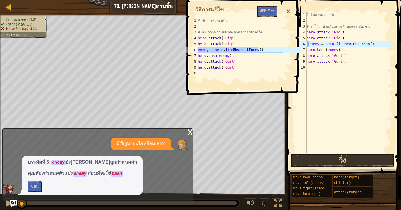
click at [323, 69] on div "# จัดการพวกออร์ก # จำไว้ว่าพวกมันแต่ละตัวต้องการสองครั้ง hero . attack ( "Rig" …" at bounding box center [348, 88] width 87 height 153
click at [309, 45] on div "# จัดการพวกออร์ก # จำไว้ว่าพวกมันแต่ละตัวต้องการสองครั้ง hero . attack ( "Rig" …" at bounding box center [348, 88] width 87 height 153
type textarea "enemy = hero.findNearestEnemy()"
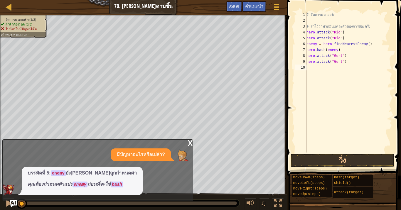
click at [313, 68] on div "# จัดการพวกออร์ก # จำไว้ว่าพวกมันแต่ละตัวต้องการสองครั้ง hero . attack ( "Rig" …" at bounding box center [348, 88] width 87 height 153
type textarea "a"
type textarea "v"
type textarea "h"
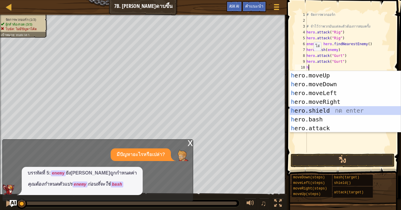
click at [319, 110] on div "h ero.moveUp กด enter h ero.moveDown กด enter h ero.moveLeft กด enter h ero.mov…" at bounding box center [345, 110] width 111 height 79
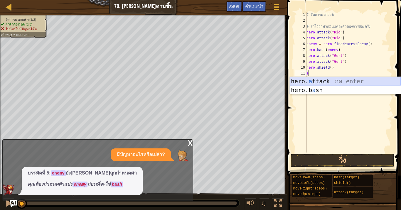
click at [337, 77] on div "hero. a ttack กด enter hero.b a sh กด enter" at bounding box center [345, 94] width 111 height 35
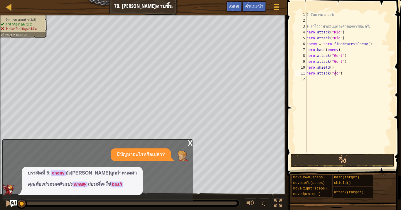
scroll to position [3, 2]
type textarea "hero.attack("Ack")"
drag, startPoint x: 346, startPoint y: 75, endPoint x: 302, endPoint y: 75, distance: 43.7
click at [302, 75] on div "hero.attack("Ack") 1 2 3 4 5 6 7 8 9 10 11 12 # จัดการพวกออร์ก # จำไว้ว่าพวกมัน…" at bounding box center [343, 82] width 98 height 141
click at [324, 76] on div "# จัดการพวกออร์ก # จำไว้ว่าพวกมันแต่ละตัวต้องการสองครั้ง hero . attack ( "Rig" …" at bounding box center [348, 88] width 87 height 153
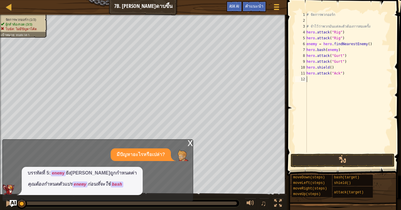
scroll to position [3, 0]
paste textarea "hero.attack("Ack")"
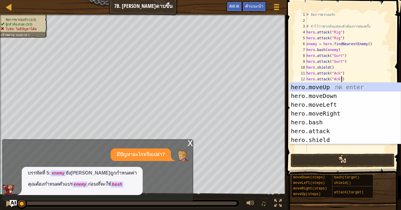
type textarea "hero.attack("Ack")"
click at [354, 162] on button "วิ่ง" at bounding box center [343, 161] width 104 height 14
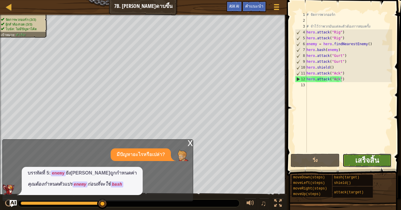
click at [358, 161] on span "เสร็จสิ้น" at bounding box center [367, 160] width 24 height 9
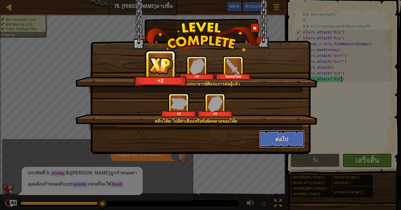
click at [288, 141] on button "ต่อไป" at bounding box center [281, 139] width 45 height 18
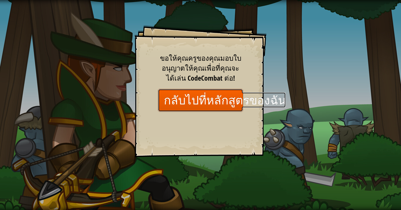
click at [231, 96] on link "กลับไปที่หลักสูตรของฉัน" at bounding box center [200, 100] width 85 height 23
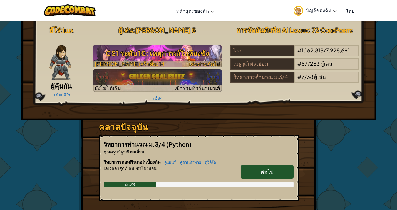
click at [185, 53] on h3 "CS1 ระดับ 10: เหตุการณ์ในห้องขัง" at bounding box center [157, 53] width 128 height 13
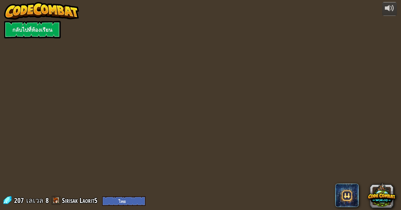
select select "th"
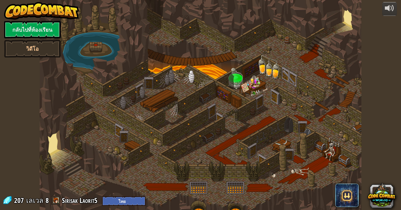
select select "th"
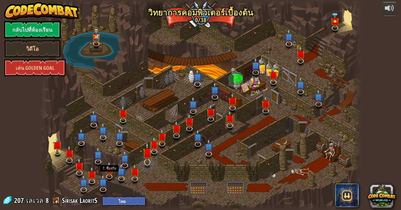
select select "th"
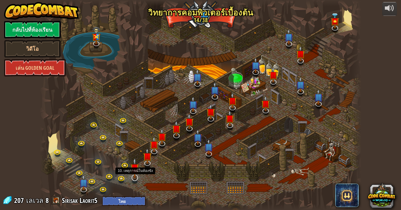
select select "th"
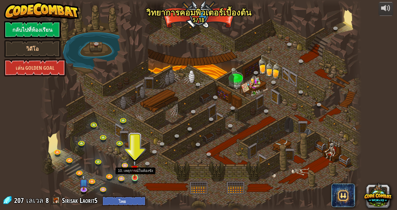
click at [135, 176] on img at bounding box center [135, 169] width 8 height 18
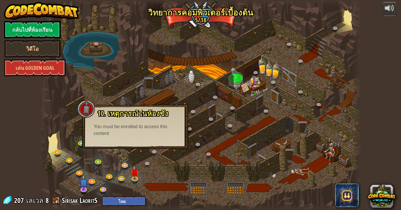
click at [136, 153] on div at bounding box center [200, 105] width 321 height 210
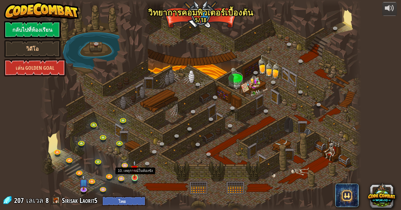
click at [136, 173] on img at bounding box center [135, 169] width 8 height 18
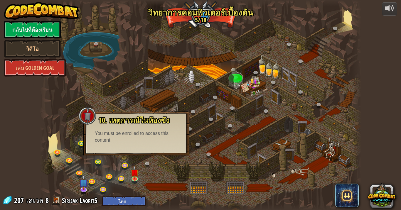
drag, startPoint x: 132, startPoint y: 143, endPoint x: 132, endPoint y: 163, distance: 19.7
click at [132, 143] on div "You must be enrolled to access this content" at bounding box center [136, 137] width 83 height 14
click at [132, 163] on div at bounding box center [200, 105] width 321 height 210
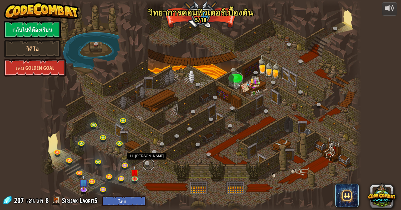
click at [149, 164] on link at bounding box center [149, 165] width 12 height 12
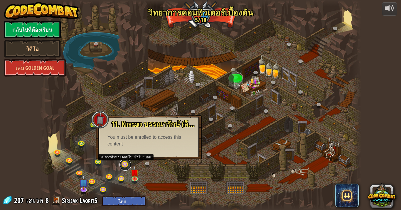
click at [124, 166] on link at bounding box center [125, 165] width 12 height 12
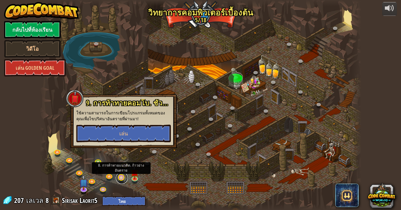
click at [121, 180] on link at bounding box center [122, 178] width 12 height 12
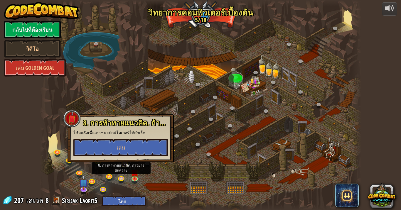
click at [123, 167] on link at bounding box center [125, 165] width 12 height 12
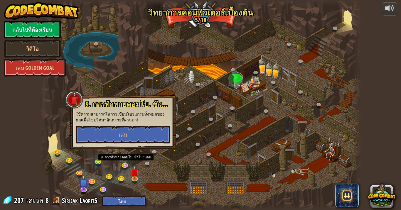
click at [170, 165] on div at bounding box center [200, 105] width 321 height 210
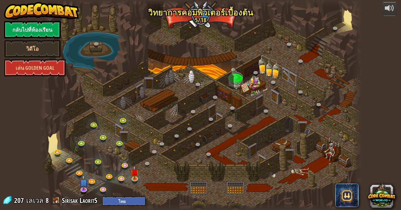
click at [130, 175] on div at bounding box center [200, 105] width 321 height 210
click at [131, 177] on img at bounding box center [135, 169] width 8 height 18
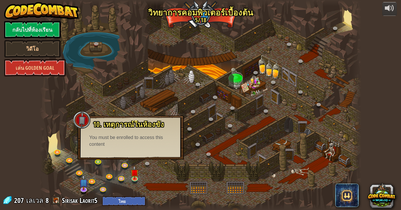
click at [151, 172] on div at bounding box center [200, 105] width 321 height 210
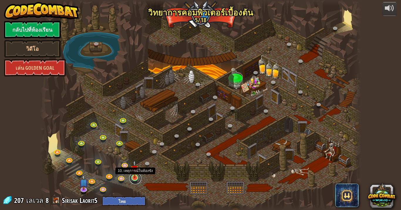
click at [139, 179] on link at bounding box center [135, 179] width 12 height 12
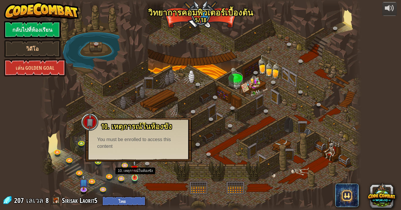
click at [133, 171] on img at bounding box center [135, 169] width 8 height 18
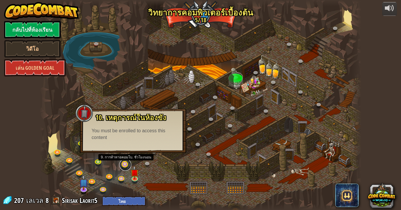
click at [123, 167] on link at bounding box center [125, 165] width 12 height 12
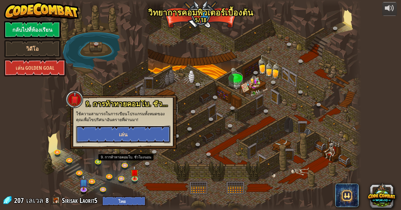
click at [141, 142] on button "เล่น" at bounding box center [123, 135] width 95 height 18
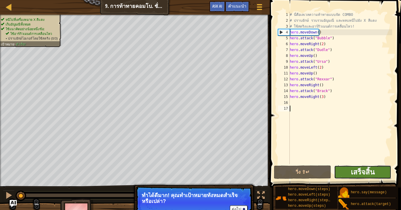
click at [354, 174] on span "เสร็จสิ้น" at bounding box center [363, 171] width 24 height 9
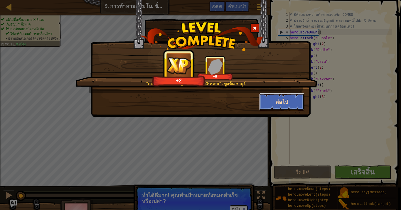
click at [289, 96] on button "ต่อไป" at bounding box center [281, 102] width 45 height 18
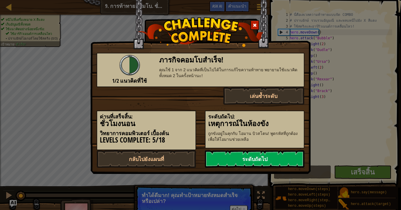
click at [227, 153] on link "ระดับถัดไป" at bounding box center [255, 159] width 100 height 18
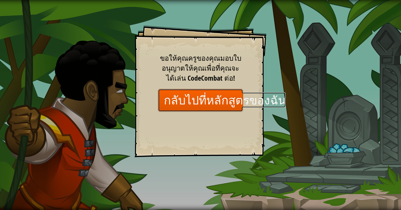
click at [213, 102] on link "กลับไปที่หลักสูตรของฉัน" at bounding box center [200, 100] width 85 height 23
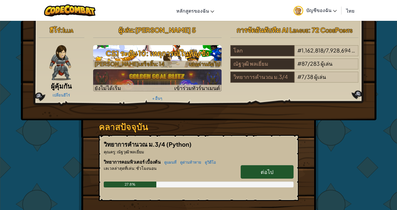
click at [191, 49] on h3 "CS1 ระดับ 10: เหตุการณ์ในห้องขัง" at bounding box center [157, 53] width 128 height 13
select select "th"
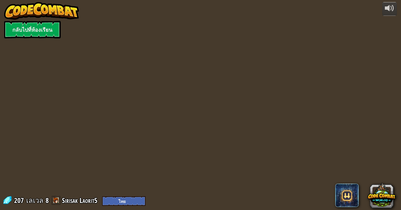
select select "th"
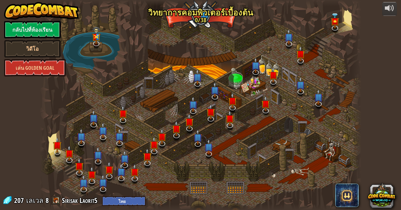
select select "th"
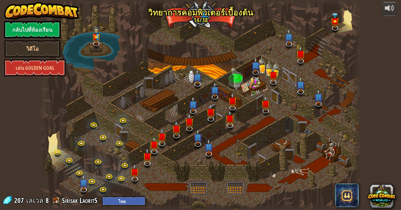
select select "th"
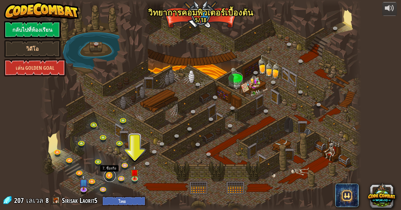
click at [107, 178] on link at bounding box center [110, 176] width 12 height 12
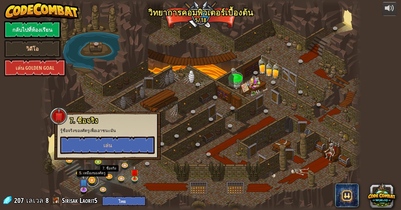
click at [92, 179] on link at bounding box center [93, 181] width 12 height 12
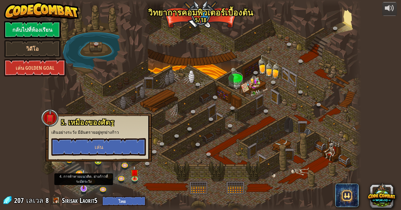
click at [82, 188] on img at bounding box center [83, 179] width 9 height 21
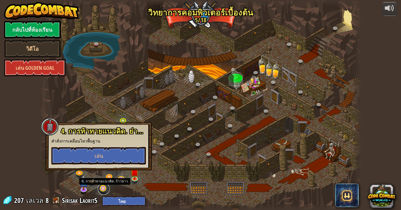
click at [106, 186] on link at bounding box center [104, 189] width 12 height 12
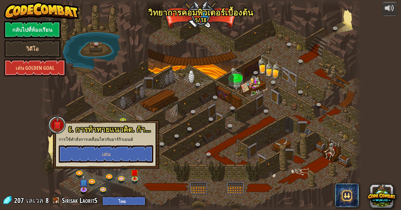
click at [226, 147] on div at bounding box center [200, 105] width 321 height 210
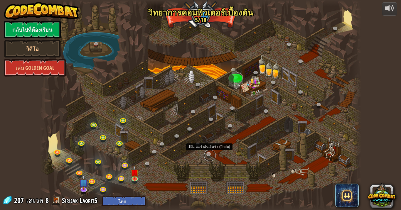
click at [208, 153] on link at bounding box center [210, 156] width 12 height 12
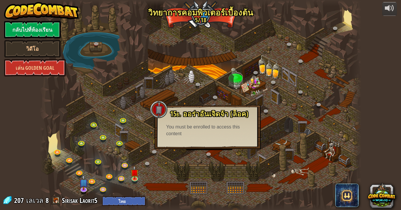
click at [216, 19] on div at bounding box center [200, 105] width 321 height 210
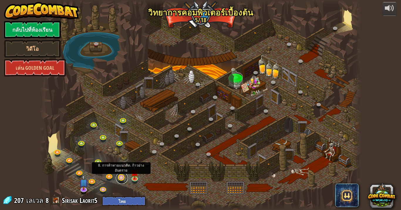
click at [122, 175] on link at bounding box center [122, 178] width 12 height 12
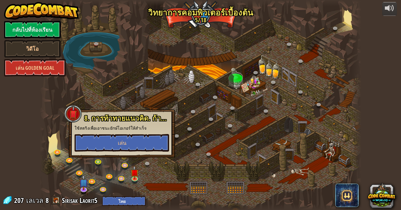
click at [242, 114] on div at bounding box center [200, 105] width 321 height 210
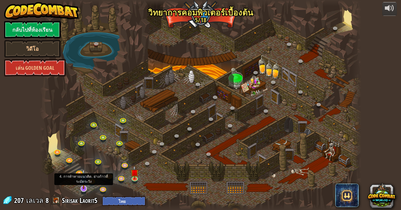
click at [82, 186] on img at bounding box center [83, 179] width 9 height 21
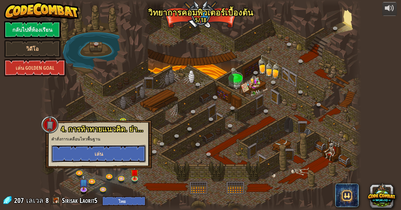
click at [86, 154] on button "เล่น" at bounding box center [98, 154] width 95 height 18
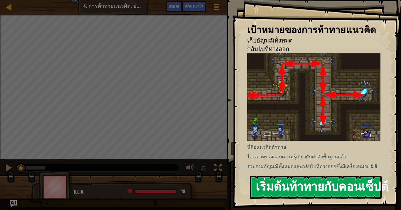
click at [284, 176] on button "เริ่มต้นท้าทายกับคอนเซ็ปต์" at bounding box center [316, 187] width 132 height 23
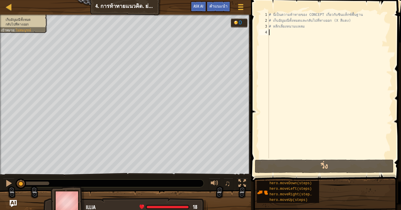
type textarea "v"
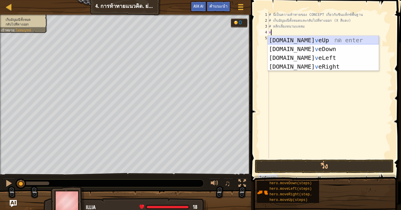
click at [291, 41] on div "[DOMAIN_NAME] v eUp กด enter [DOMAIN_NAME] v [GEOGRAPHIC_DATA] กด enter [DOMAIN…" at bounding box center [323, 62] width 111 height 53
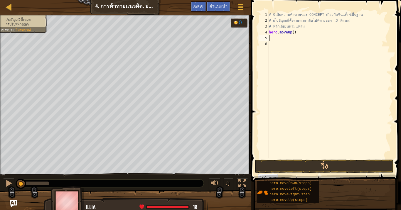
type textarea "v"
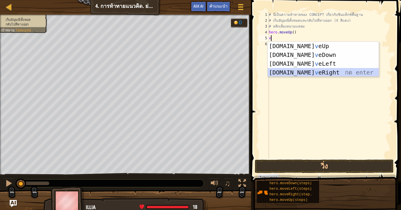
drag, startPoint x: 303, startPoint y: 72, endPoint x: 304, endPoint y: 75, distance: 3.4
click at [304, 72] on div "[DOMAIN_NAME] v eUp กด enter [DOMAIN_NAME] v [GEOGRAPHIC_DATA] กด enter [DOMAIN…" at bounding box center [323, 68] width 111 height 53
type textarea "v"
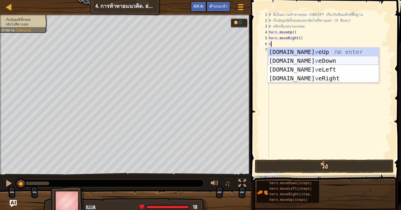
click at [298, 60] on div "[DOMAIN_NAME] v eUp กด enter [DOMAIN_NAME] v [GEOGRAPHIC_DATA] กด enter [DOMAIN…" at bounding box center [323, 74] width 111 height 53
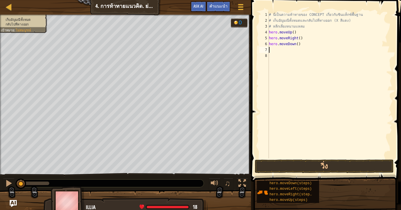
type textarea "v"
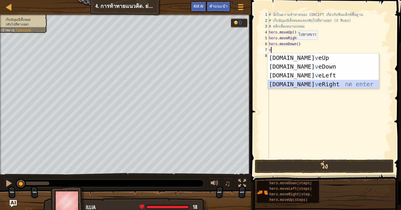
click at [303, 85] on div "[DOMAIN_NAME] v eUp กด enter [DOMAIN_NAME] v [GEOGRAPHIC_DATA] กด enter [DOMAIN…" at bounding box center [323, 79] width 111 height 53
type textarea "v"
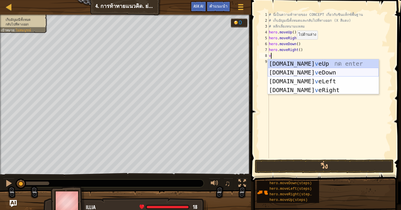
click at [290, 77] on div "[DOMAIN_NAME] v eUp กด enter [DOMAIN_NAME] v [GEOGRAPHIC_DATA] กด enter [DOMAIN…" at bounding box center [323, 85] width 111 height 53
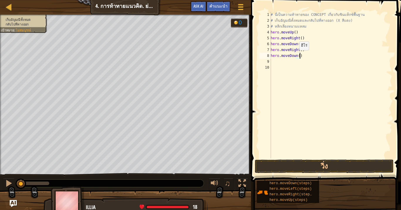
click at [220, 56] on div "แผนที่ วิทยาการคอมพิวเตอร์ เบื้องต้น 4. การท้าทายแนวคิด. ย่างก้าวที่ระมัดระวัง …" at bounding box center [200, 105] width 401 height 210
type textarea "hero.moveDown()"
click at [288, 57] on div "# นี่เป็นความท้าทายของ CONCEPT เกี่ยวกับซินแท็กซ์พื้นฐาน # เก็บอัญมณีทั้งหมดและ…" at bounding box center [330, 91] width 123 height 159
type textarea "v"
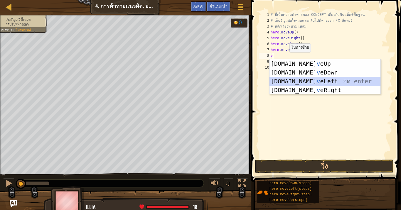
click at [291, 80] on div "[DOMAIN_NAME] v eUp กด enter [DOMAIN_NAME] v [GEOGRAPHIC_DATA] กด enter [DOMAIN…" at bounding box center [324, 85] width 111 height 53
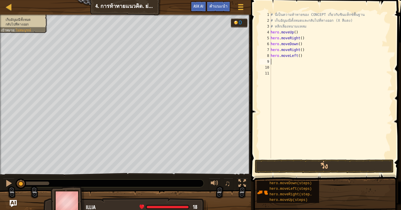
type textarea "v"
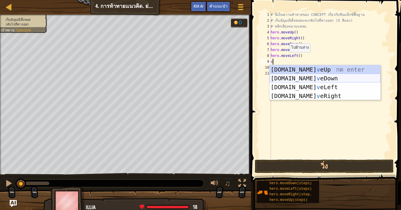
click at [289, 77] on div "[DOMAIN_NAME] v eUp กด enter [DOMAIN_NAME] v [GEOGRAPHIC_DATA] กด enter [DOMAIN…" at bounding box center [324, 91] width 111 height 53
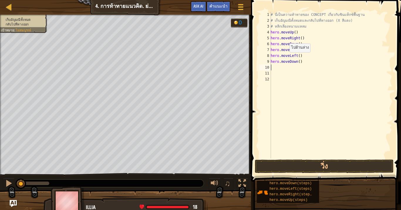
type textarea "v"
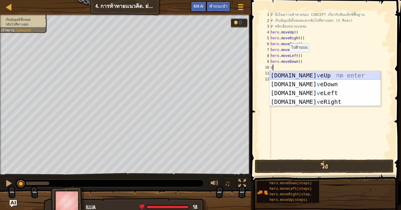
click at [302, 77] on div "[DOMAIN_NAME] v eUp กด enter [DOMAIN_NAME] v [GEOGRAPHIC_DATA] กด enter [DOMAIN…" at bounding box center [324, 97] width 111 height 53
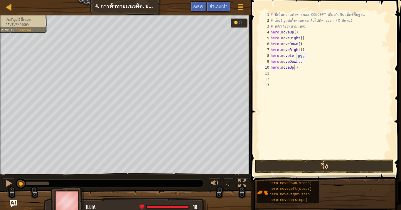
click at [293, 68] on div "# นี่เป็นความท้าทายของ CONCEPT เกี่ยวกับซินแท็กซ์พื้นฐาน # เก็บอัญมณีทั้งหมดและ…" at bounding box center [330, 91] width 123 height 159
type textarea "hero.moveUp(2)"
click at [293, 72] on div "# นี่เป็นความท้าทายของ CONCEPT เกี่ยวกับซินแท็กซ์พื้นฐาน # เก็บอัญมณีทั้งหมดและ…" at bounding box center [330, 91] width 123 height 159
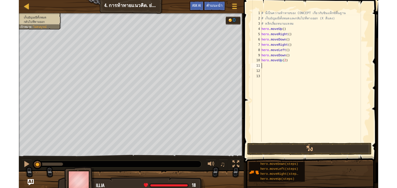
scroll to position [3, 0]
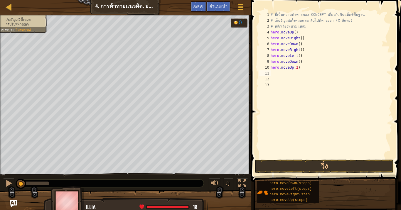
type textarea "c"
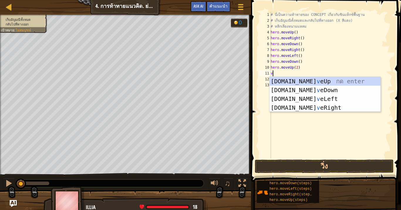
type textarea "v"
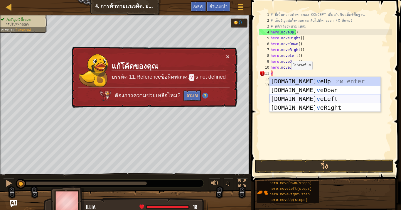
click at [298, 97] on div "[DOMAIN_NAME] v eUp กด enter [DOMAIN_NAME] v [GEOGRAPHIC_DATA] กด enter [DOMAIN…" at bounding box center [324, 103] width 111 height 53
type textarea "v"
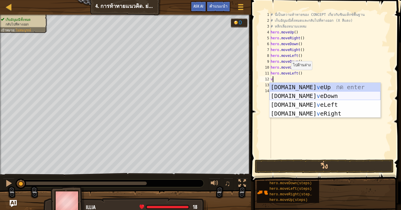
click at [295, 94] on div "[DOMAIN_NAME] v eUp กด enter [DOMAIN_NAME] v [GEOGRAPHIC_DATA] กด enter [DOMAIN…" at bounding box center [324, 109] width 111 height 53
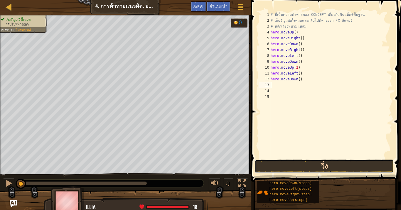
click at [296, 164] on button "วิ่ง" at bounding box center [324, 167] width 139 height 14
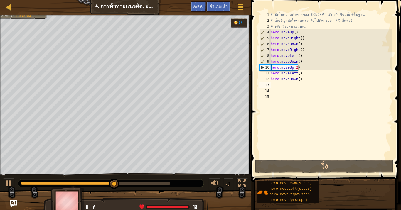
drag, startPoint x: 167, startPoint y: 181, endPoint x: 164, endPoint y: 183, distance: 3.0
click at [167, 182] on div at bounding box center [111, 184] width 186 height 8
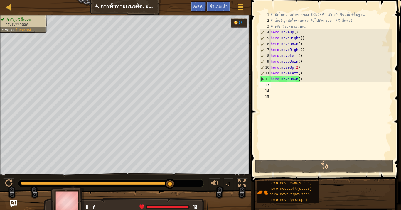
drag, startPoint x: 117, startPoint y: 186, endPoint x: 252, endPoint y: 157, distance: 138.3
click at [182, 195] on div "เก็บอัญมณีทั้งหมด กลับไปที่ทางออก เป้าหมาย : ไม่สมบูรณ์ 0 ♫ Illia 18 x: 10 y: 1…" at bounding box center [200, 115] width 401 height 200
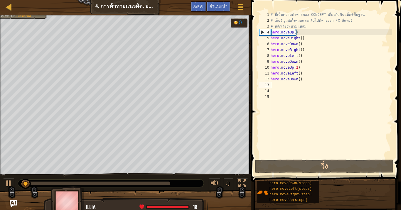
click at [309, 88] on div "# นี่เป็นความท้าทายของ CONCEPT เกี่ยวกับซินแท็กซ์พื้นฐาน # เก็บอัญมณีทั้งหมดและ…" at bounding box center [330, 91] width 123 height 159
click at [276, 81] on div "# นี่เป็นความท้าทายของ CONCEPT เกี่ยวกับซินแท็กซ์พื้นฐาน # เก็บอัญมณีทั้งหมดและ…" at bounding box center [330, 91] width 123 height 159
type textarea "hero.moveDown()"
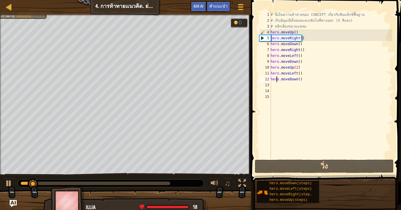
click at [276, 85] on div "# นี่เป็นความท้าทายของ CONCEPT เกี่ยวกับซินแท็กซ์พื้นฐาน # เก็บอัญมณีทั้งหมดและ…" at bounding box center [330, 91] width 123 height 159
type textarea "v"
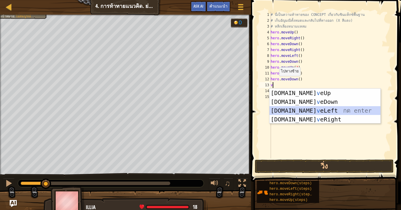
drag, startPoint x: 300, startPoint y: 112, endPoint x: 304, endPoint y: 140, distance: 28.4
click at [300, 112] on div "[DOMAIN_NAME] v eUp กด enter [DOMAIN_NAME] v [GEOGRAPHIC_DATA] กด enter [DOMAIN…" at bounding box center [324, 115] width 111 height 53
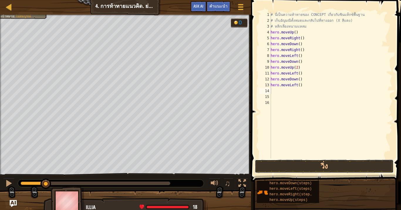
drag, startPoint x: 309, startPoint y: 168, endPoint x: 303, endPoint y: 143, distance: 25.3
click at [309, 168] on button "วิ่ง" at bounding box center [324, 167] width 139 height 14
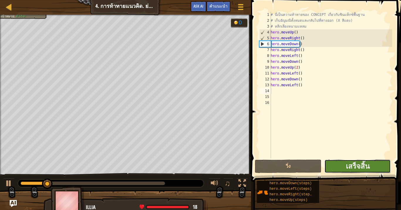
click at [382, 165] on button "เสร็จสิ้น" at bounding box center [357, 167] width 66 height 14
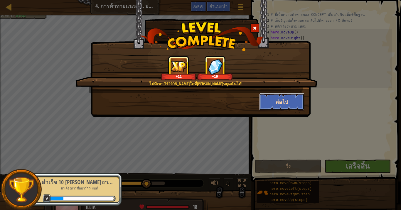
click at [279, 100] on button "ต่อไป" at bounding box center [281, 102] width 45 height 18
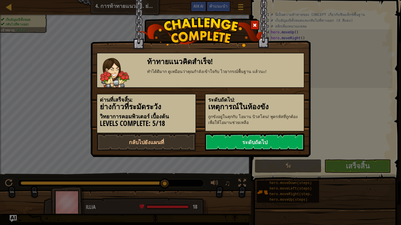
drag, startPoint x: 330, startPoint y: 31, endPoint x: 288, endPoint y: 52, distance: 46.9
click at [330, 31] on div "ท้าทายแนวคิดสำเร็จ! ทำได้ดีมาก ดูเหมือนว่าคุณกำลังเข้าใจกับ ไวยากรณ์พื้นฐาน แล้…" at bounding box center [200, 112] width 401 height 225
click at [184, 15] on div "ท้าทายแนวคิดสำเร็จ! ทำได้ดีมาก ดูเหมือนว่าคุณกำลังเข้าใจกับ ไวยากรณ์พื้นฐาน แล้…" at bounding box center [200, 64] width 220 height 128
click at [199, 18] on div "ท้าทายแนวคิดสำเร็จ! ทำได้ดีมาก ดูเหมือนว่าคุณกำลังเข้าใจกับ ไวยากรณ์พื้นฐาน แล้…" at bounding box center [200, 64] width 220 height 128
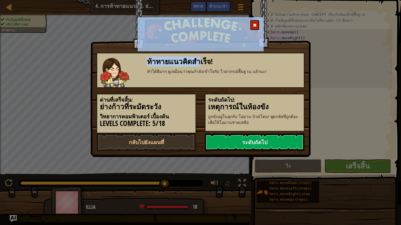
click at [256, 24] on span at bounding box center [255, 25] width 4 height 4
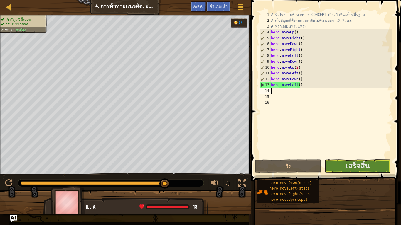
click at [0, 5] on div "แผนที่ วิทยาการคอมพิวเตอร์ เบื้องต้น 4. การท้าทายแนวคิด. ย่างก้าวที่ระมัดระวัง …" at bounding box center [125, 7] width 251 height 15
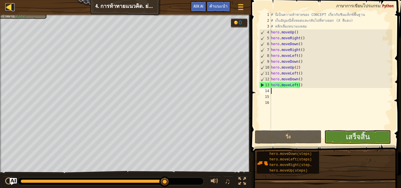
click at [9, 6] on div at bounding box center [8, 6] width 7 height 7
select select "th"
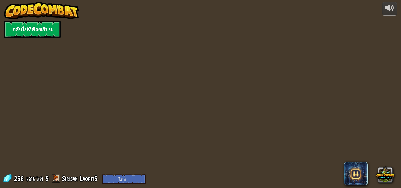
select select "th"
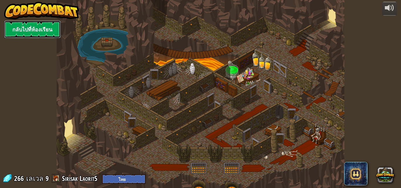
click at [24, 35] on link "กลับไปที่ห้องเรียน" at bounding box center [32, 30] width 57 height 18
